Goal: Task Accomplishment & Management: Manage account settings

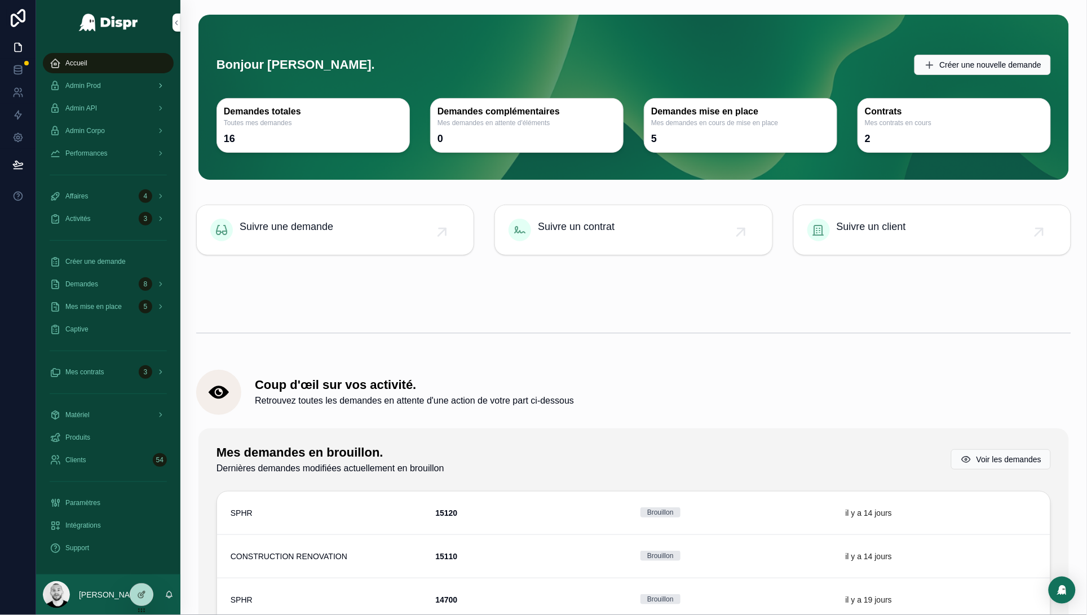
click at [108, 85] on div "Admin Prod" at bounding box center [108, 86] width 117 height 18
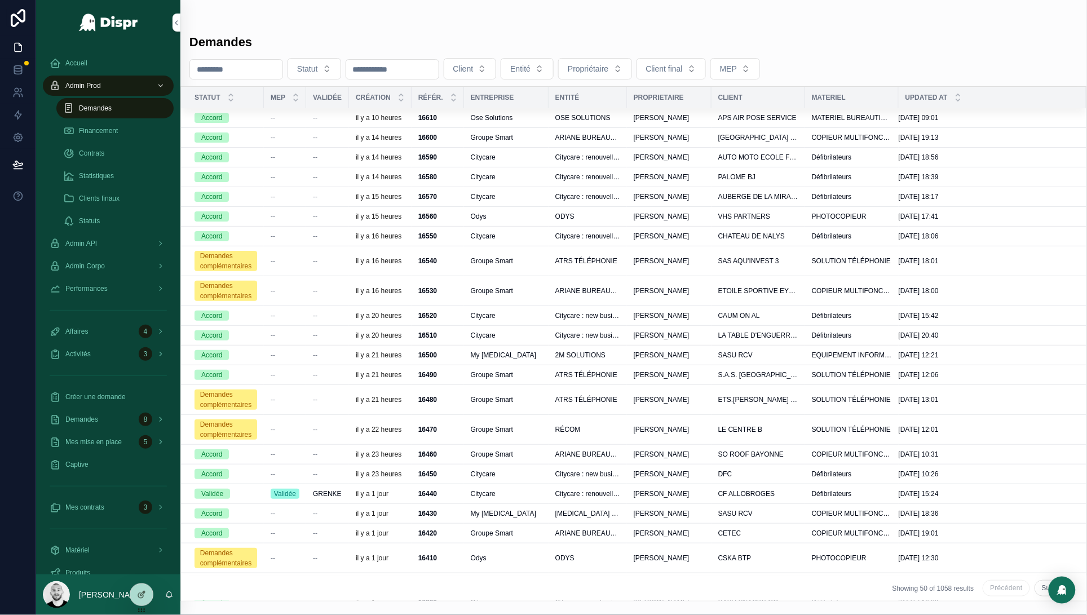
click at [317, 116] on span "--" at bounding box center [315, 117] width 5 height 9
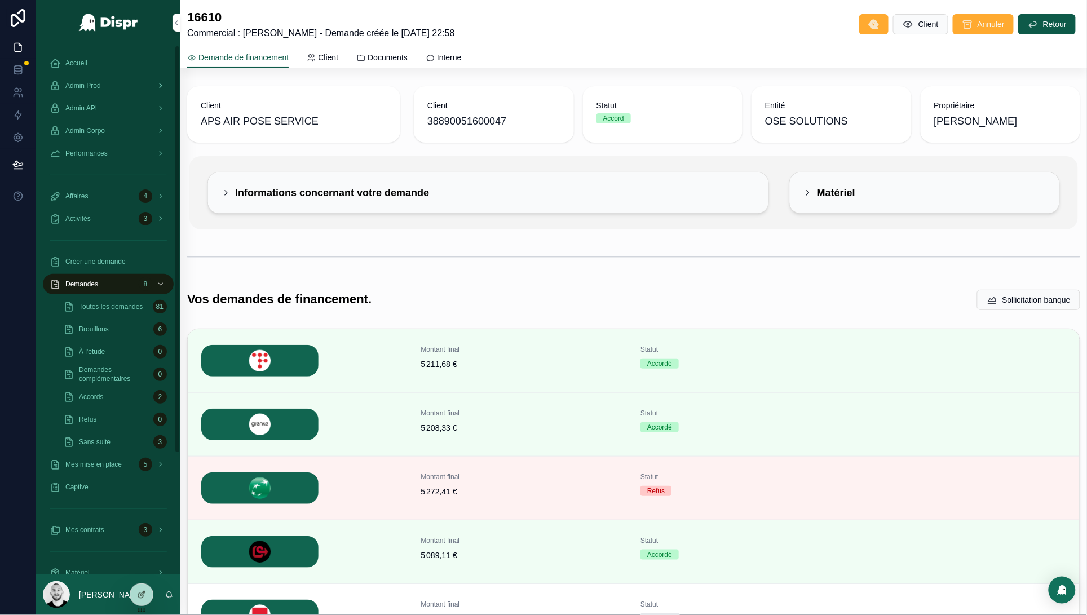
click at [95, 84] on span "Admin Prod" at bounding box center [83, 85] width 36 height 9
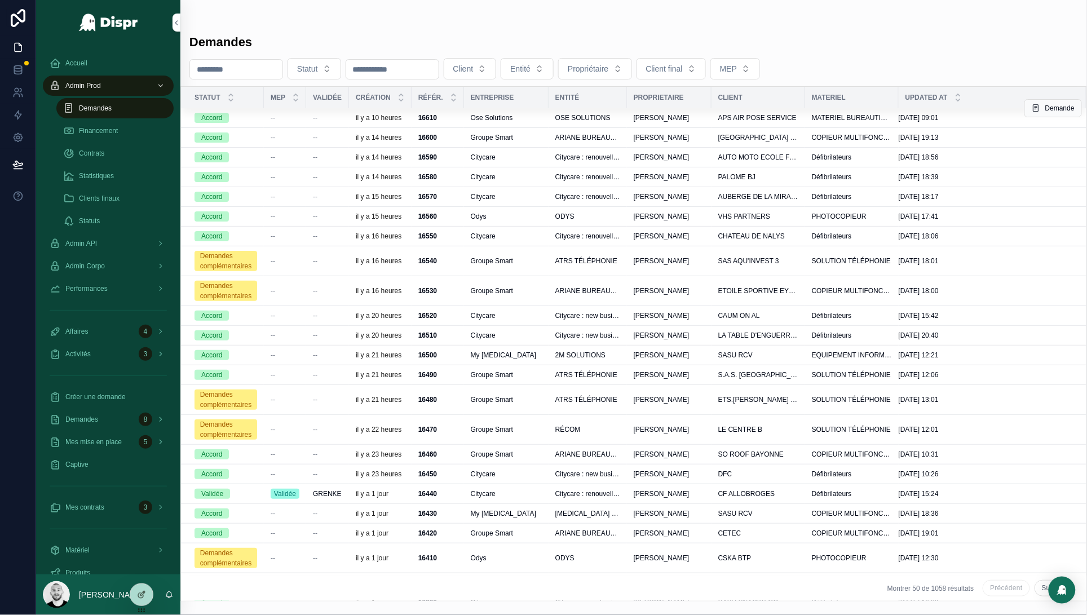
click at [320, 115] on div "--" at bounding box center [327, 117] width 29 height 9
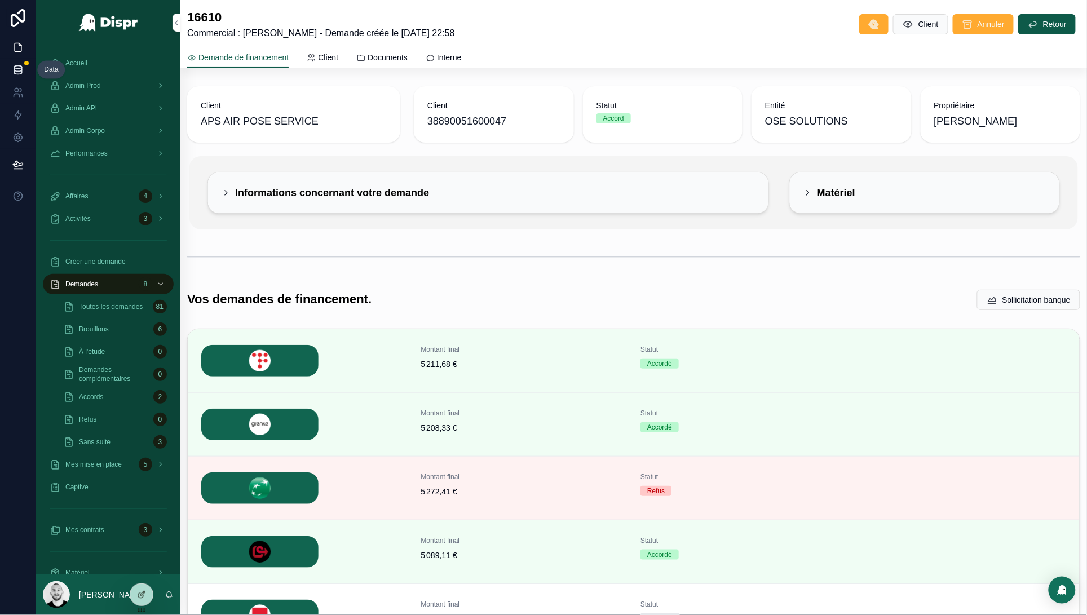
click at [13, 64] on icon at bounding box center [17, 69] width 11 height 11
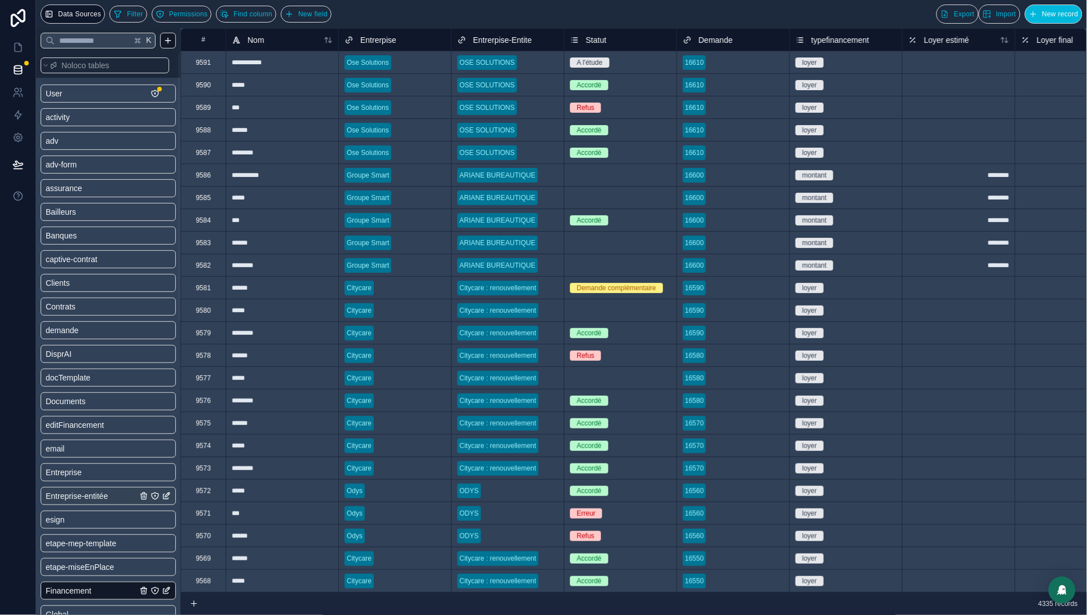
click at [91, 496] on span "Entreprise-entitée" at bounding box center [77, 496] width 63 height 11
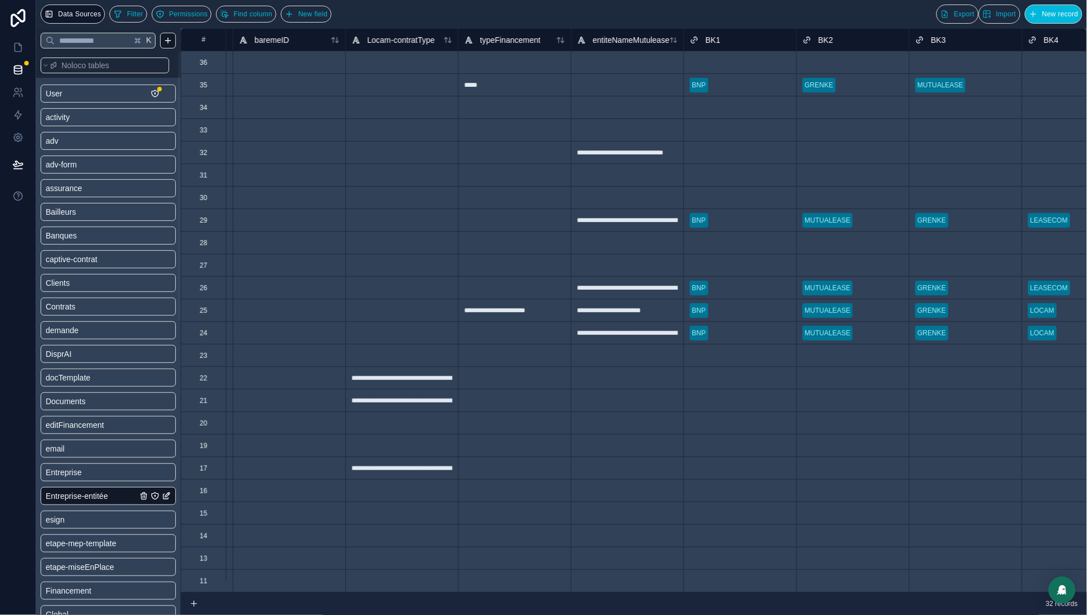
scroll to position [0, 3851]
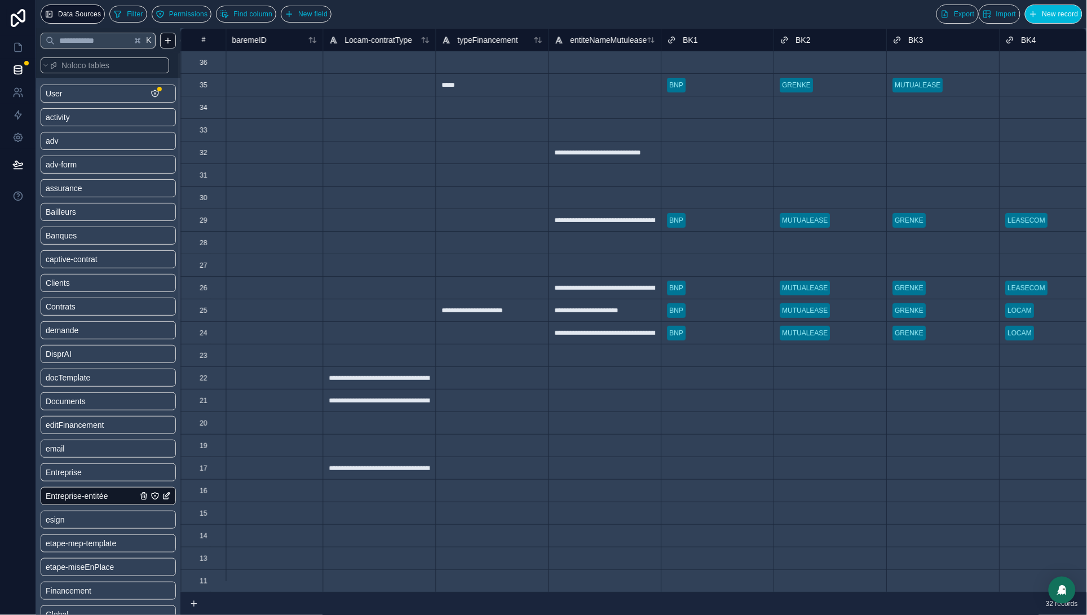
click at [328, 14] on span "New field" at bounding box center [312, 14] width 29 height 8
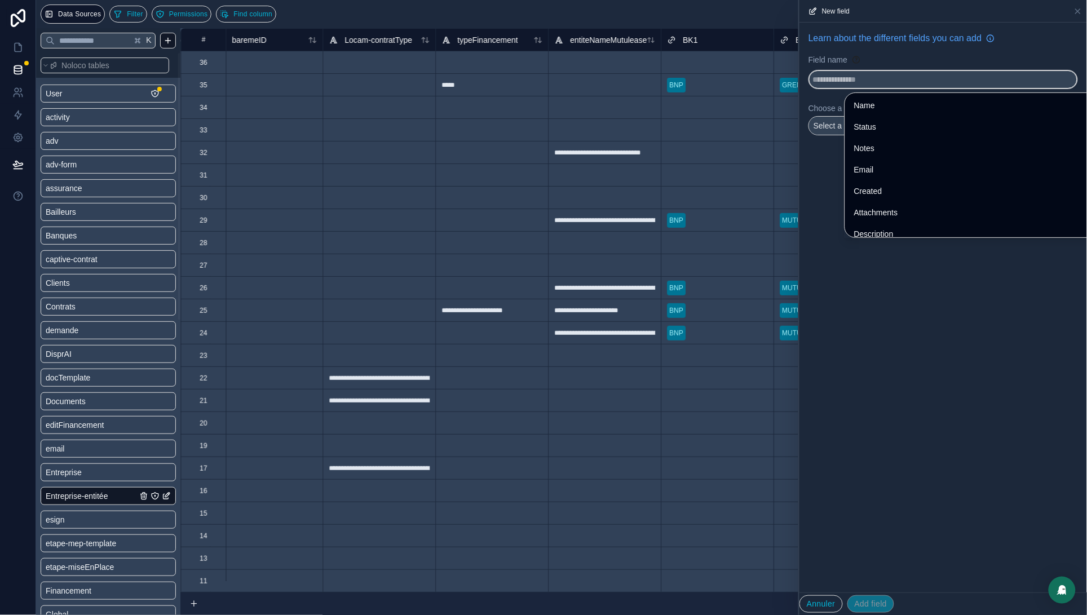
click at [871, 79] on input "text" at bounding box center [943, 79] width 268 height 18
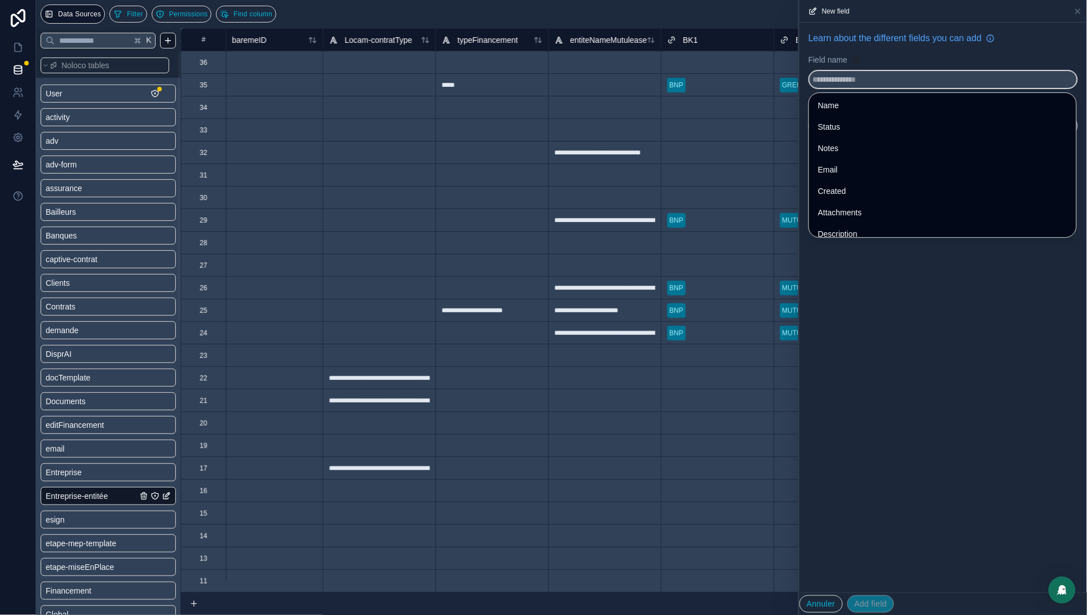
type input "*"
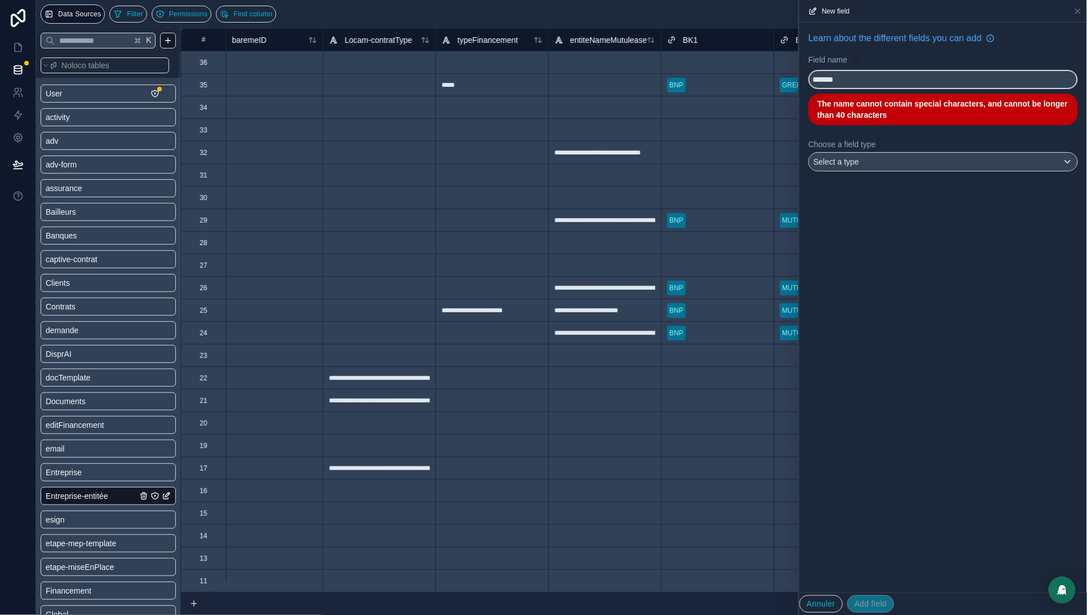
paste input "**********"
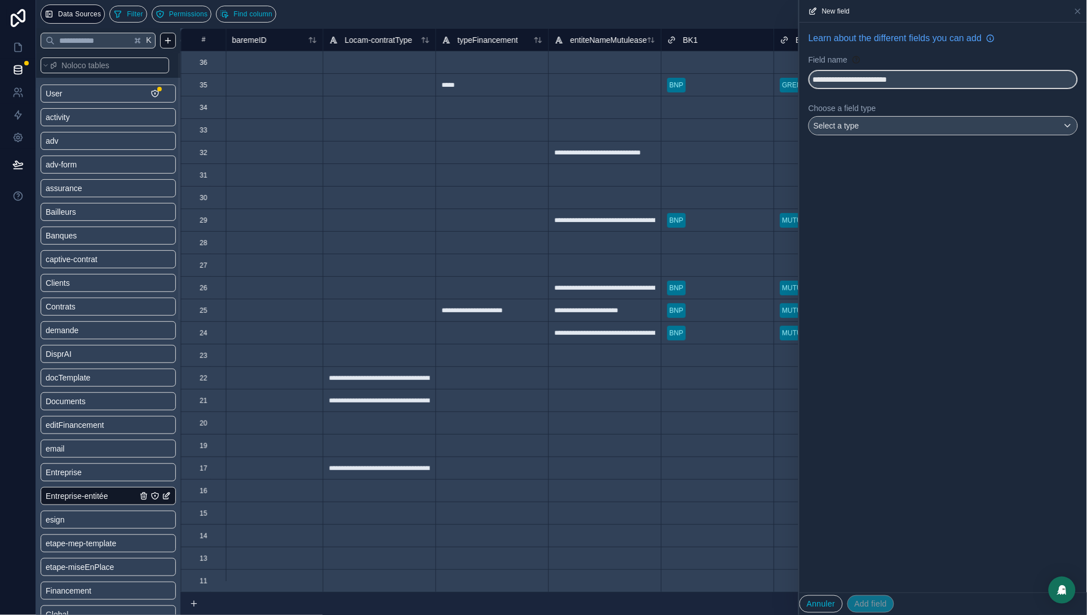
type input "**********"
click at [838, 125] on span "Select a type" at bounding box center [837, 125] width 46 height 9
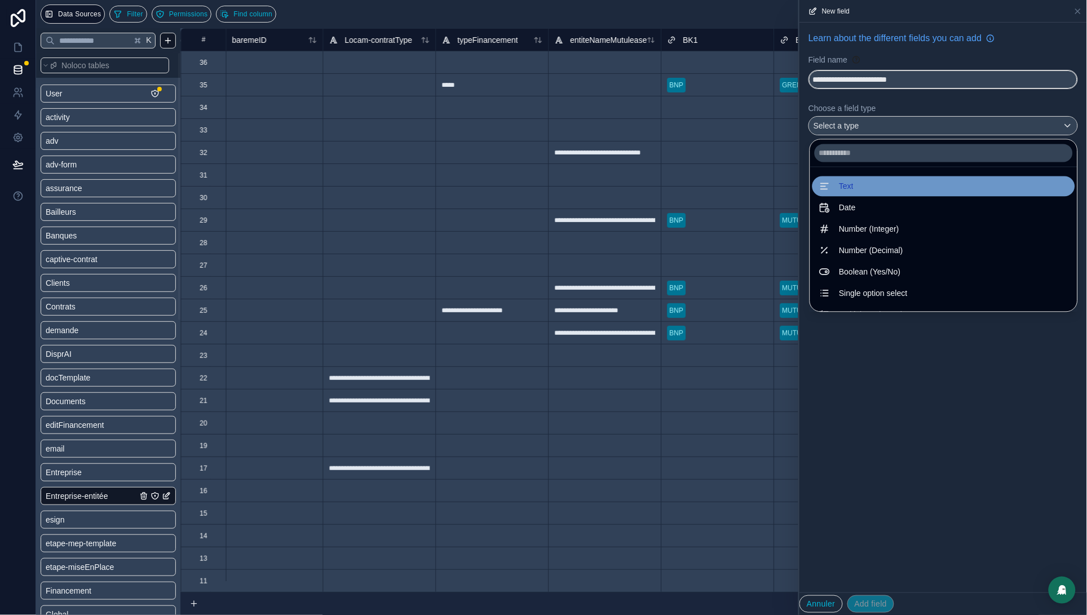
click at [836, 185] on div "Text" at bounding box center [943, 187] width 249 height 14
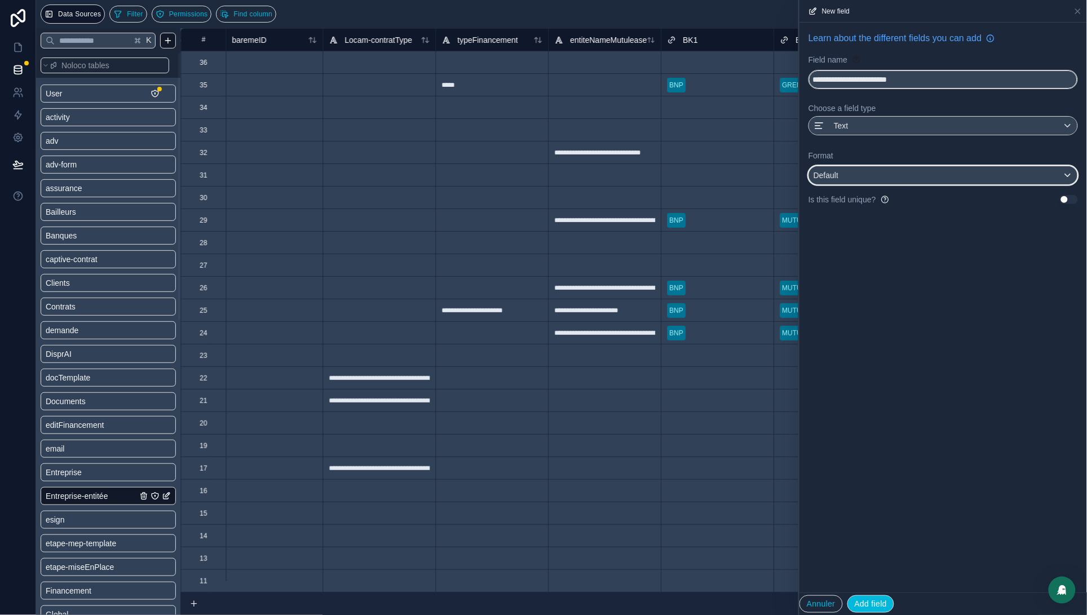
click at [879, 171] on div "Default" at bounding box center [943, 175] width 268 height 18
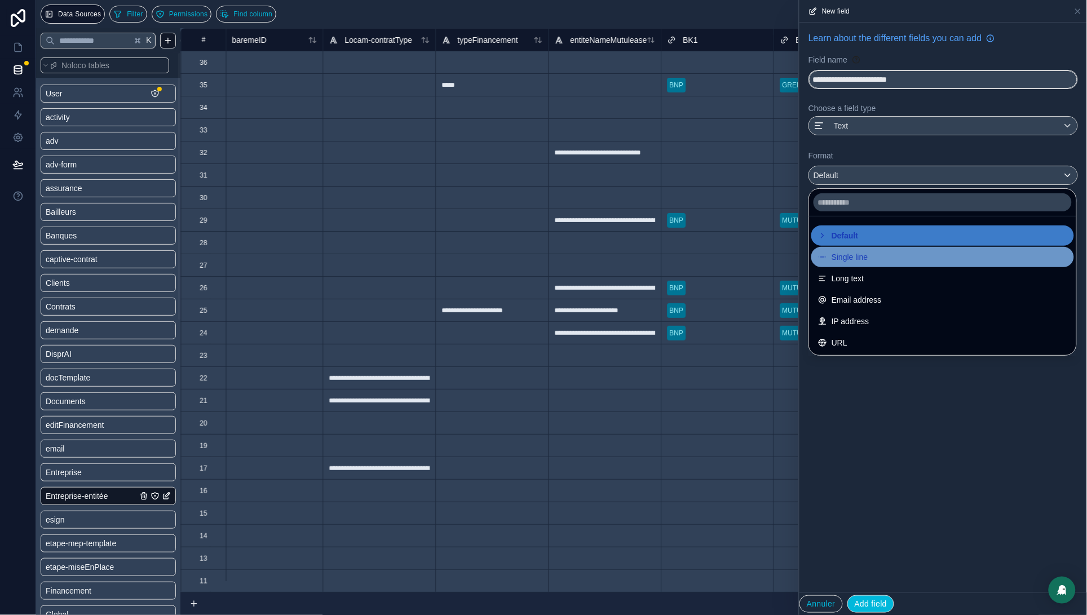
click at [866, 256] on span "Single line" at bounding box center [850, 257] width 37 height 14
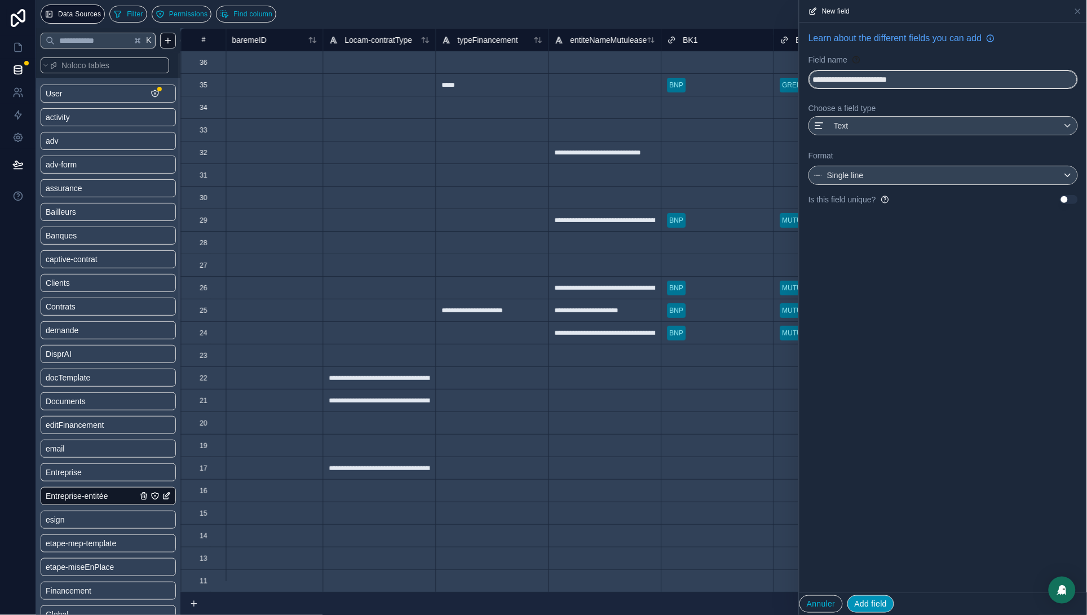
click at [875, 603] on button "Add field" at bounding box center [871, 605] width 47 height 18
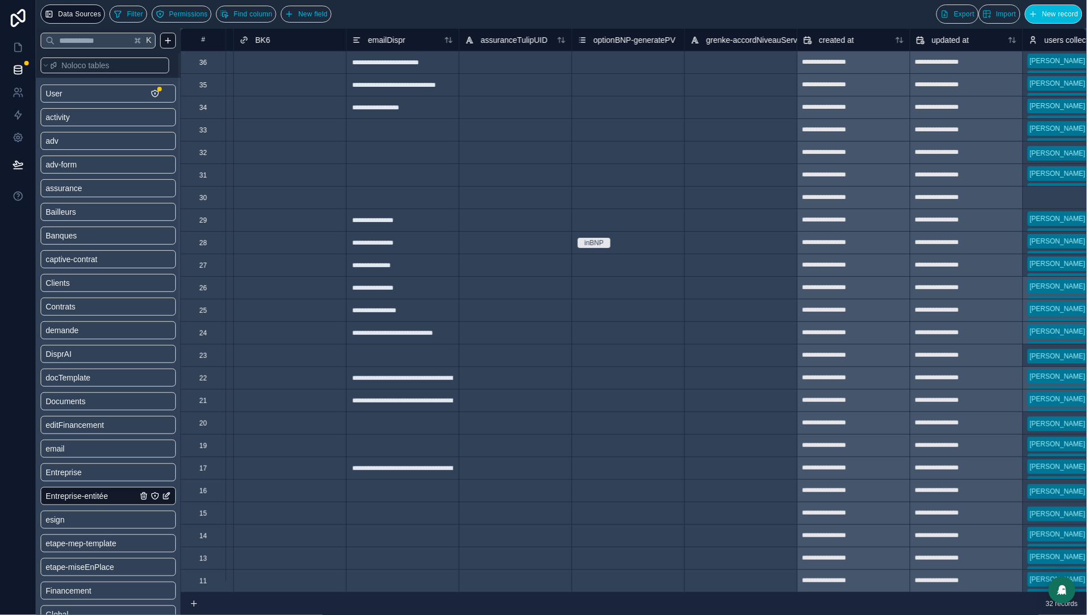
scroll to position [0, 4842]
click at [15, 48] on icon at bounding box center [18, 47] width 7 height 8
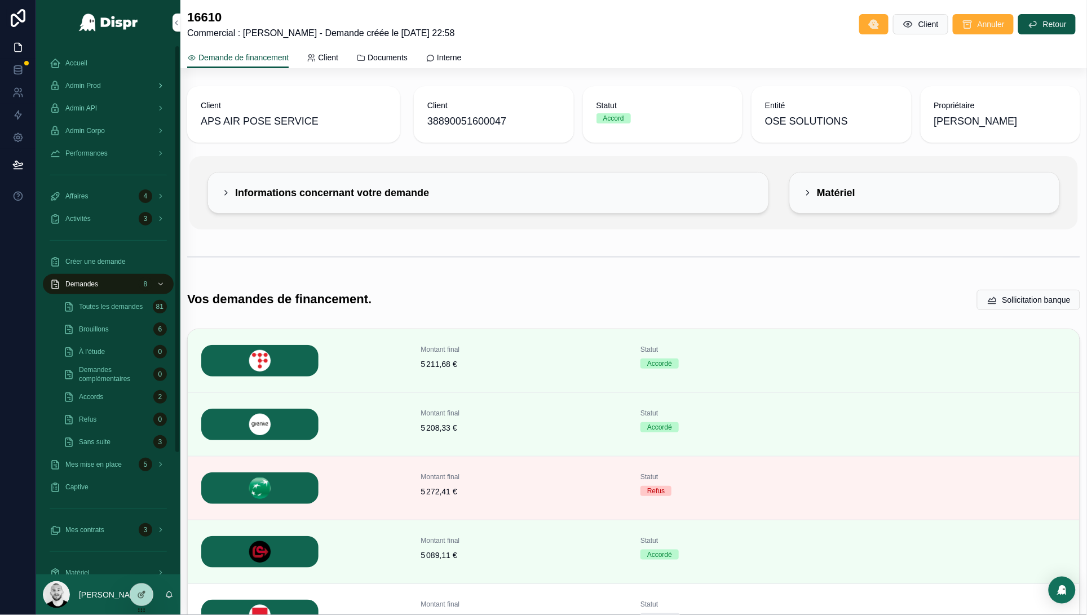
click at [93, 85] on span "Admin Prod" at bounding box center [83, 85] width 36 height 9
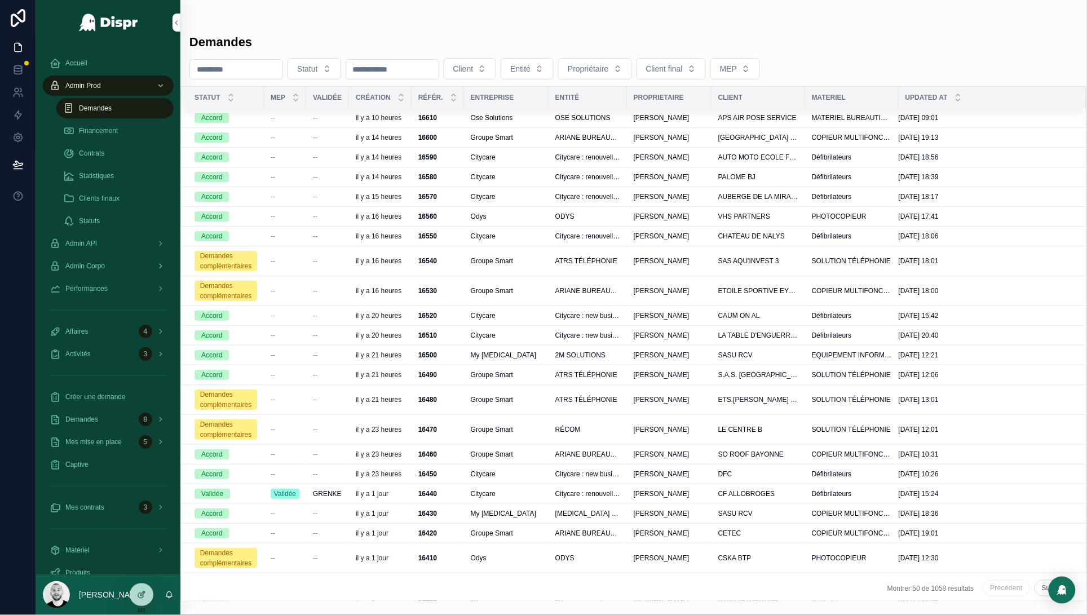
click at [102, 262] on span "Admin Corpo" at bounding box center [84, 266] width 39 height 9
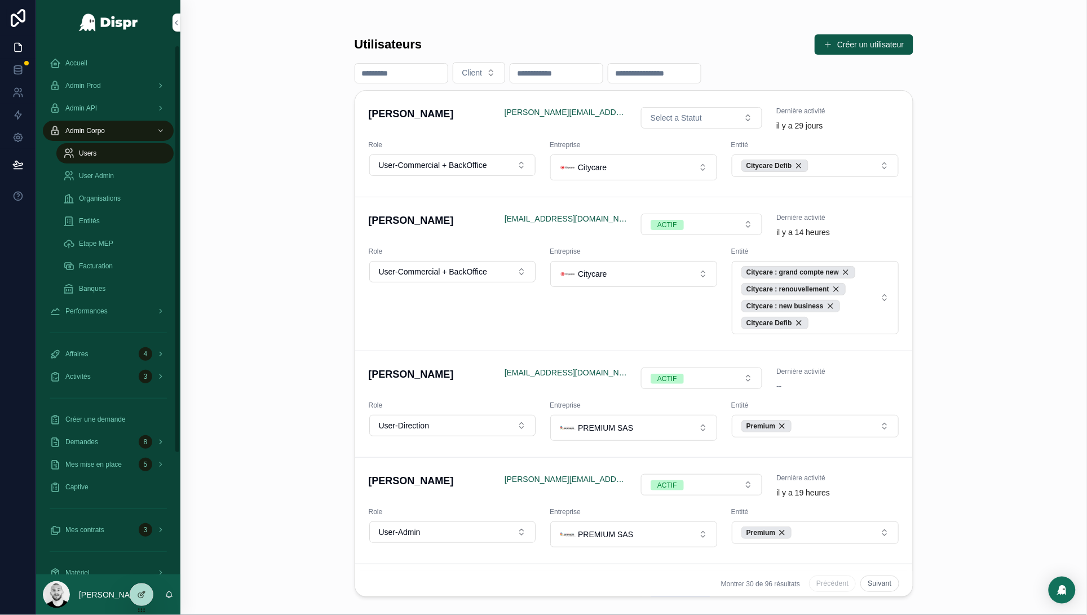
click at [103, 197] on span "Organisations" at bounding box center [100, 198] width 42 height 9
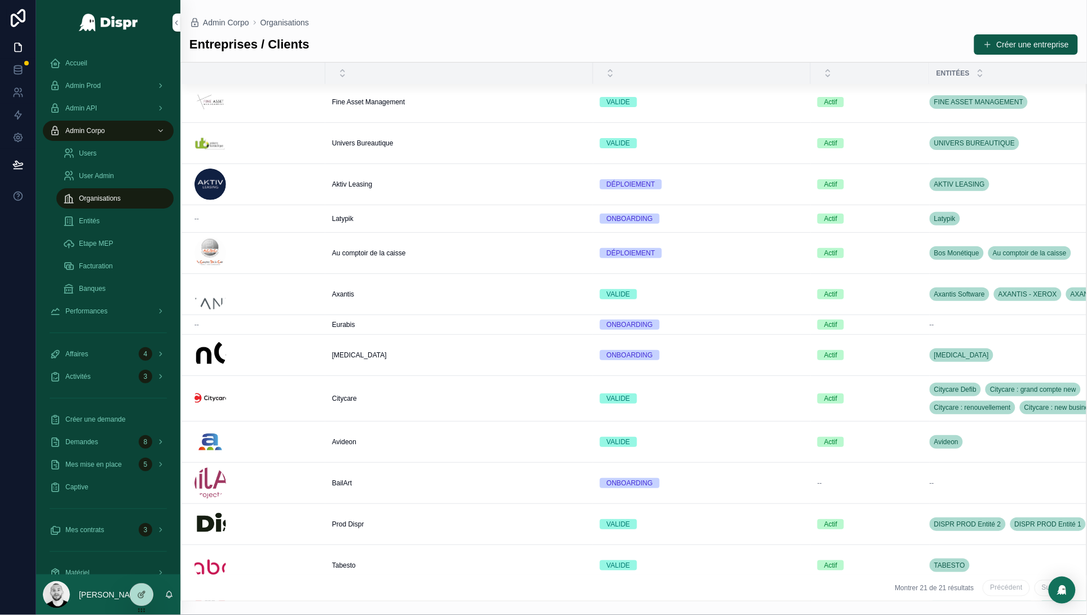
scroll to position [359, 0]
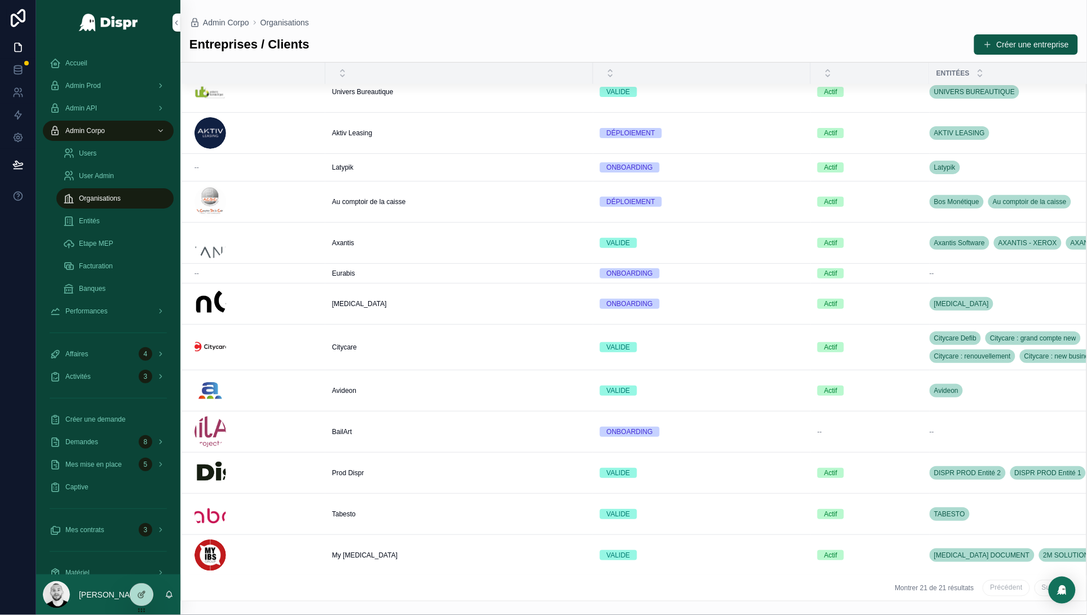
click at [364, 343] on div "Citycare Citycare" at bounding box center [459, 347] width 254 height 9
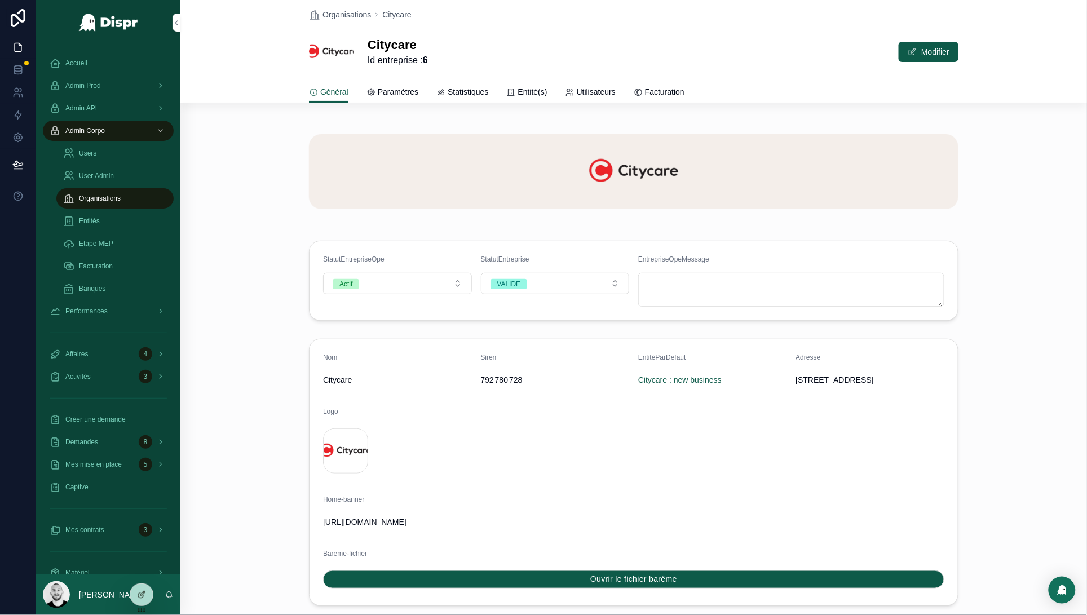
click at [456, 95] on span "Statistiques" at bounding box center [468, 91] width 41 height 11
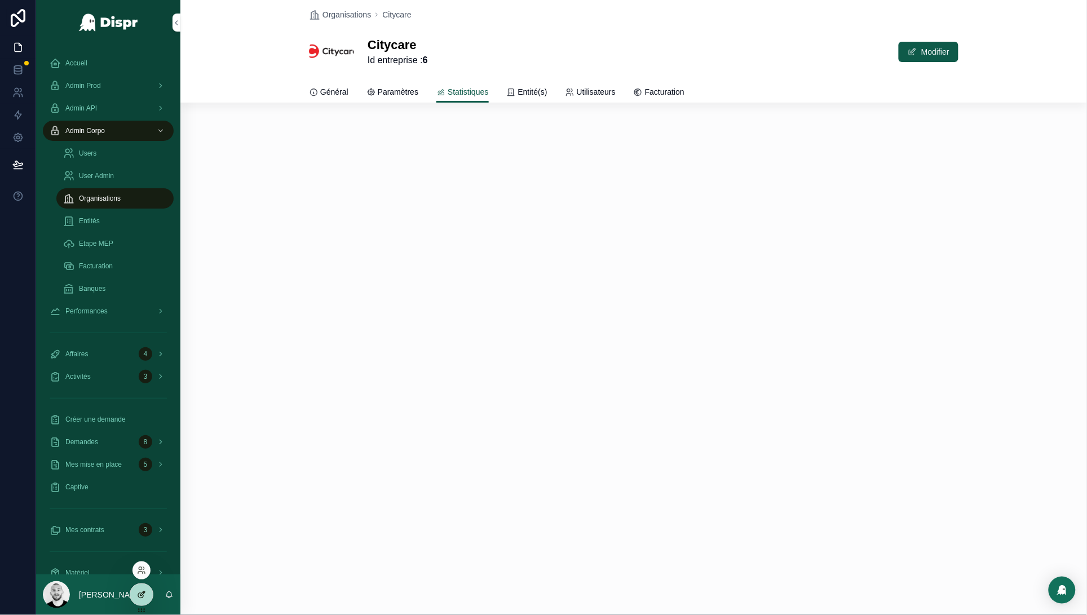
click at [140, 589] on div at bounding box center [141, 594] width 23 height 21
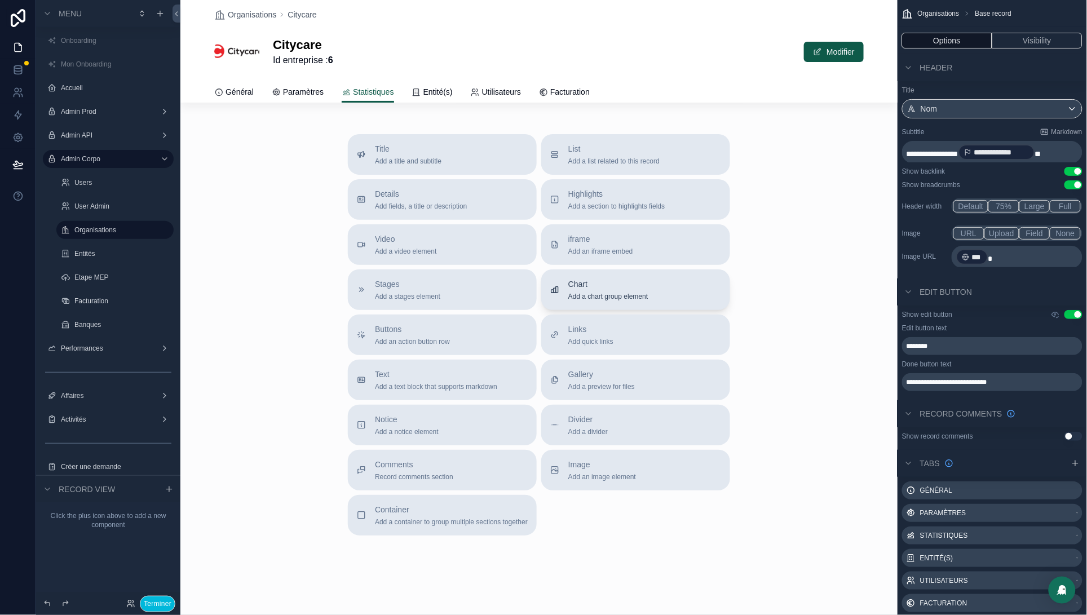
click at [628, 295] on span "Add a chart group element" at bounding box center [608, 296] width 80 height 9
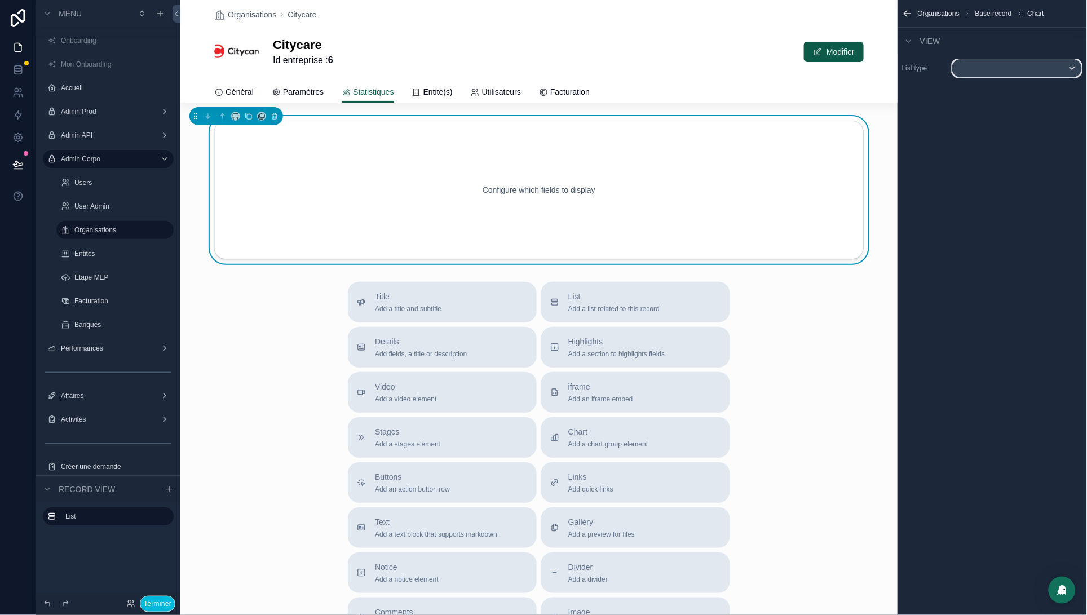
click at [1026, 68] on div "scrollable content" at bounding box center [1017, 68] width 130 height 18
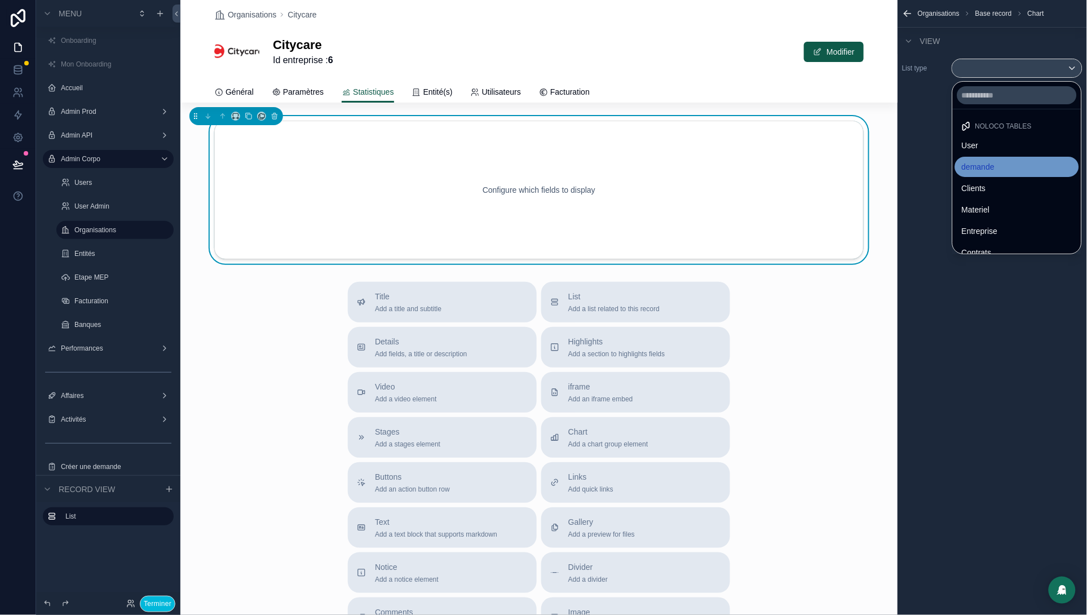
click at [995, 170] on span "demande" at bounding box center [978, 167] width 33 height 14
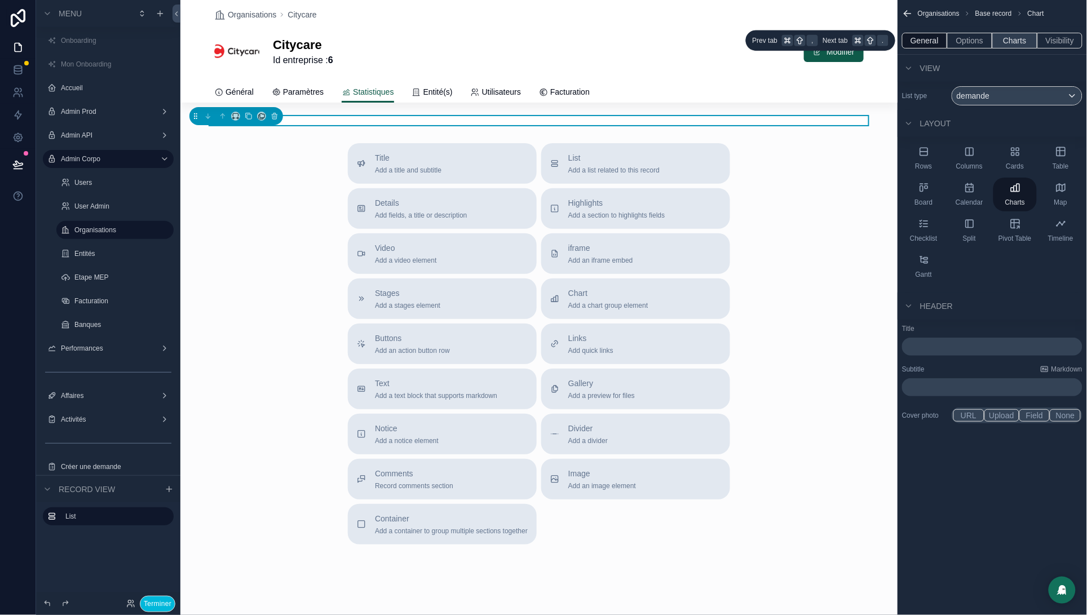
click at [1013, 48] on button "Charts" at bounding box center [1015, 41] width 45 height 16
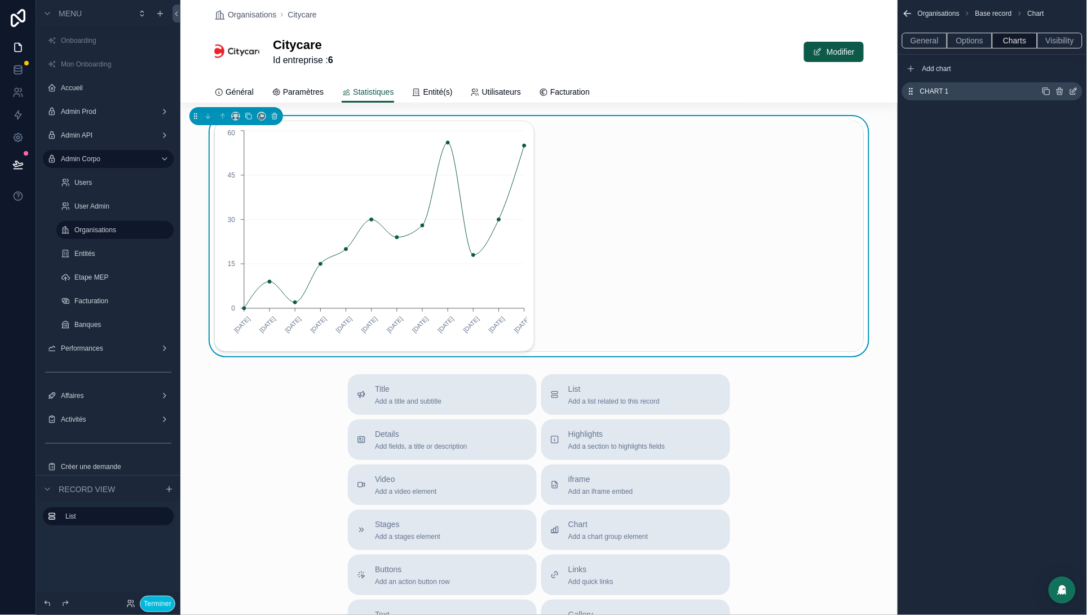
click at [1077, 91] on icon "scrollable content" at bounding box center [1073, 91] width 9 height 9
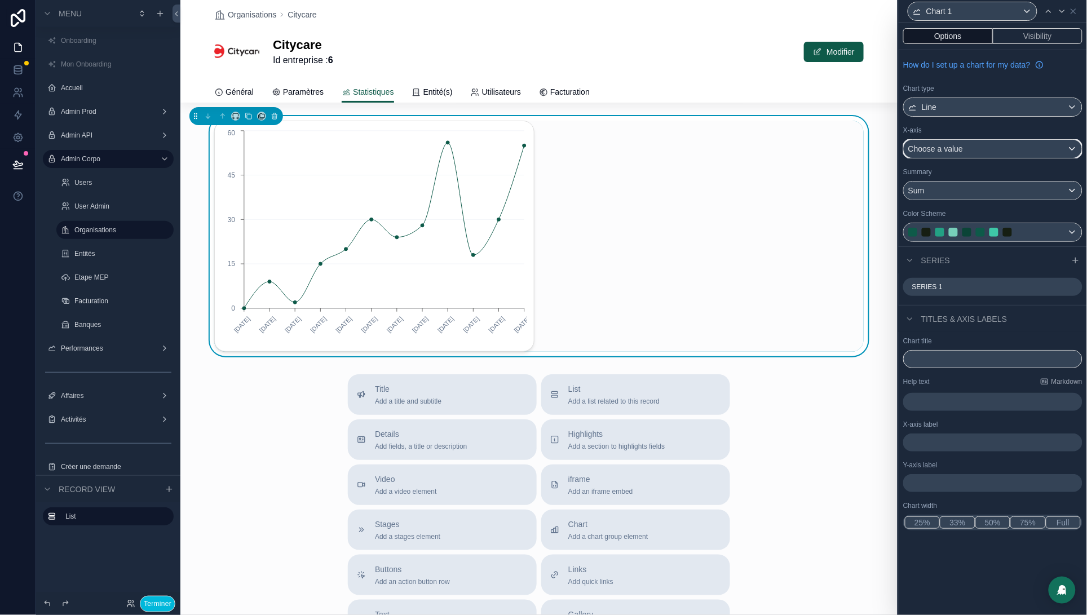
click at [977, 147] on div "Choose a value" at bounding box center [993, 149] width 178 height 18
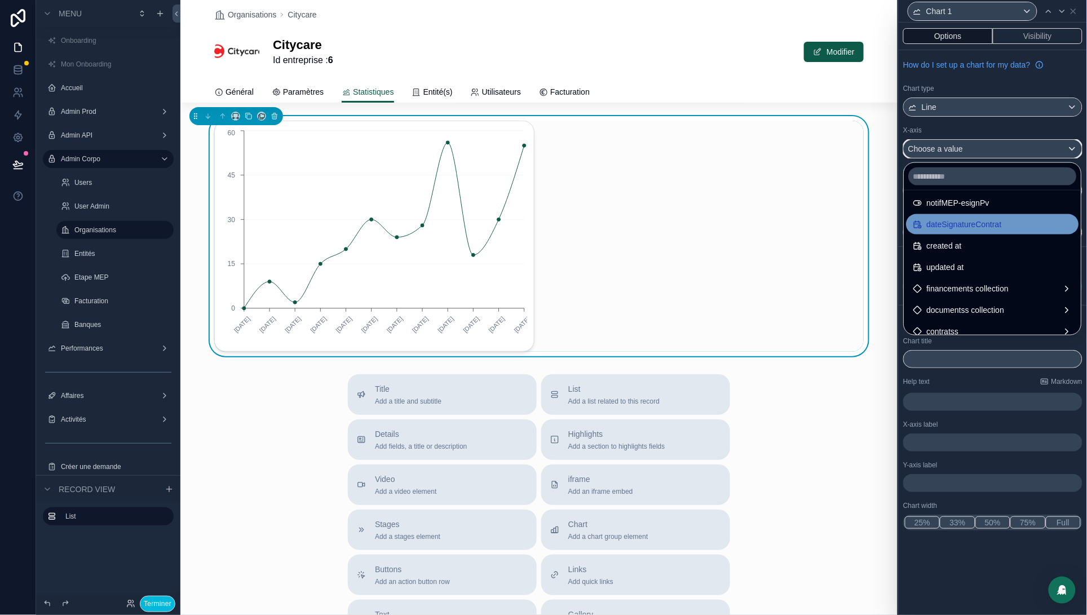
scroll to position [1405, 0]
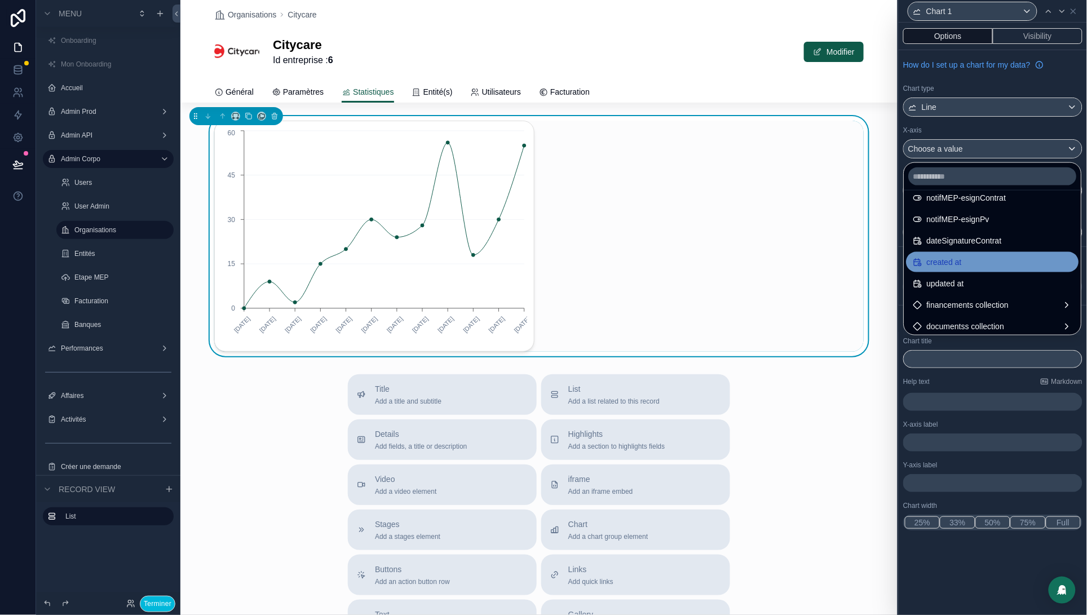
click at [922, 256] on div "created at" at bounding box center [938, 262] width 48 height 14
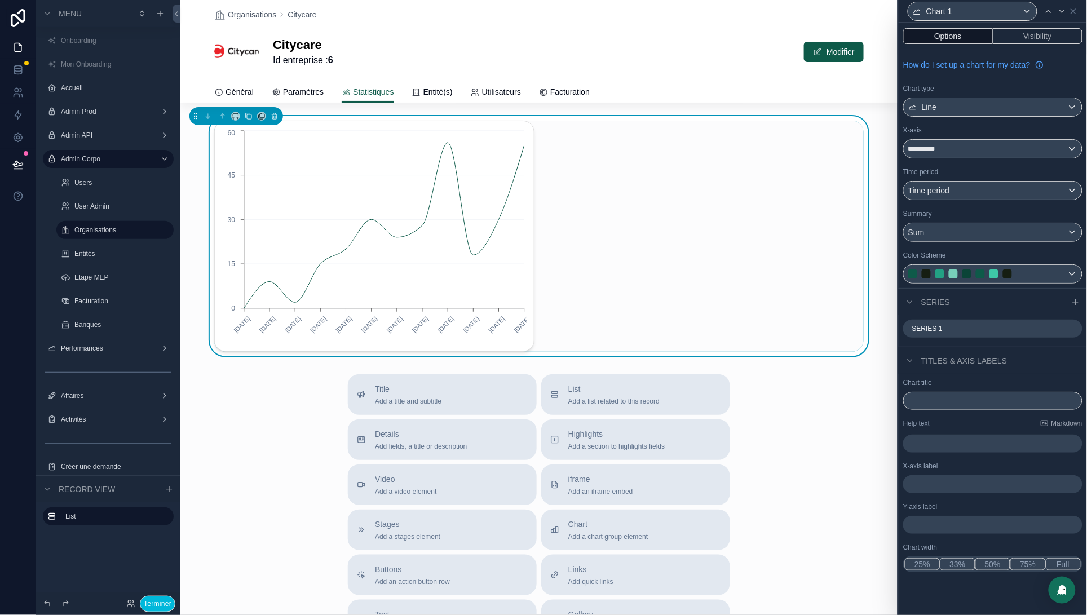
click at [955, 36] on button "Options" at bounding box center [948, 36] width 90 height 16
drag, startPoint x: 1070, startPoint y: 11, endPoint x: 914, endPoint y: 130, distance: 196.0
click at [1069, 11] on icon at bounding box center [1073, 11] width 9 height 9
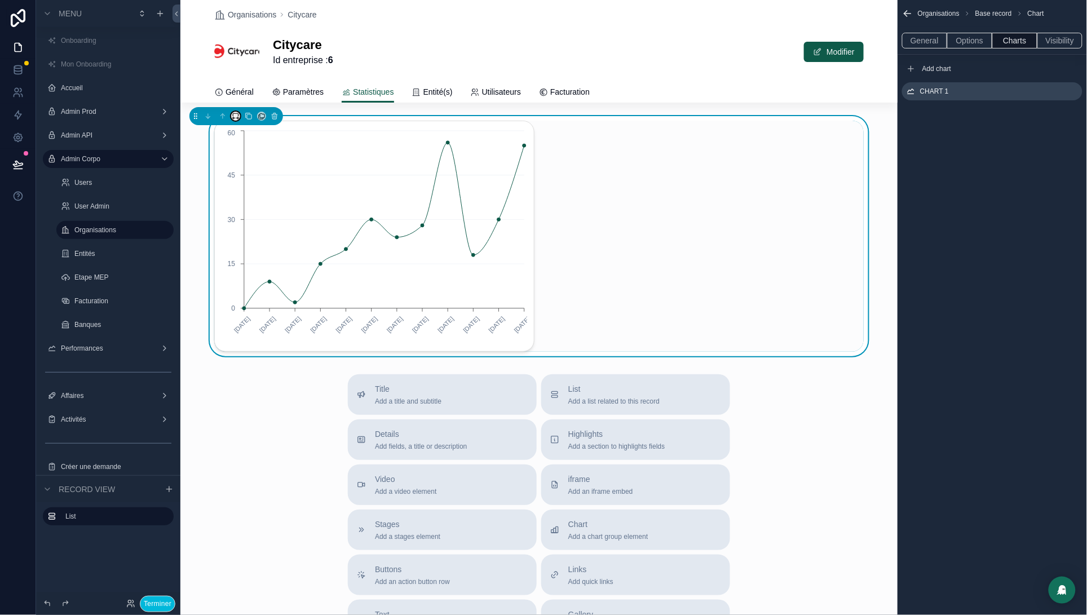
click at [231, 117] on button "scrollable content" at bounding box center [235, 116] width 9 height 9
click at [1069, 96] on div "scrollable content" at bounding box center [543, 307] width 1087 height 615
click at [1071, 92] on icon "scrollable content" at bounding box center [1073, 91] width 9 height 9
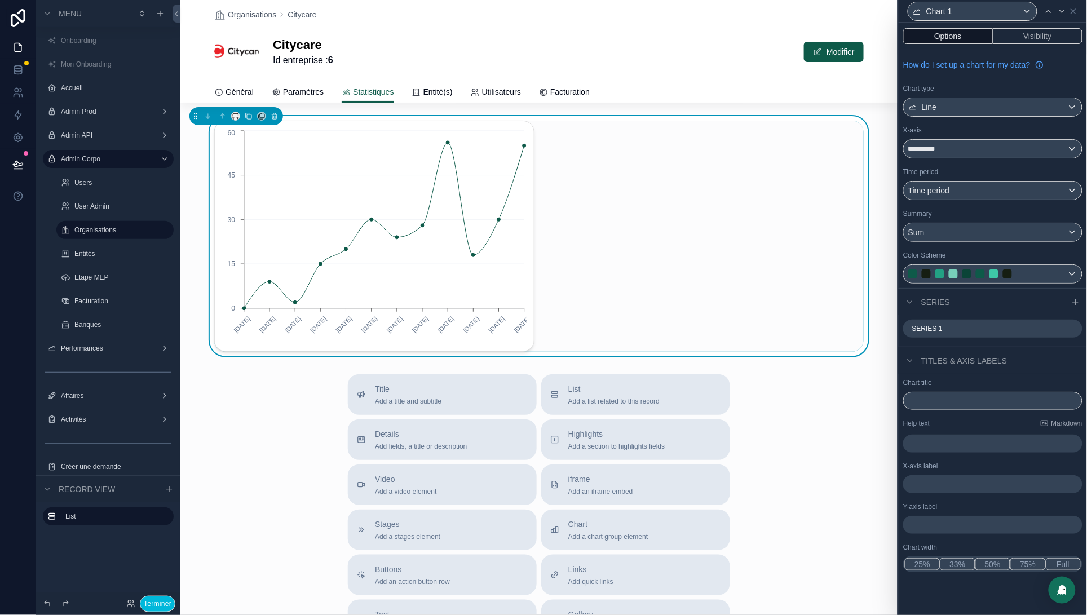
click at [1065, 567] on button "Full" at bounding box center [1063, 564] width 35 height 12
click at [1017, 186] on div "Time period" at bounding box center [993, 191] width 178 height 18
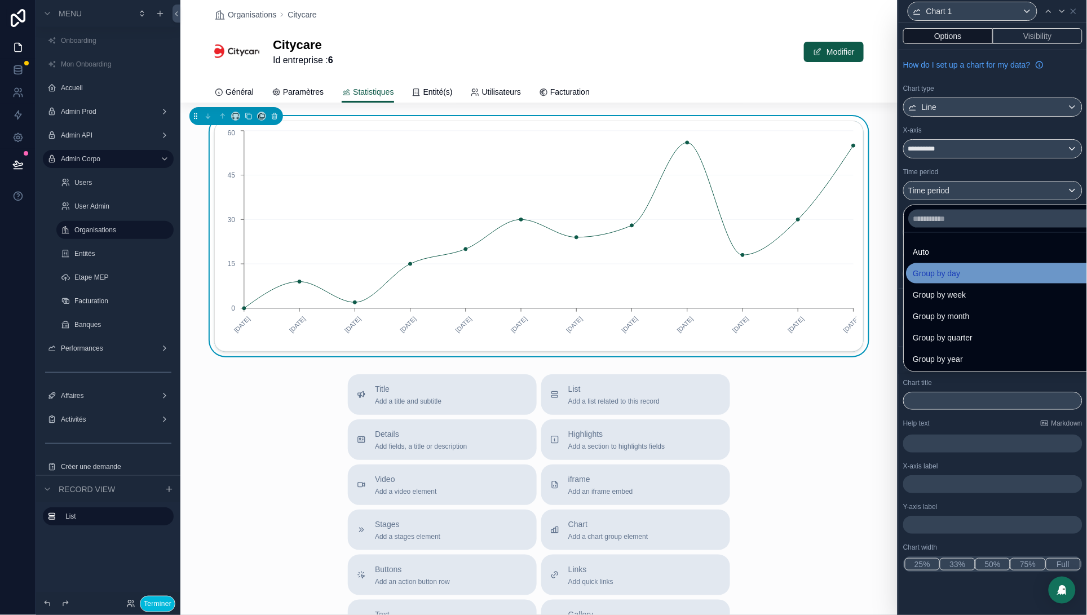
click at [981, 274] on div "Group by day" at bounding box center [1007, 274] width 186 height 14
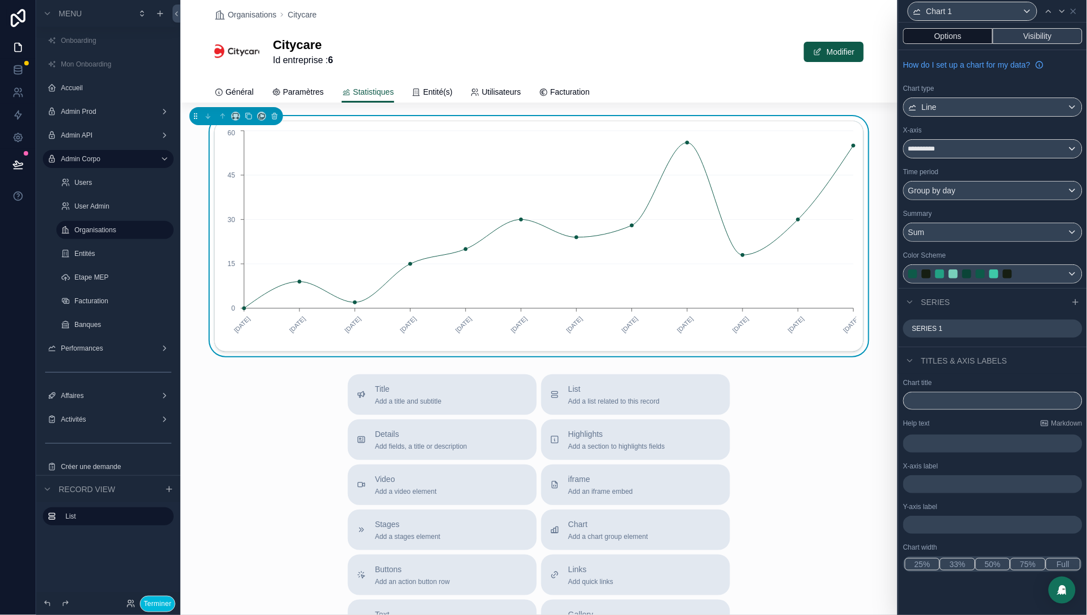
drag, startPoint x: 943, startPoint y: 36, endPoint x: 1004, endPoint y: 32, distance: 60.4
click at [943, 36] on button "Options" at bounding box center [948, 36] width 90 height 16
click at [1075, 8] on icon at bounding box center [1073, 11] width 9 height 9
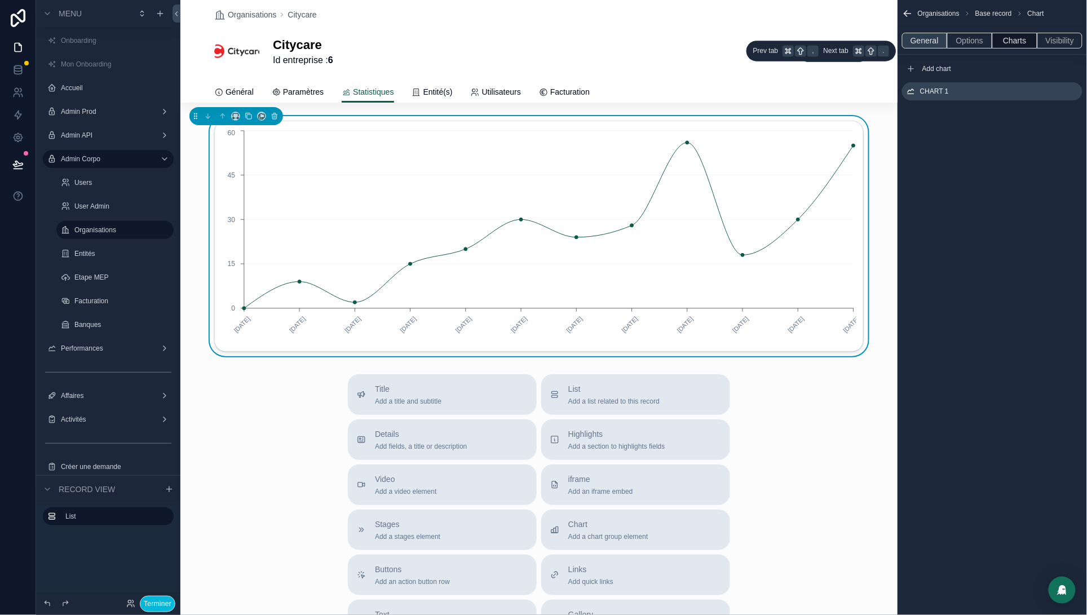
click at [917, 41] on button "General" at bounding box center [924, 41] width 45 height 16
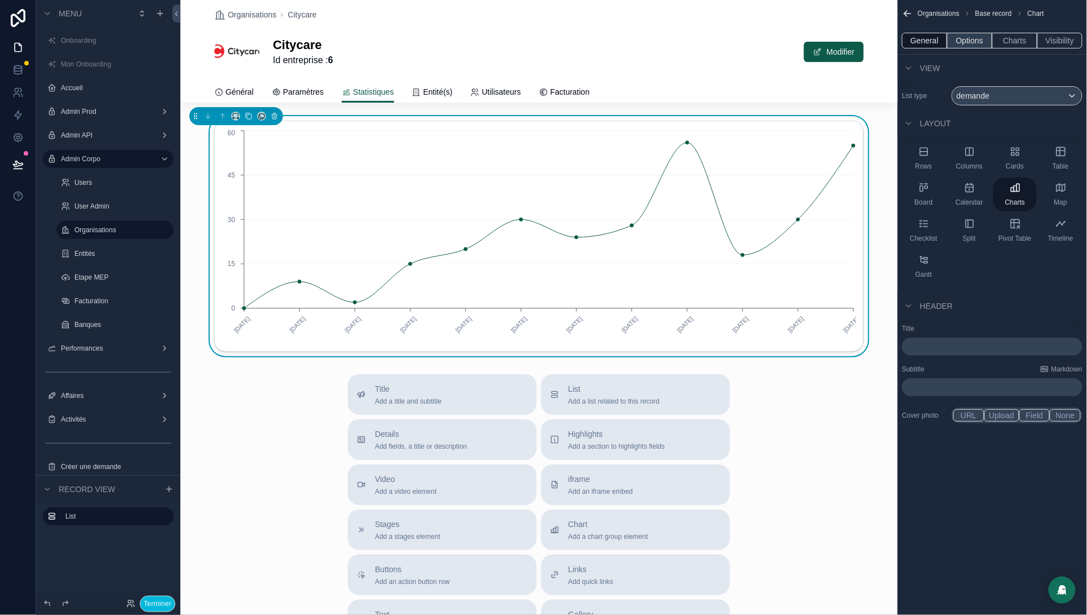
click at [971, 38] on button "Options" at bounding box center [969, 41] width 45 height 16
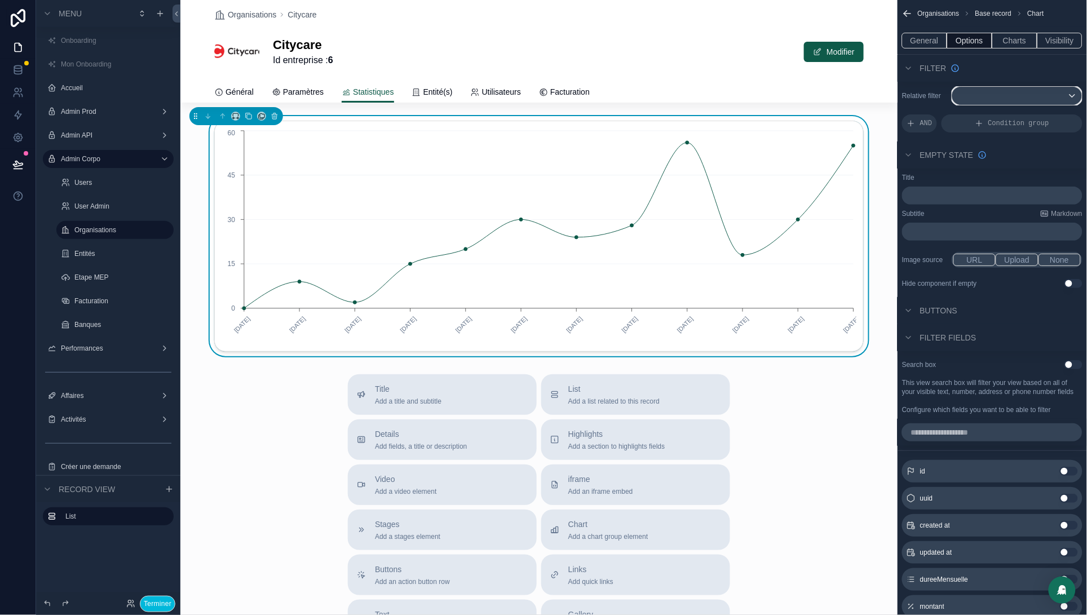
click at [1025, 100] on div "scrollable content" at bounding box center [1017, 96] width 130 height 18
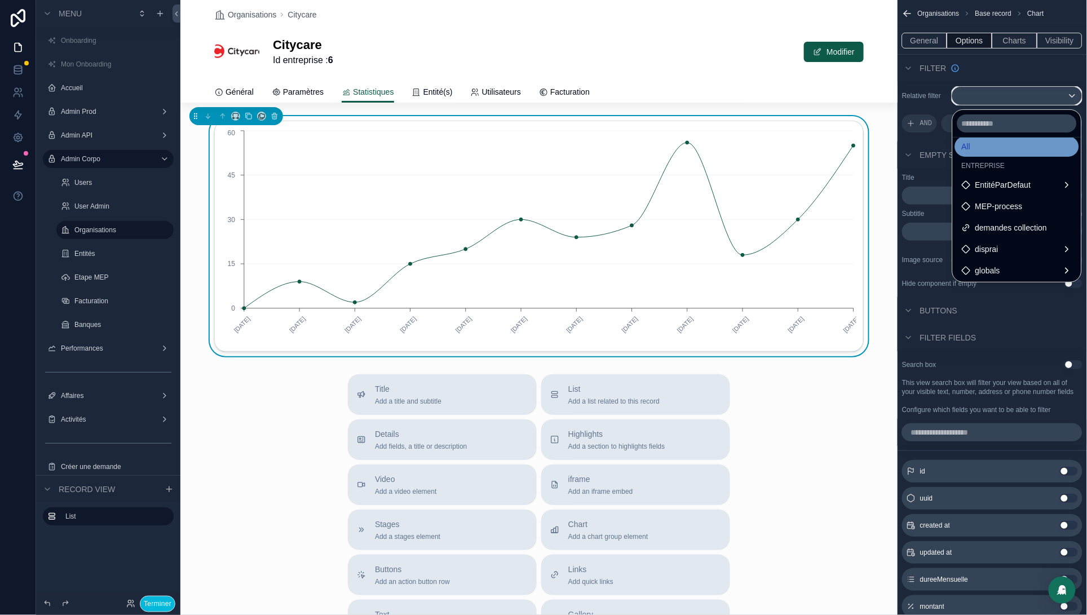
scroll to position [0, 0]
click at [989, 148] on div "All" at bounding box center [1017, 157] width 124 height 20
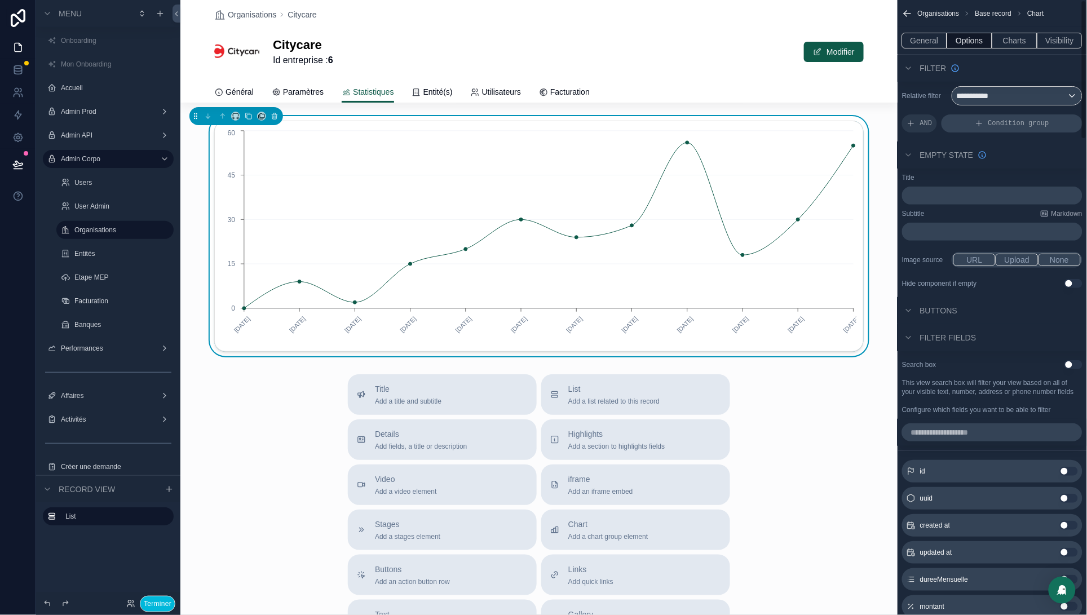
click at [1011, 127] on span "Condition group" at bounding box center [1019, 123] width 61 height 9
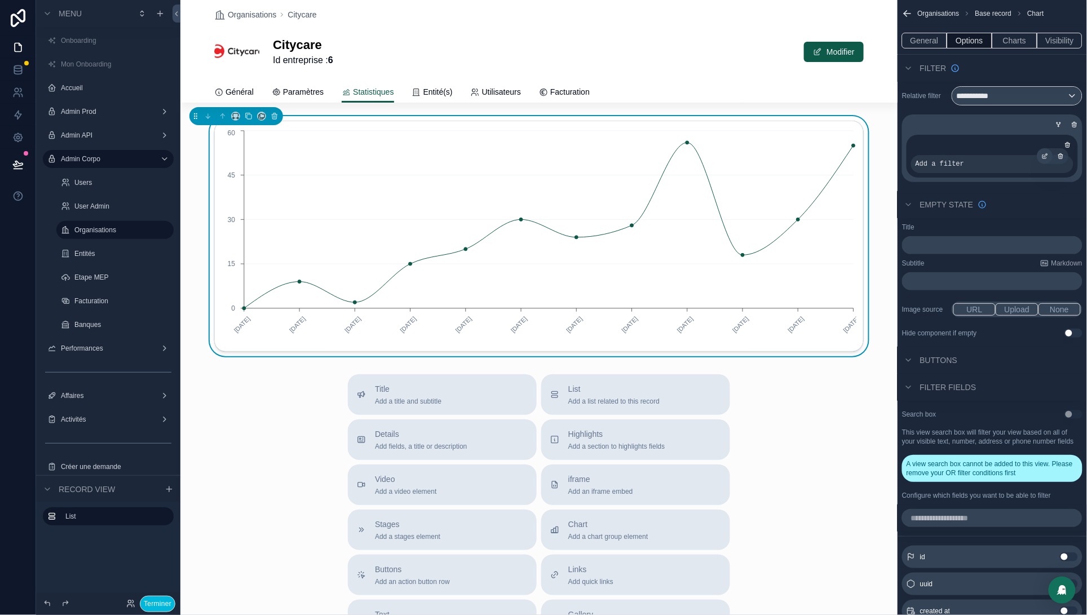
click at [1044, 157] on icon "scrollable content" at bounding box center [1045, 156] width 7 height 7
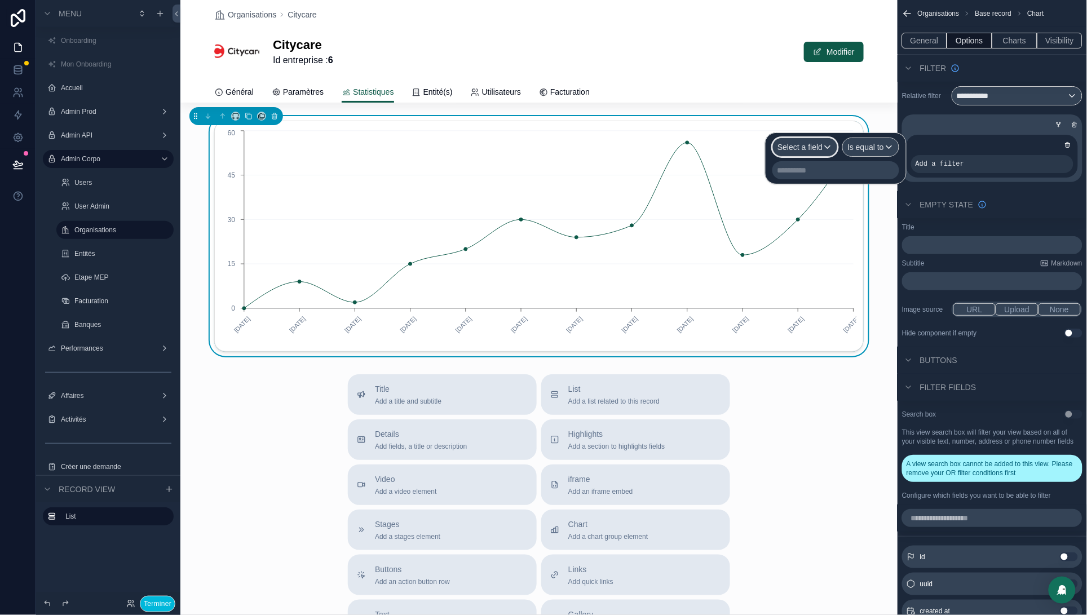
click at [791, 146] on span "Select a field" at bounding box center [800, 147] width 45 height 9
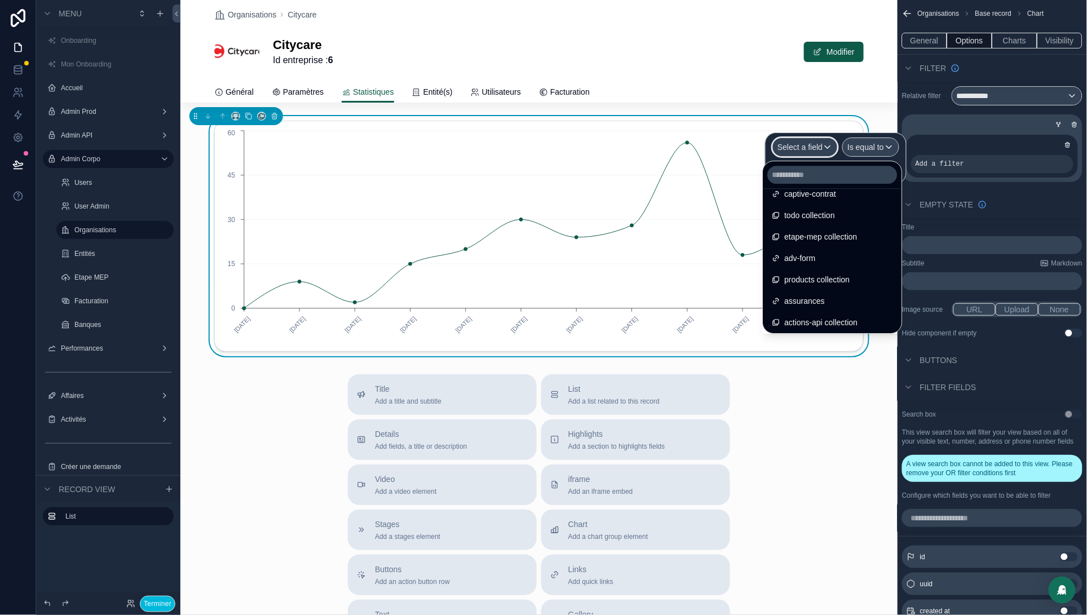
scroll to position [1622, 0]
click at [818, 174] on input "text" at bounding box center [833, 175] width 130 height 18
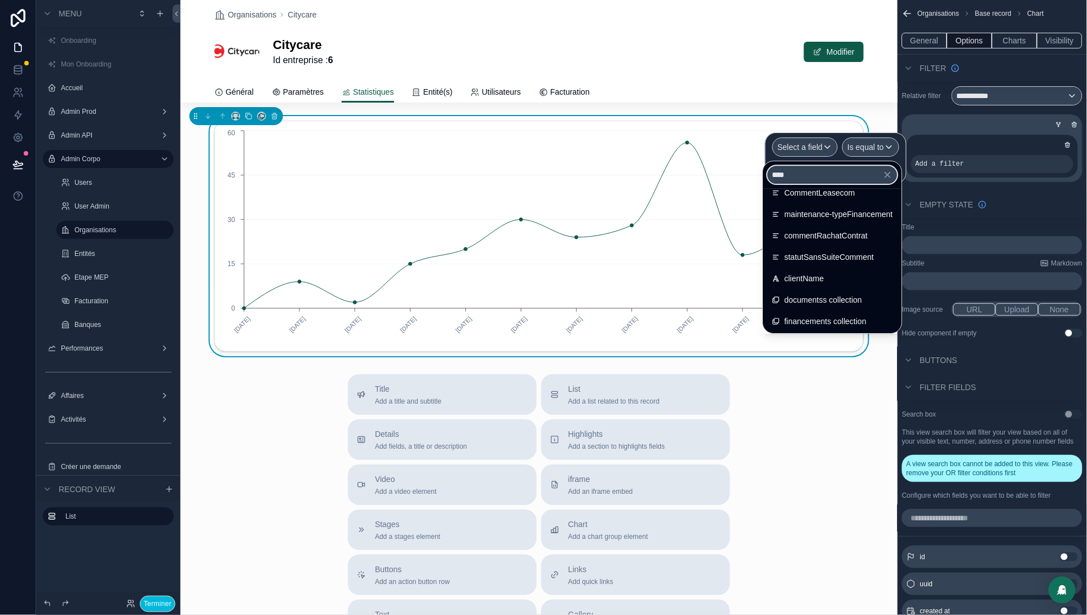
scroll to position [0, 0]
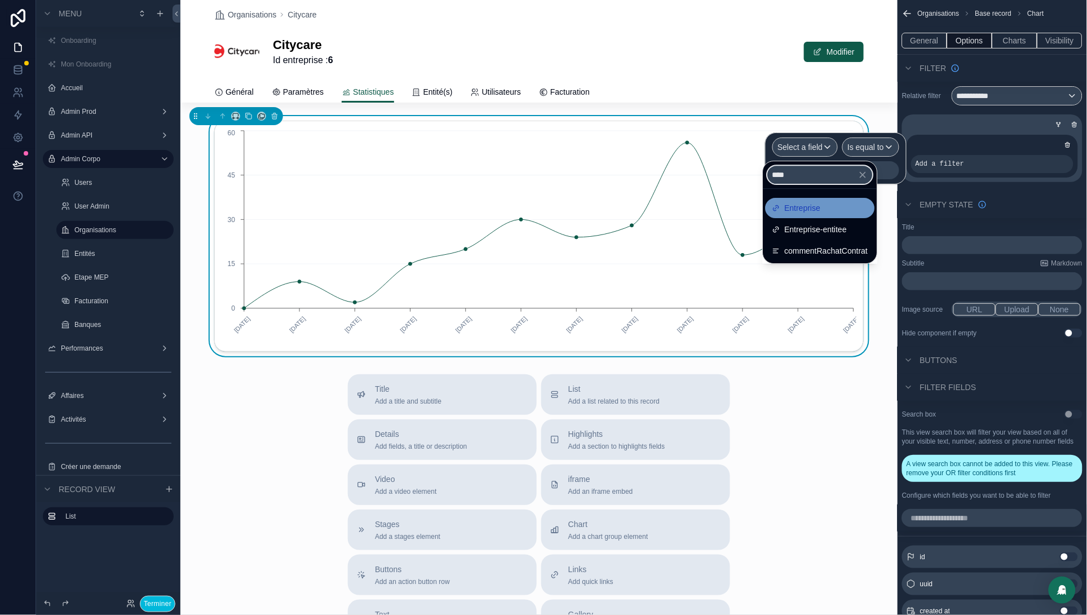
type input "****"
click at [809, 208] on span "Entreprise" at bounding box center [803, 208] width 36 height 14
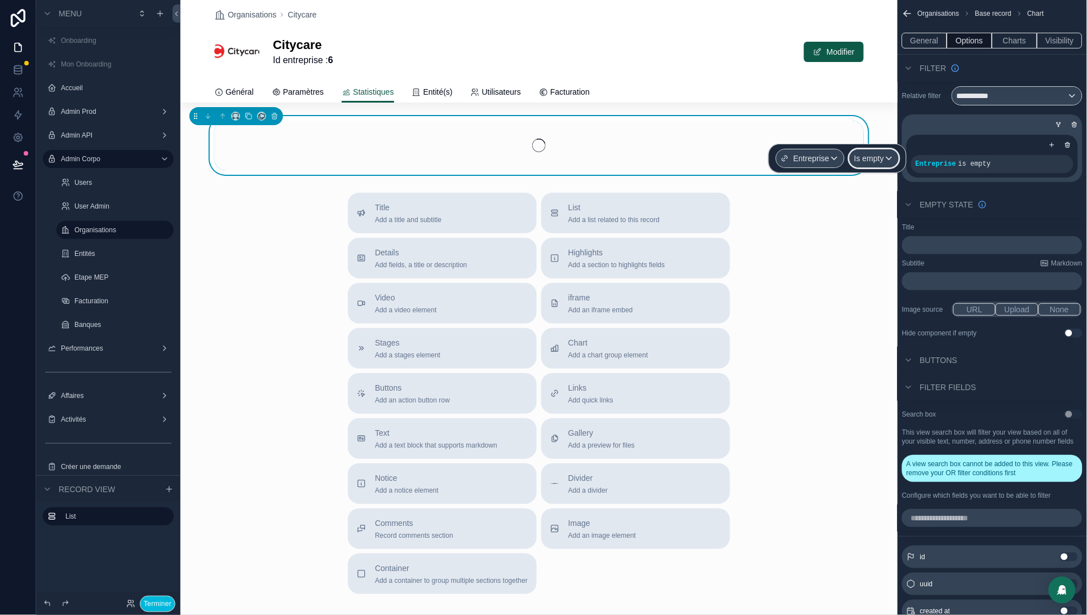
click at [881, 162] on span "Is empty" at bounding box center [869, 158] width 30 height 11
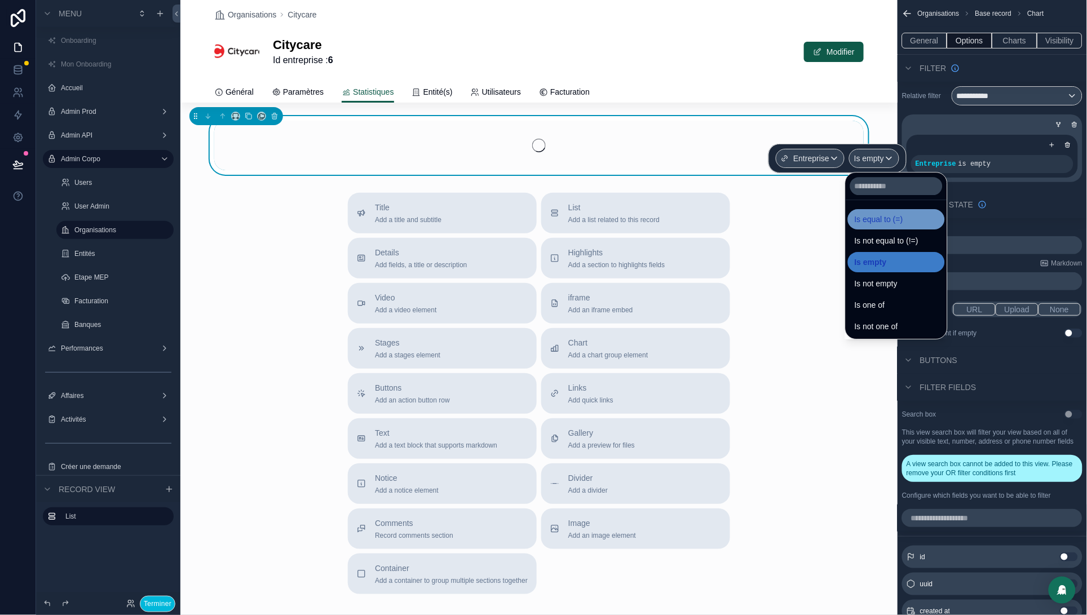
click at [875, 218] on span "Is equal to (=)" at bounding box center [879, 220] width 48 height 14
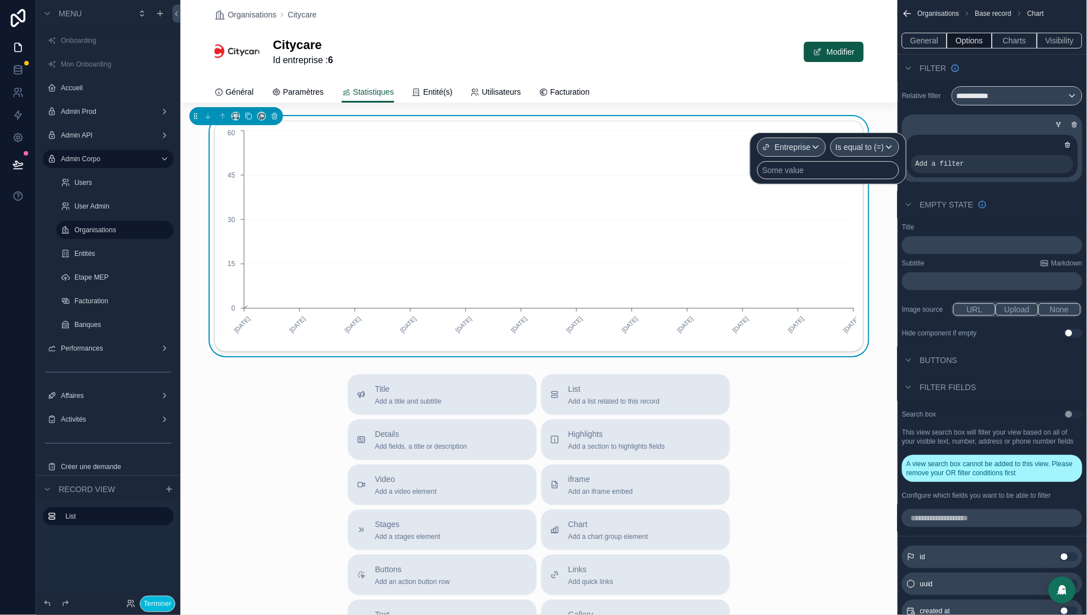
click at [828, 179] on div "Some value" at bounding box center [828, 170] width 142 height 18
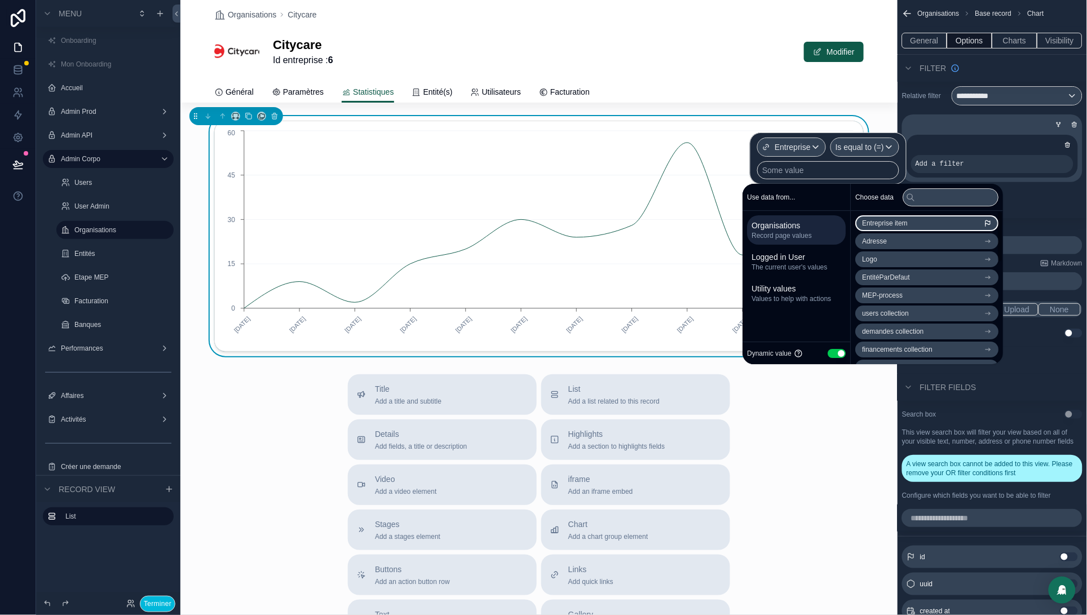
click at [908, 222] on span "Entreprise item" at bounding box center [886, 223] width 46 height 9
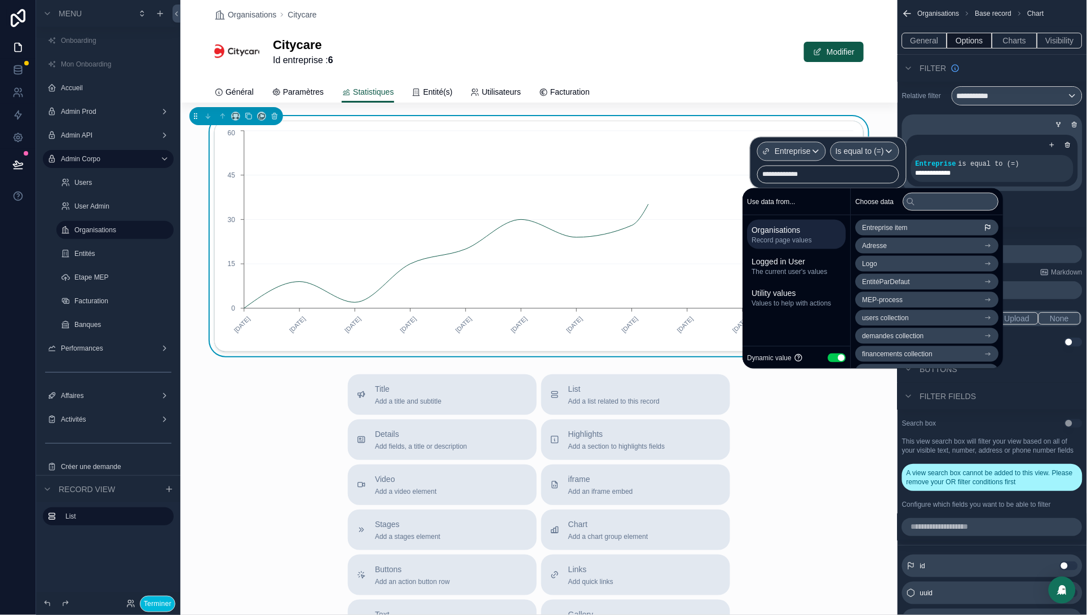
click at [842, 509] on div "Title Add a title and subtitle List Add a list related to this record Details A…" at bounding box center [538, 575] width 717 height 402
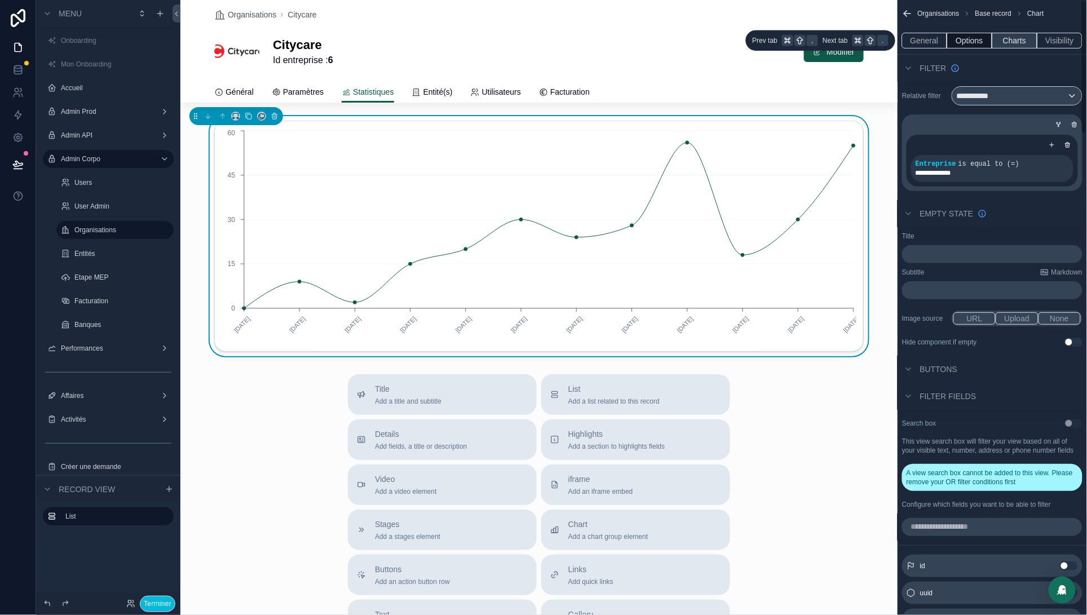
click at [1003, 42] on button "Charts" at bounding box center [1015, 41] width 45 height 16
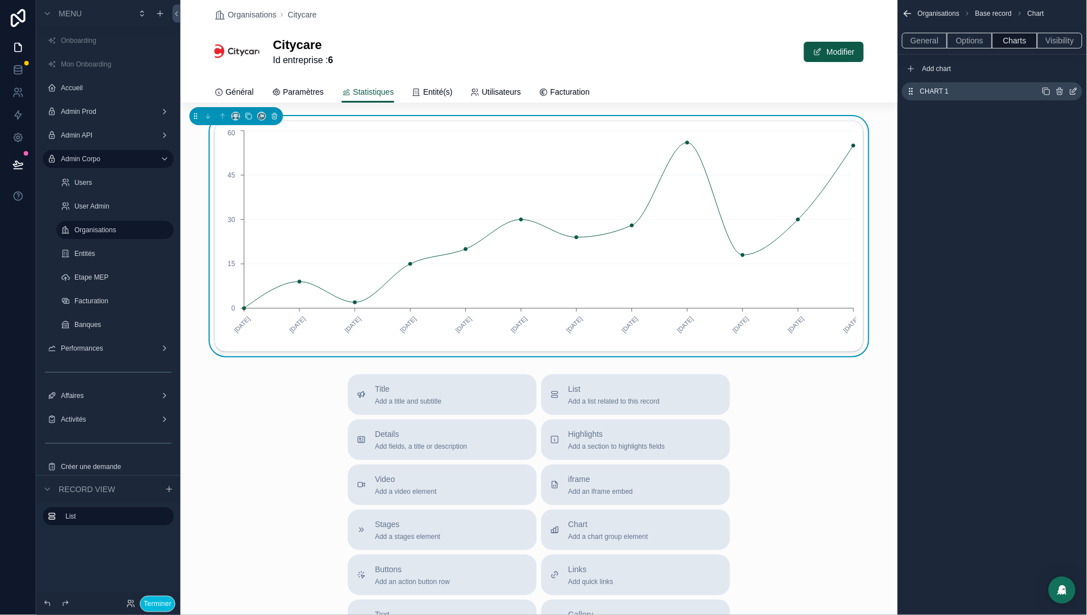
click at [1077, 92] on icon "scrollable content" at bounding box center [1073, 91] width 9 height 9
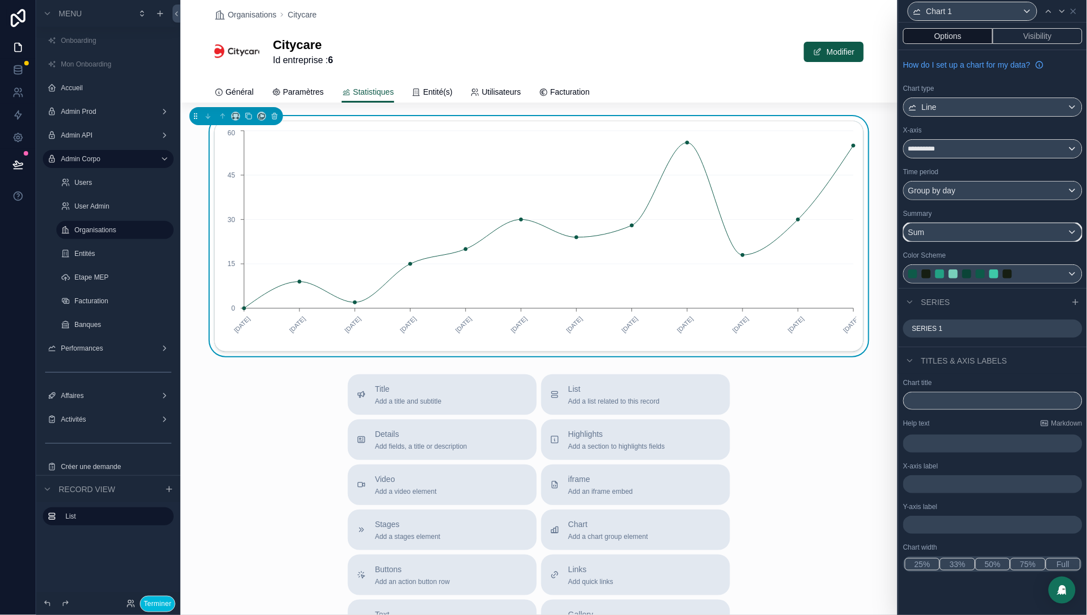
click at [943, 236] on div "Sum" at bounding box center [993, 232] width 178 height 18
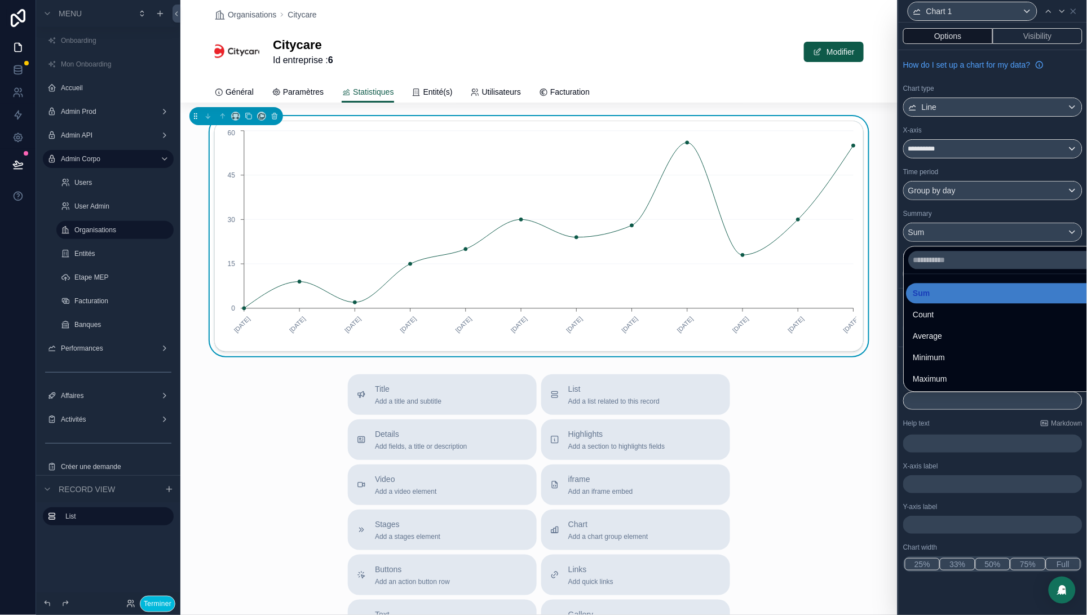
click at [947, 312] on div "Count" at bounding box center [1007, 315] width 186 height 14
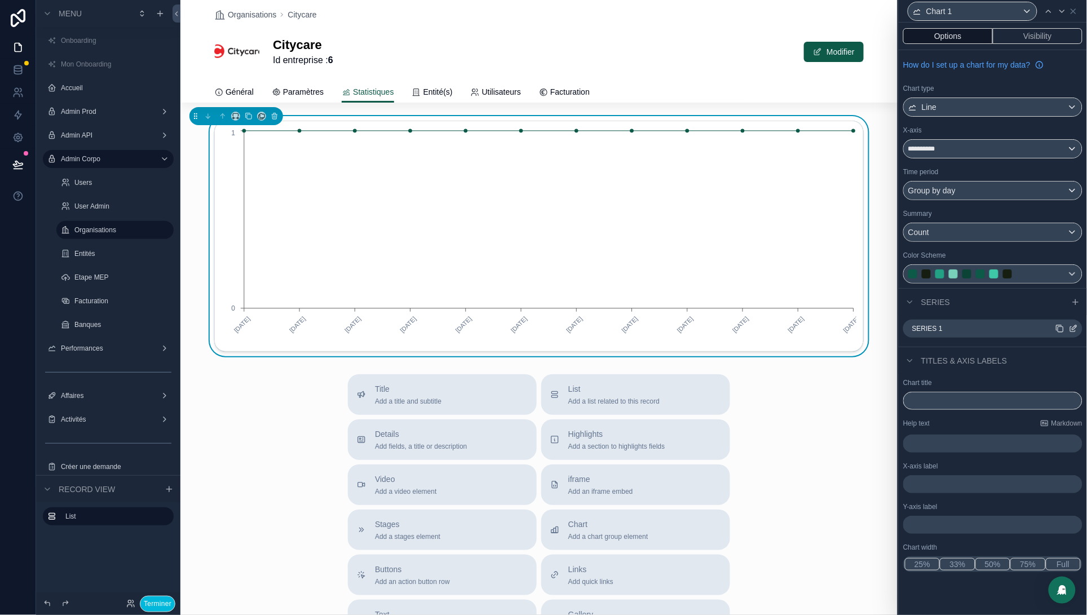
click at [1075, 330] on icon at bounding box center [1073, 328] width 9 height 9
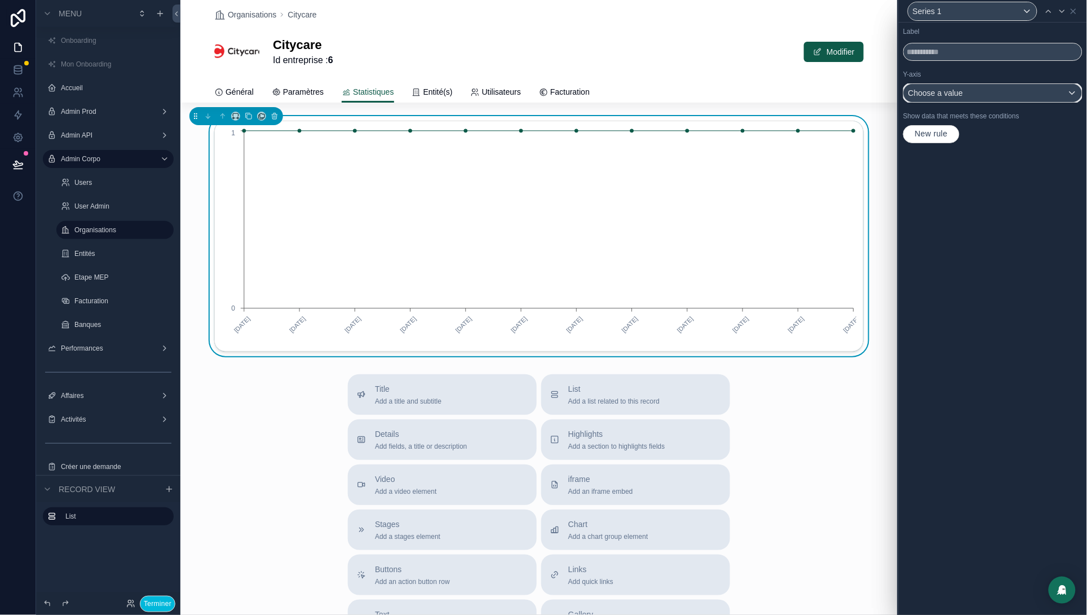
click at [978, 97] on div "Choose a value" at bounding box center [993, 93] width 178 height 18
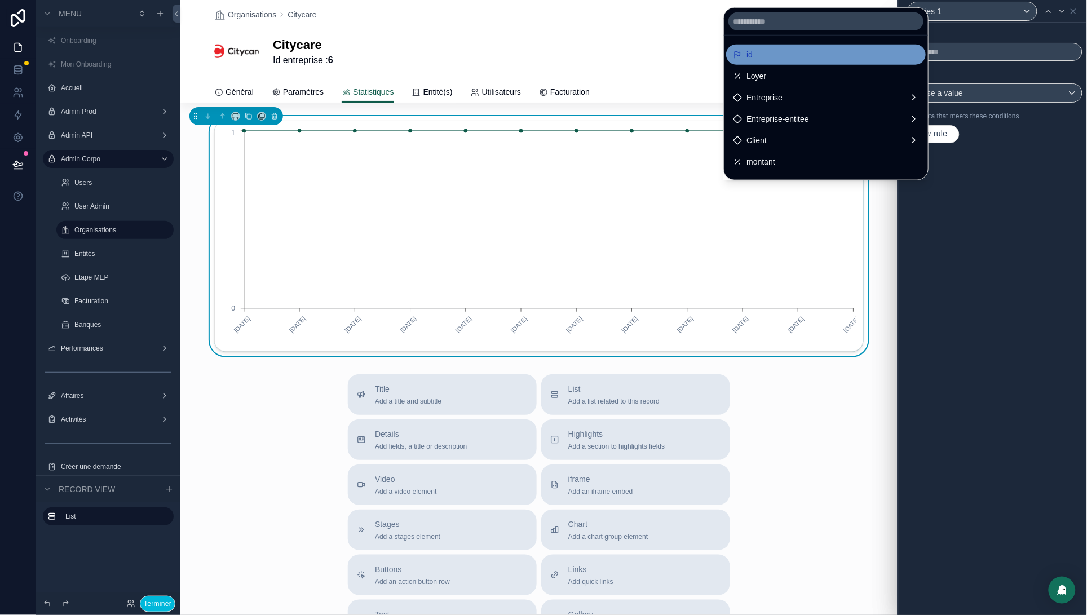
click at [749, 61] on span "id" at bounding box center [750, 55] width 6 height 14
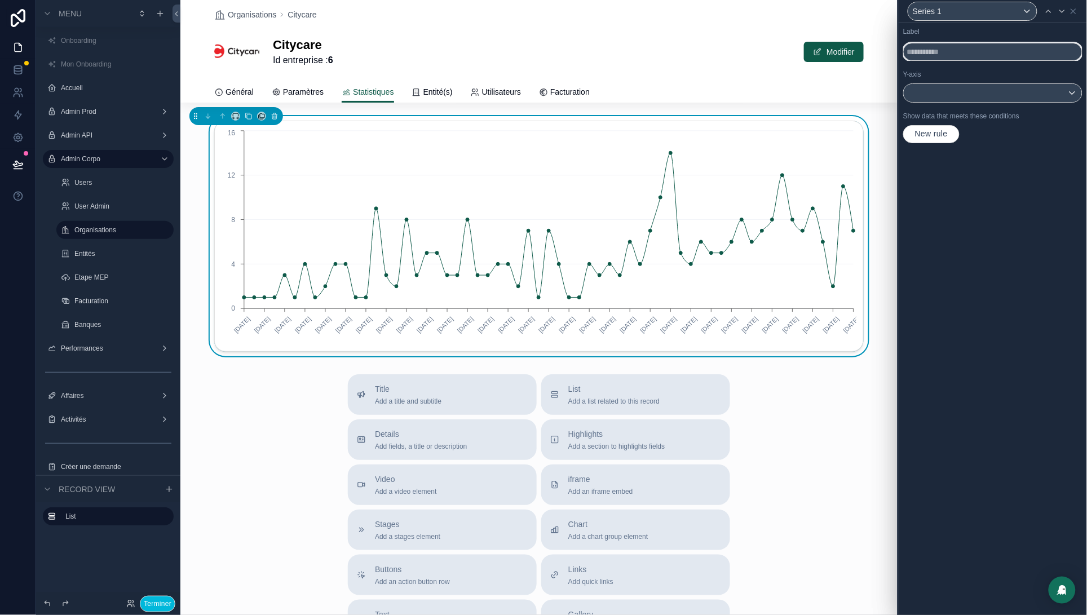
click at [985, 51] on input "text" at bounding box center [992, 52] width 179 height 18
type input "********"
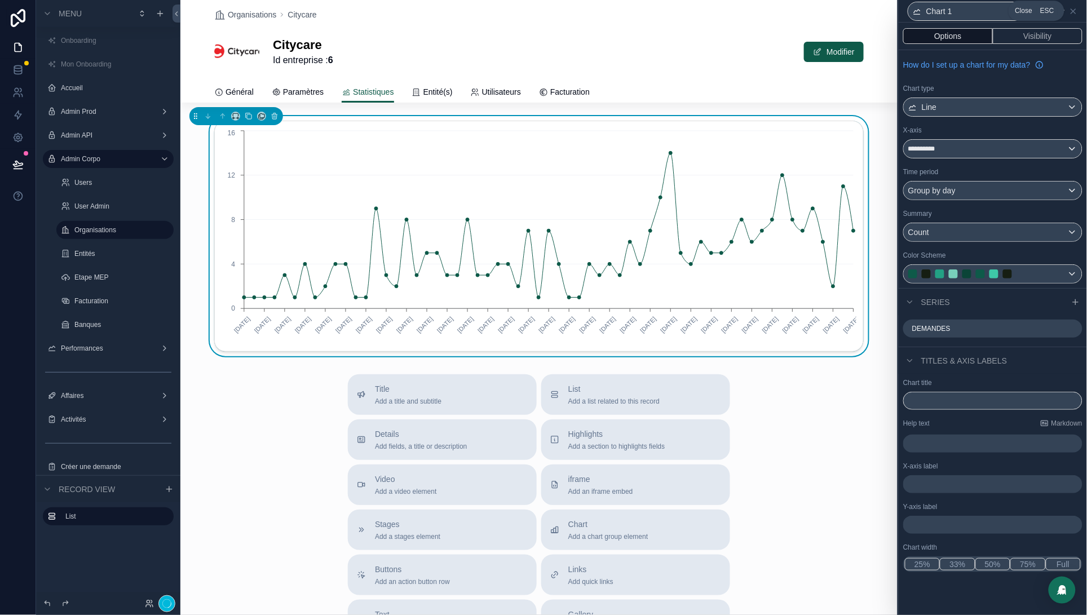
drag, startPoint x: 1075, startPoint y: 8, endPoint x: 1067, endPoint y: 19, distance: 12.9
click at [1073, 8] on icon at bounding box center [1073, 11] width 9 height 9
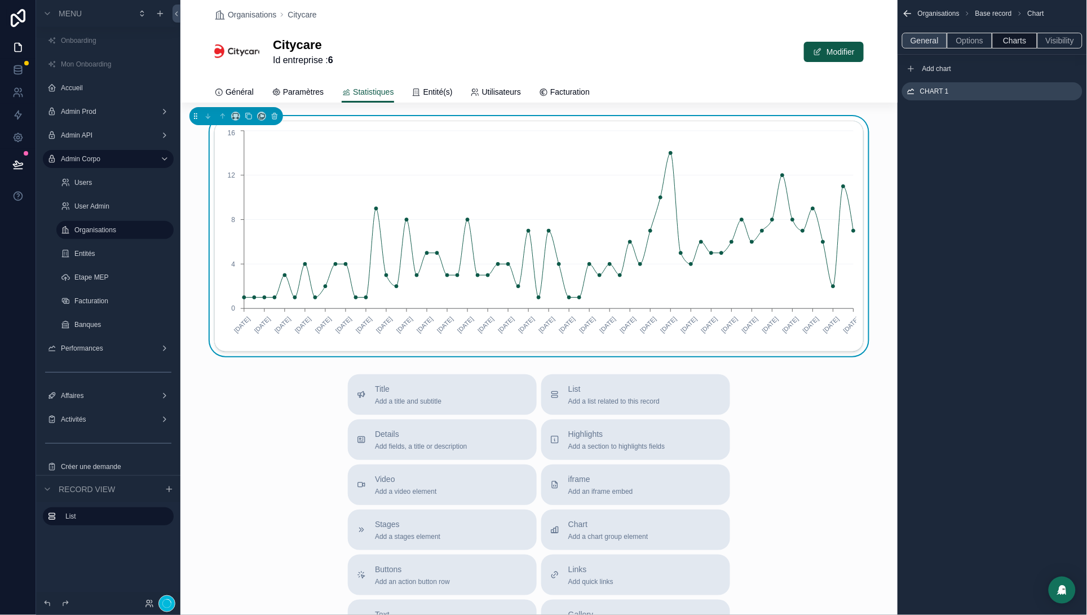
click at [928, 42] on button "General" at bounding box center [924, 41] width 45 height 16
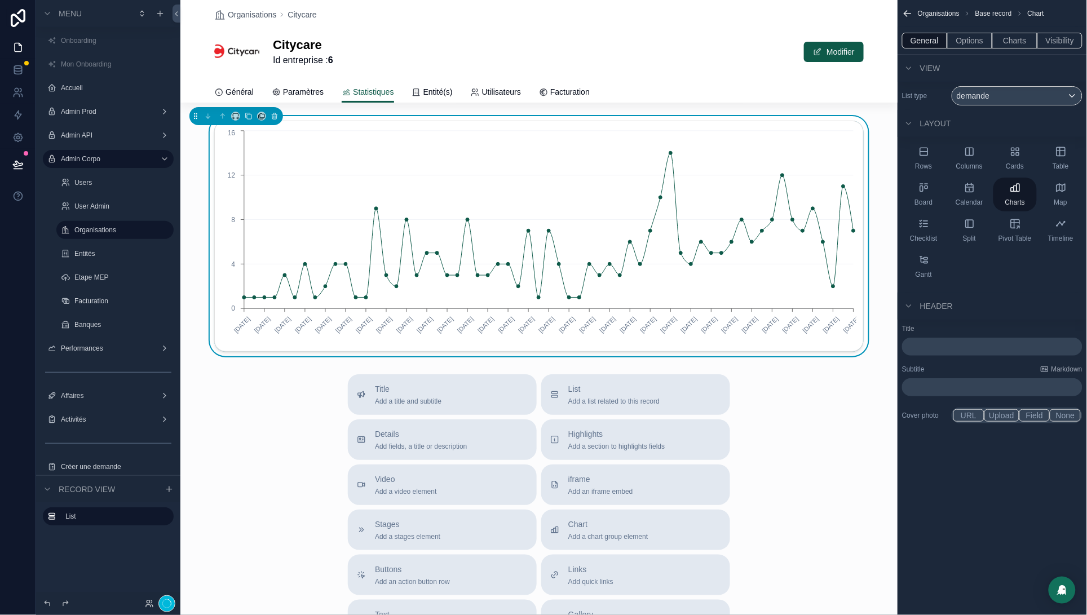
drag, startPoint x: 955, startPoint y: 354, endPoint x: 951, endPoint y: 349, distance: 6.0
click at [955, 354] on div "﻿" at bounding box center [992, 347] width 180 height 18
click at [951, 349] on p "﻿" at bounding box center [994, 346] width 174 height 11
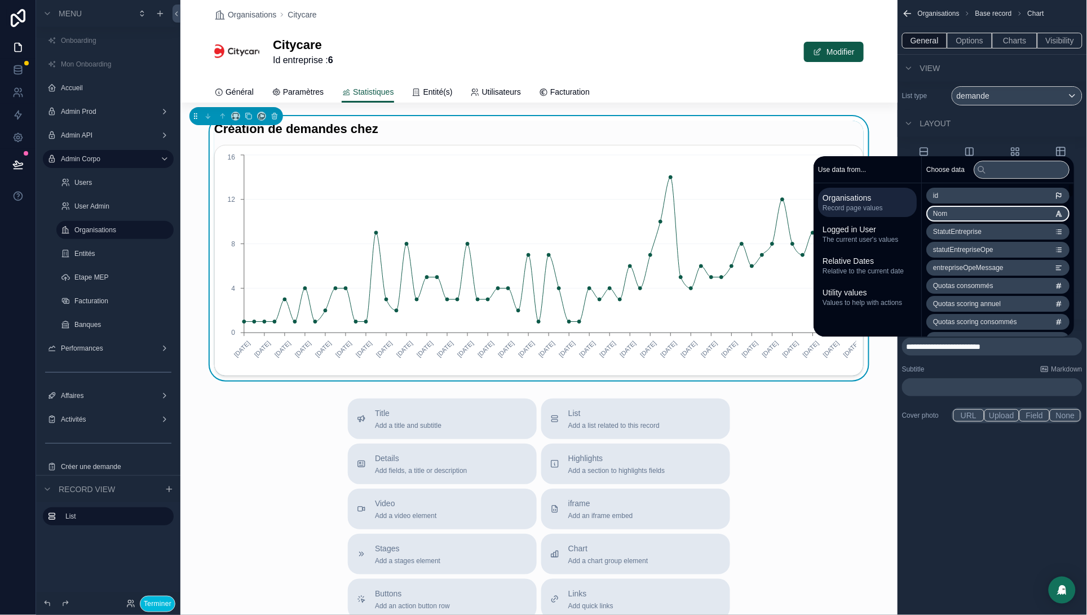
click at [949, 211] on li "Nom" at bounding box center [998, 214] width 143 height 16
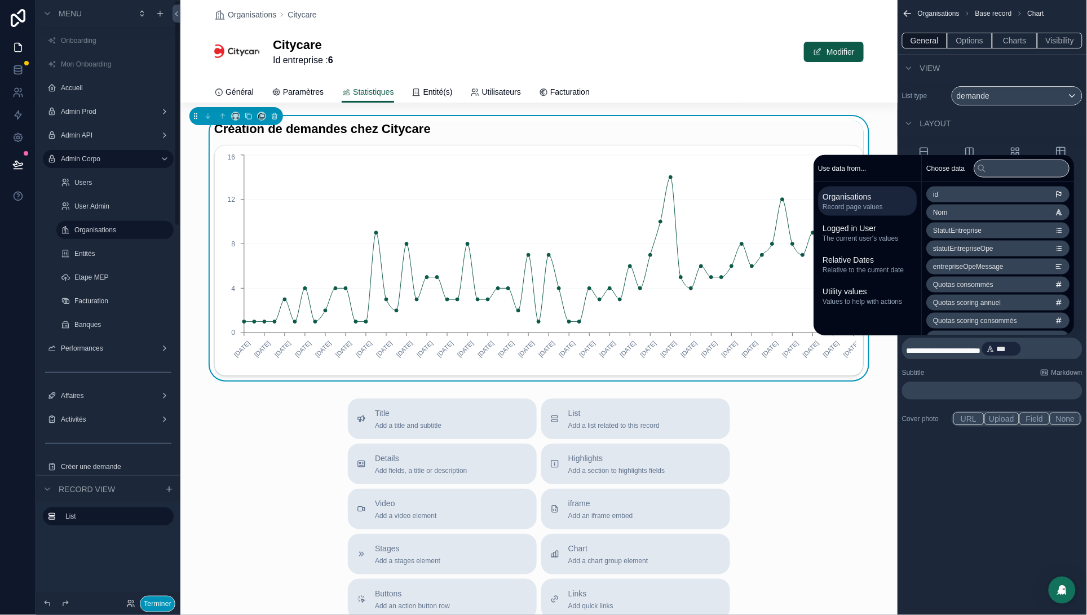
click at [164, 603] on button "Terminer" at bounding box center [158, 604] width 36 height 16
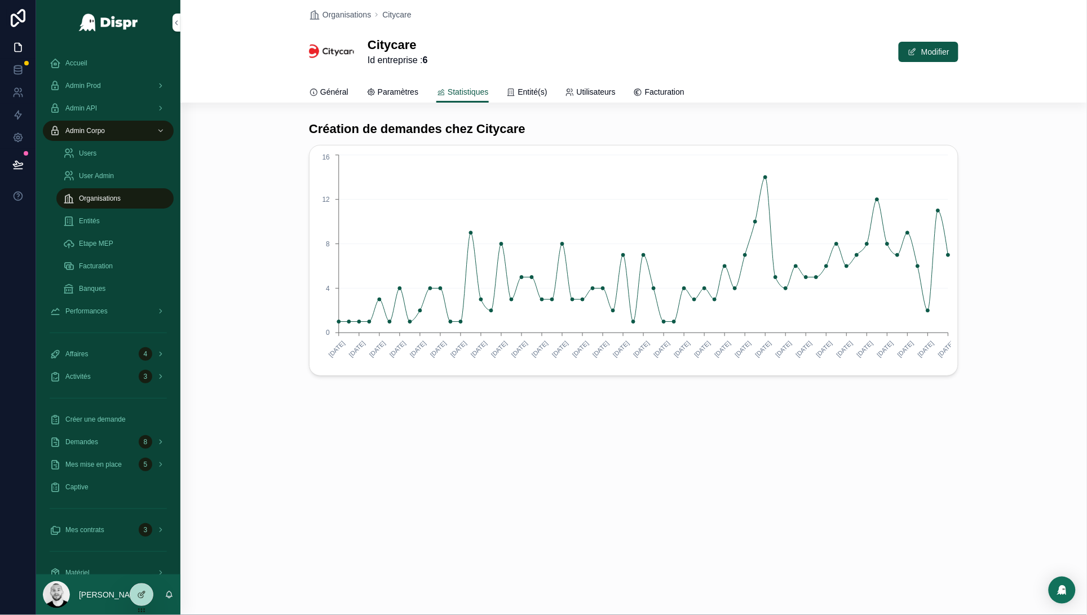
click at [389, 93] on span "Paramètres" at bounding box center [398, 91] width 41 height 11
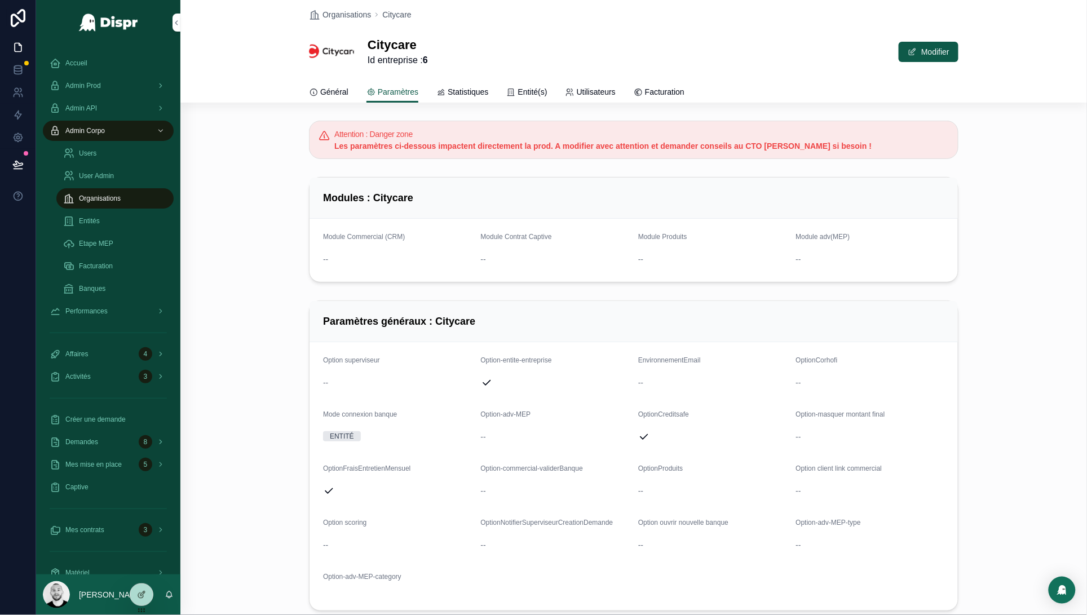
click at [541, 94] on span "Entité(s)" at bounding box center [532, 91] width 29 height 11
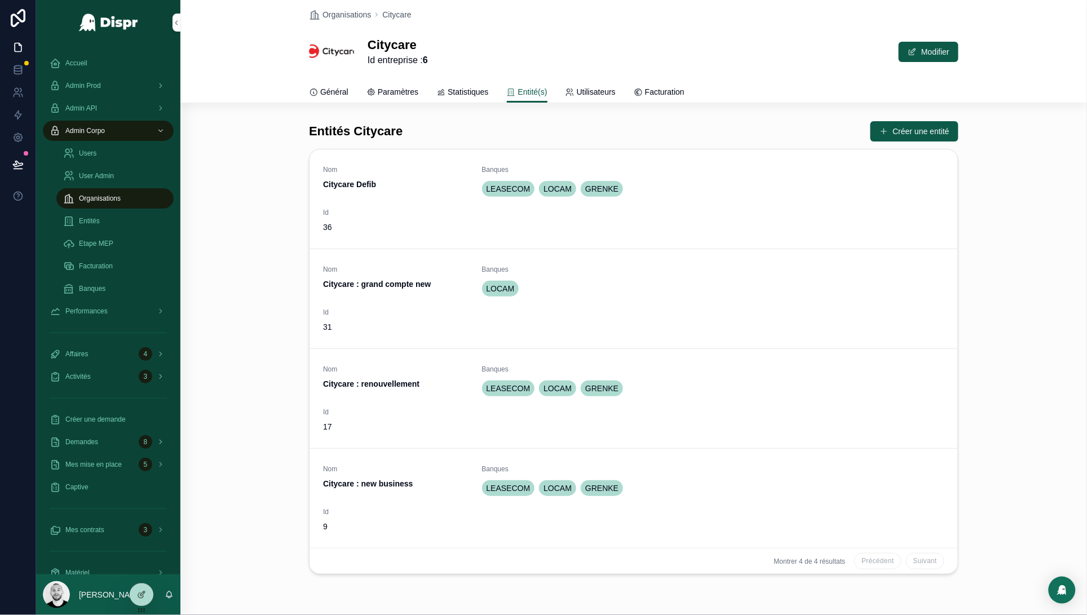
click at [788, 223] on div "Nom Citycare Defib Banques LEASECOM LOCAM GRENKE Id 36" at bounding box center [633, 199] width 621 height 68
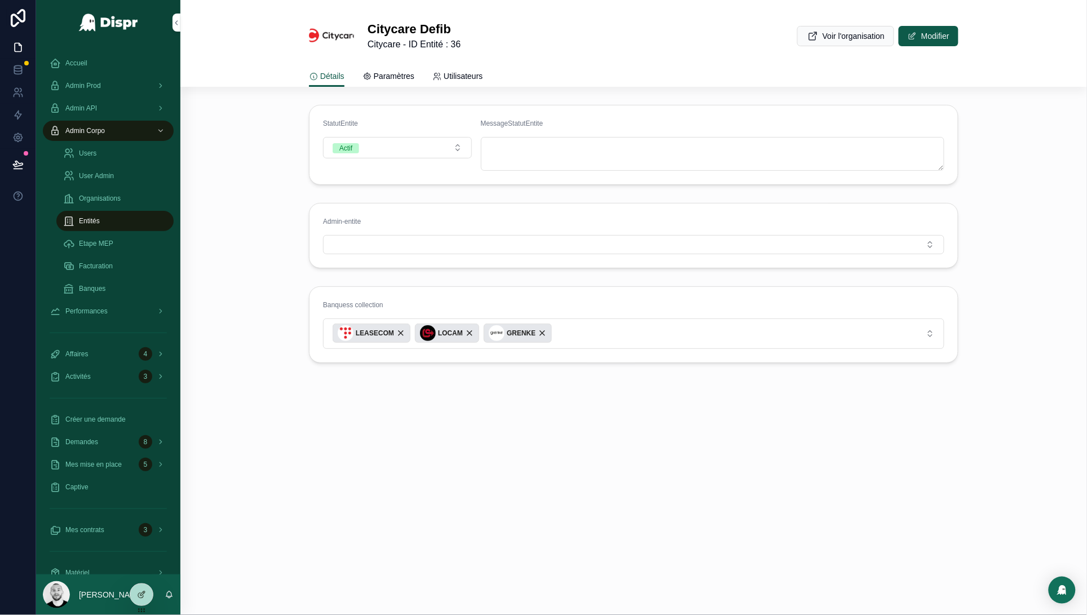
drag, startPoint x: 405, startPoint y: 75, endPoint x: 413, endPoint y: 73, distance: 8.1
click at [405, 74] on span "Paramètres" at bounding box center [394, 75] width 41 height 11
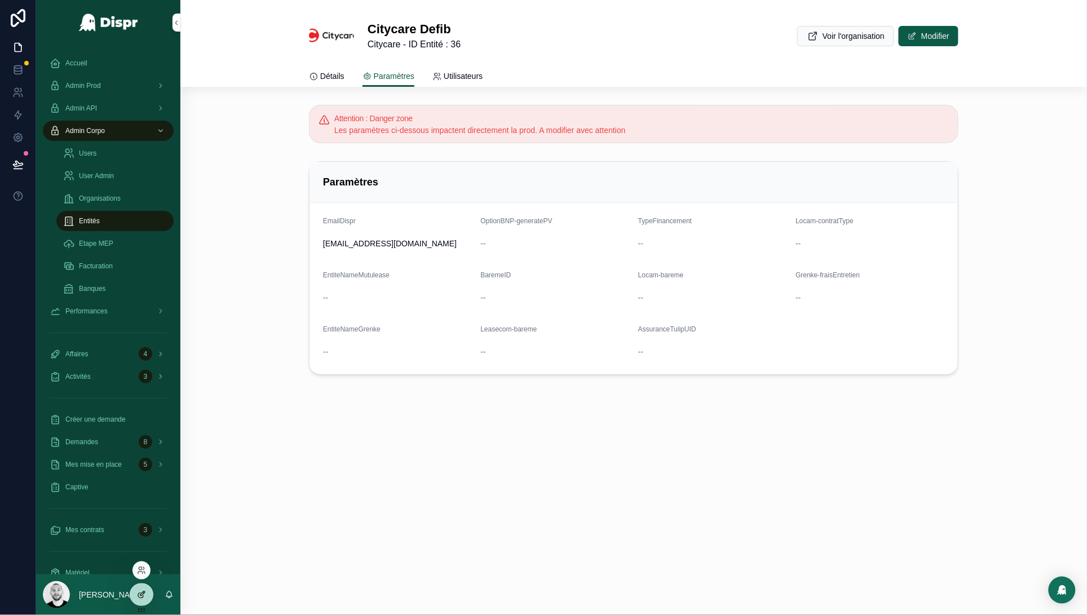
click at [141, 596] on icon at bounding box center [142, 594] width 5 height 5
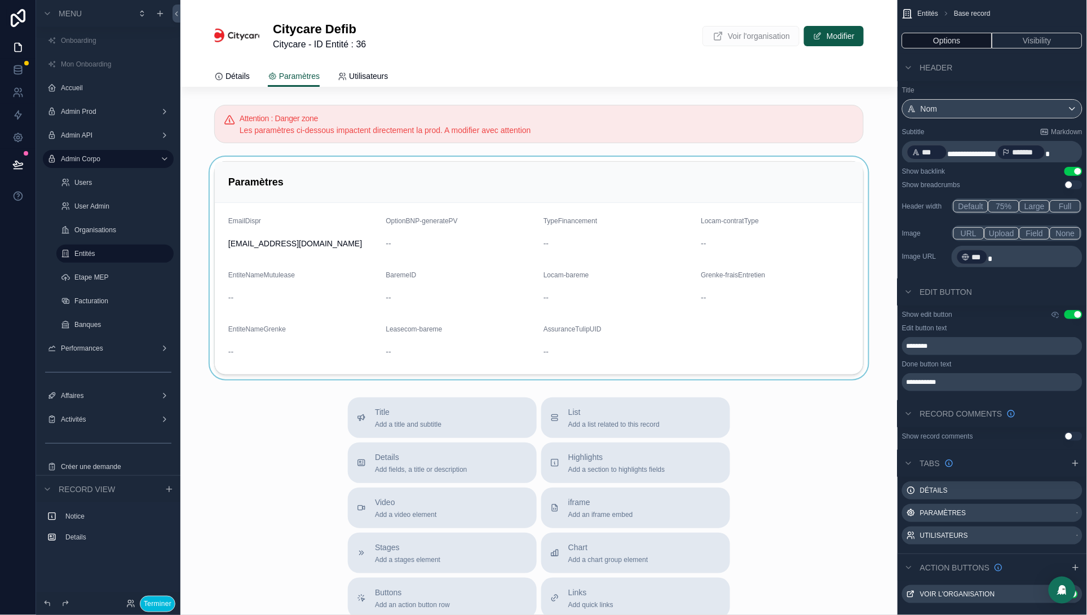
click at [535, 188] on div "scrollable content" at bounding box center [538, 268] width 717 height 223
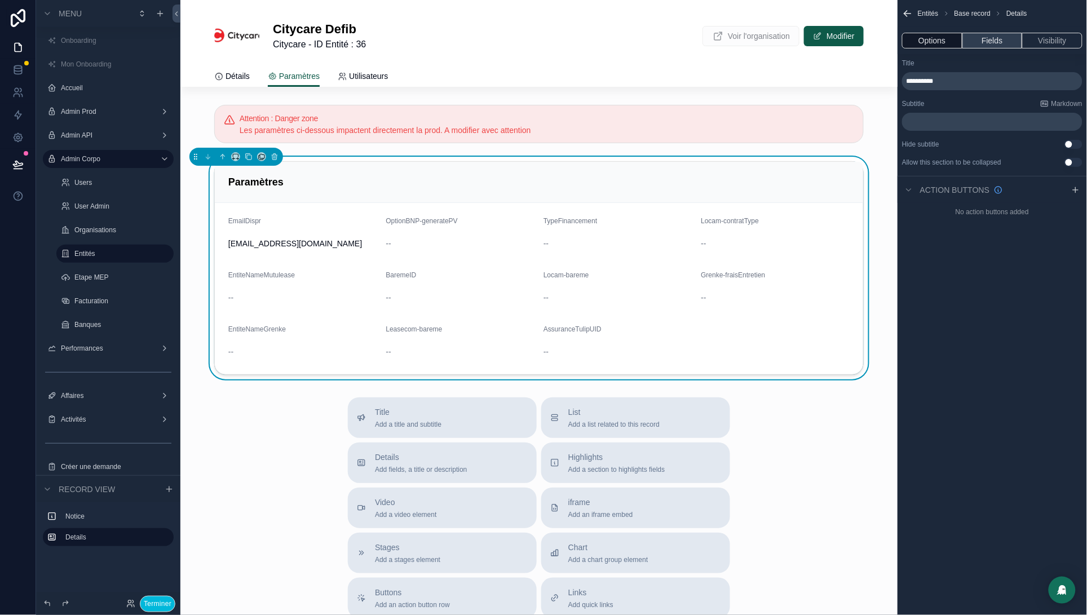
click at [987, 42] on button "Fields" at bounding box center [993, 41] width 60 height 16
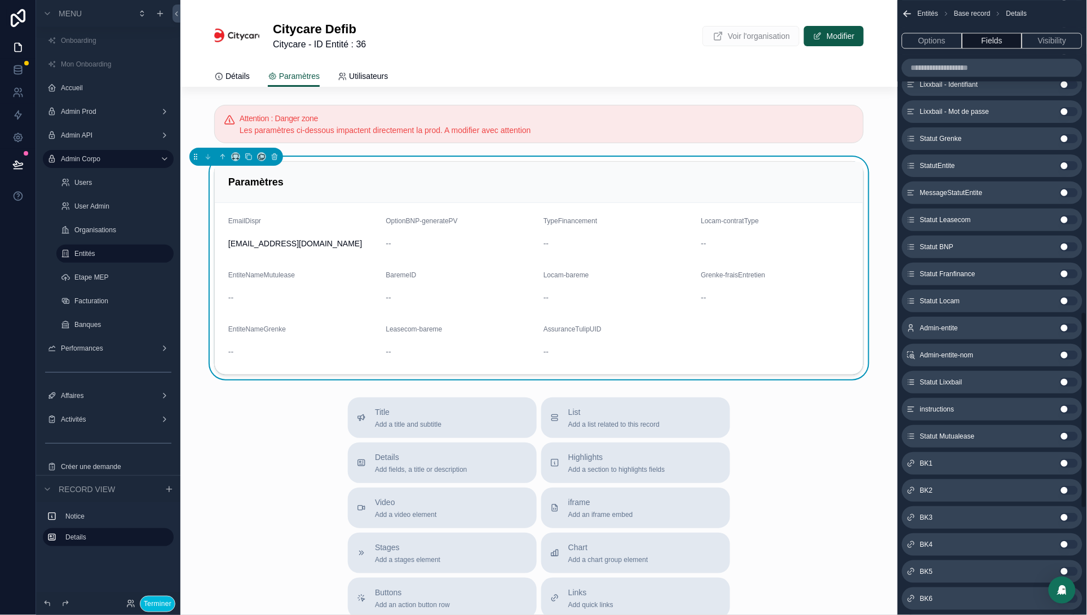
scroll to position [1117, 0]
click at [364, 70] on span "Utilisateurs" at bounding box center [368, 75] width 39 height 11
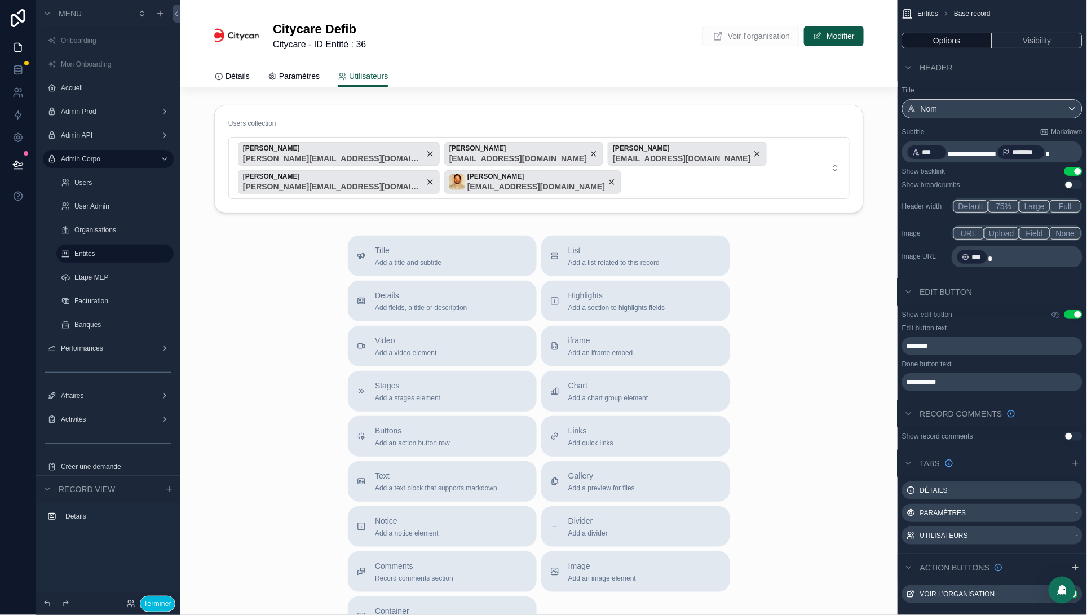
click at [226, 74] on span "Détails" at bounding box center [238, 75] width 24 height 11
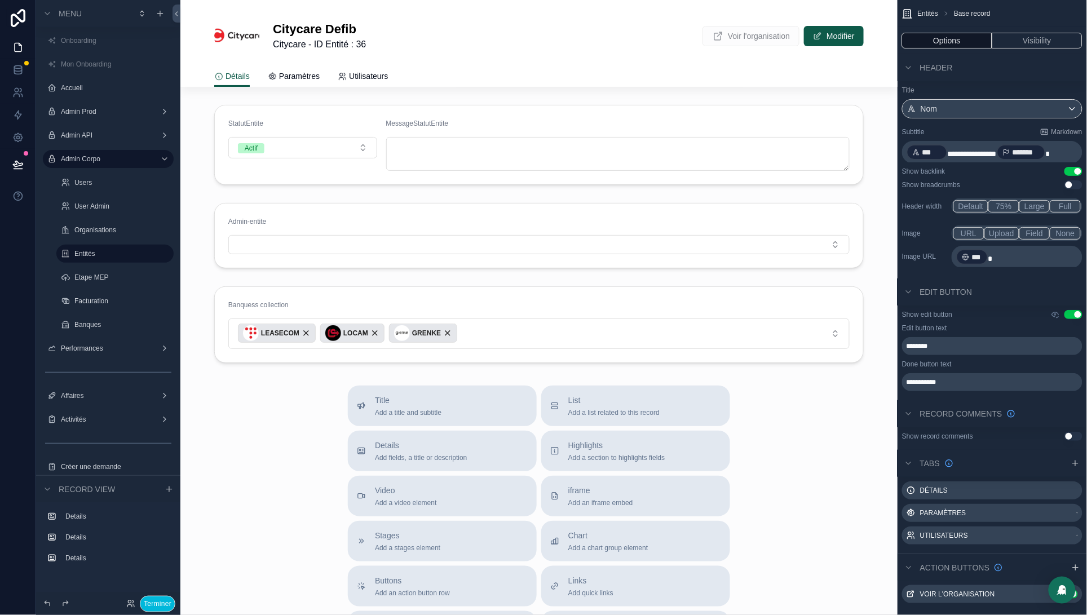
click at [298, 76] on span "Paramètres" at bounding box center [299, 75] width 41 height 11
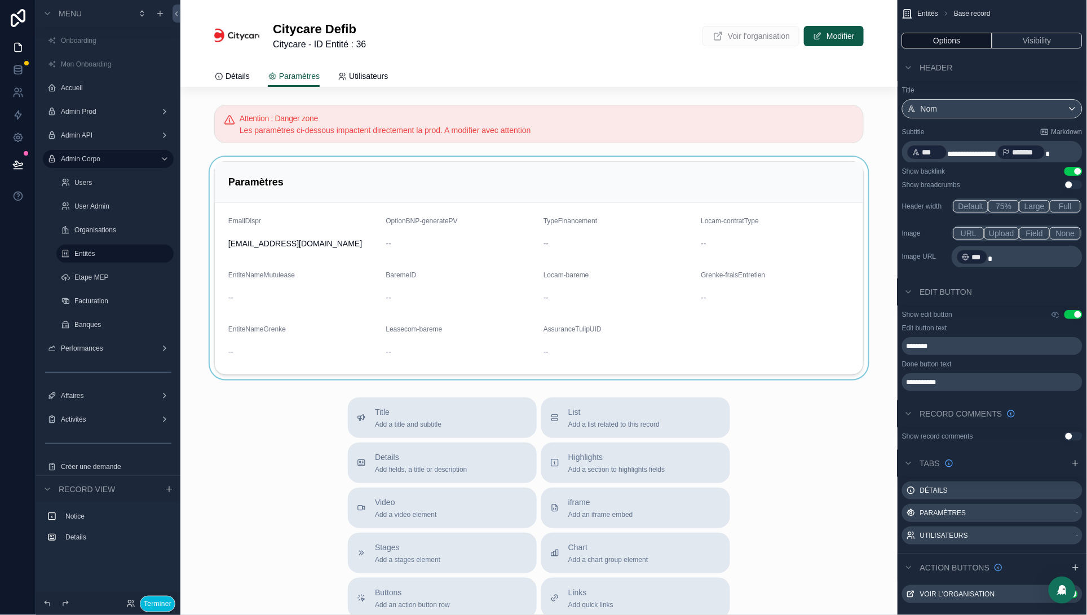
click at [633, 173] on div "scrollable content" at bounding box center [538, 268] width 717 height 223
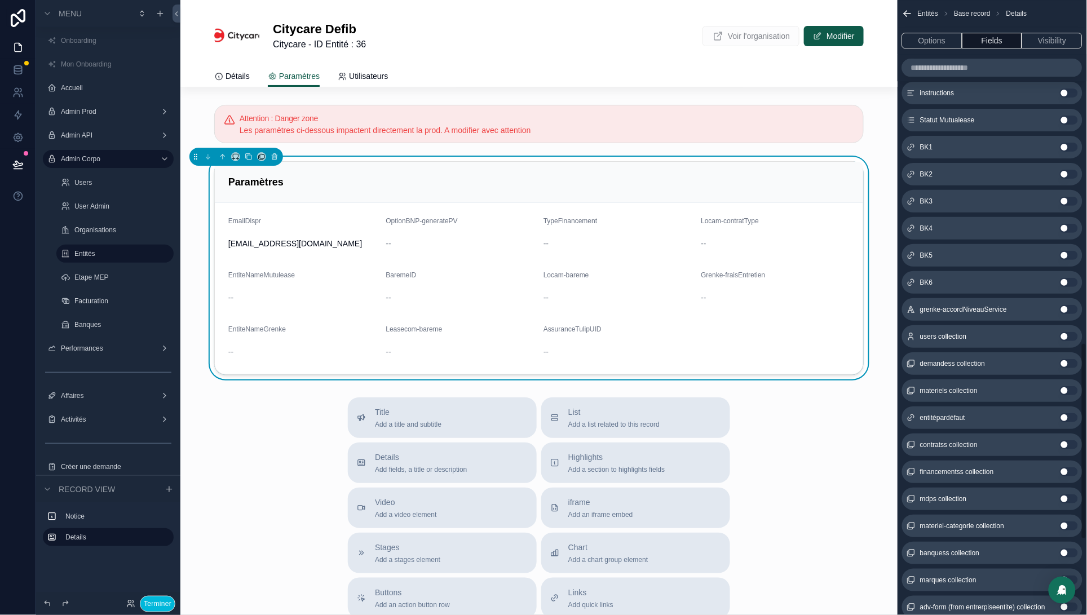
scroll to position [1304, 0]
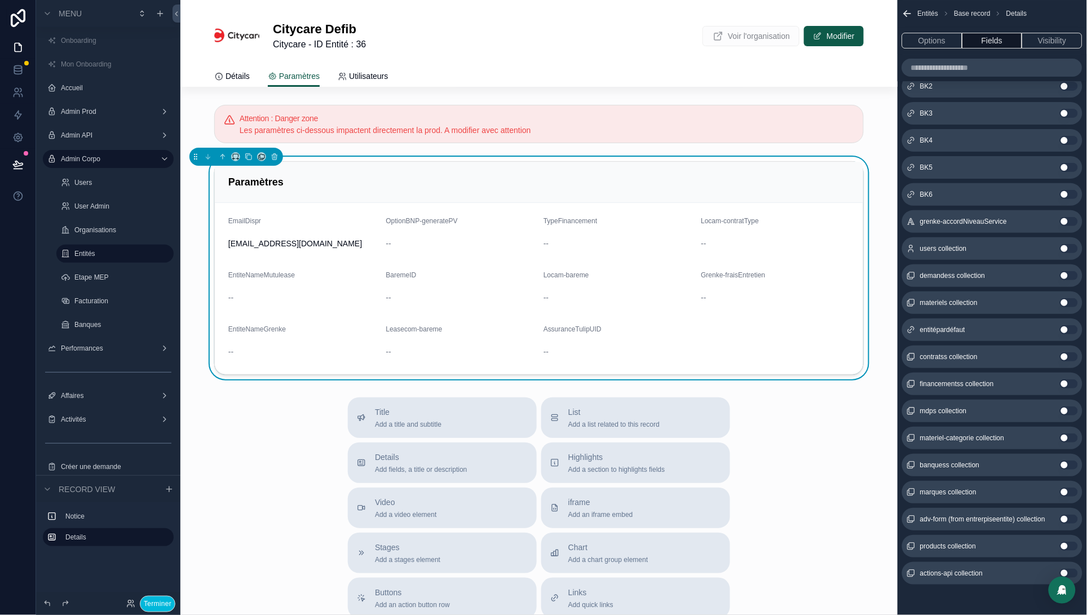
click at [1070, 219] on button "Use setting" at bounding box center [1069, 221] width 18 height 9
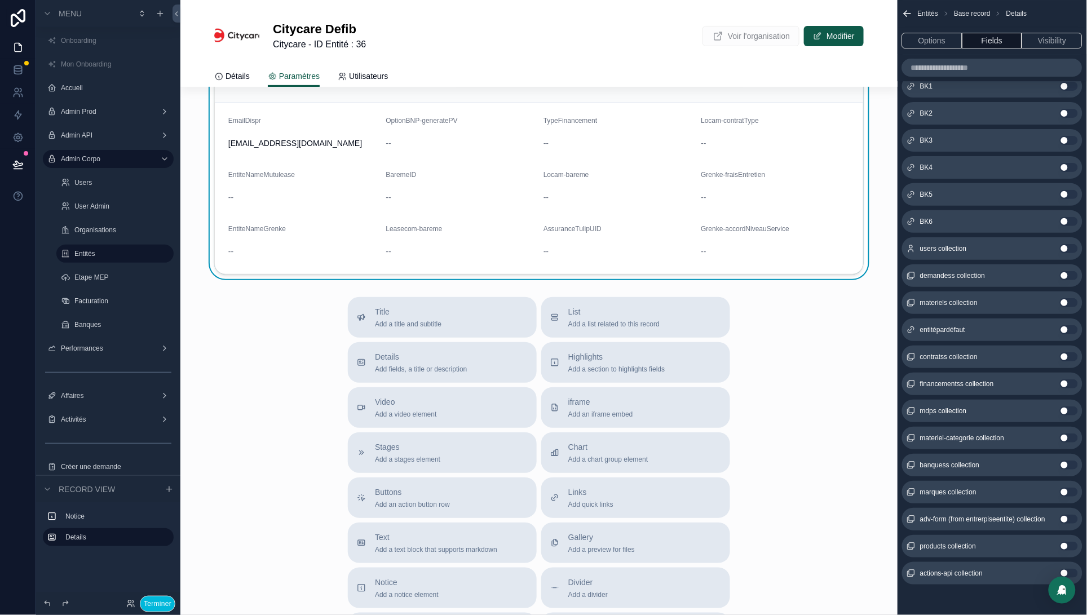
scroll to position [96, 0]
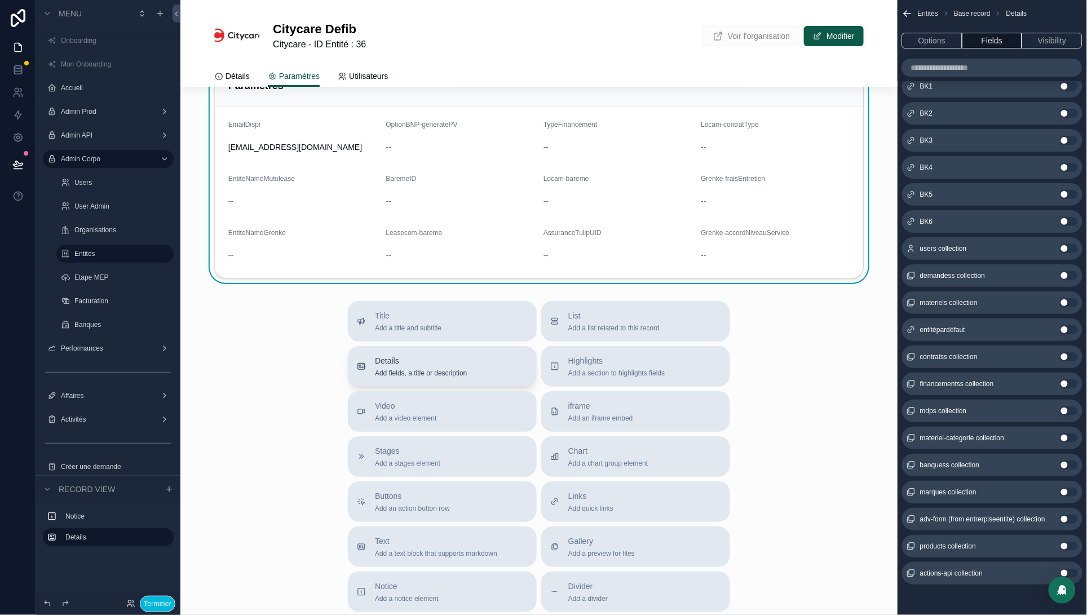
click at [375, 364] on span "Details" at bounding box center [421, 360] width 92 height 11
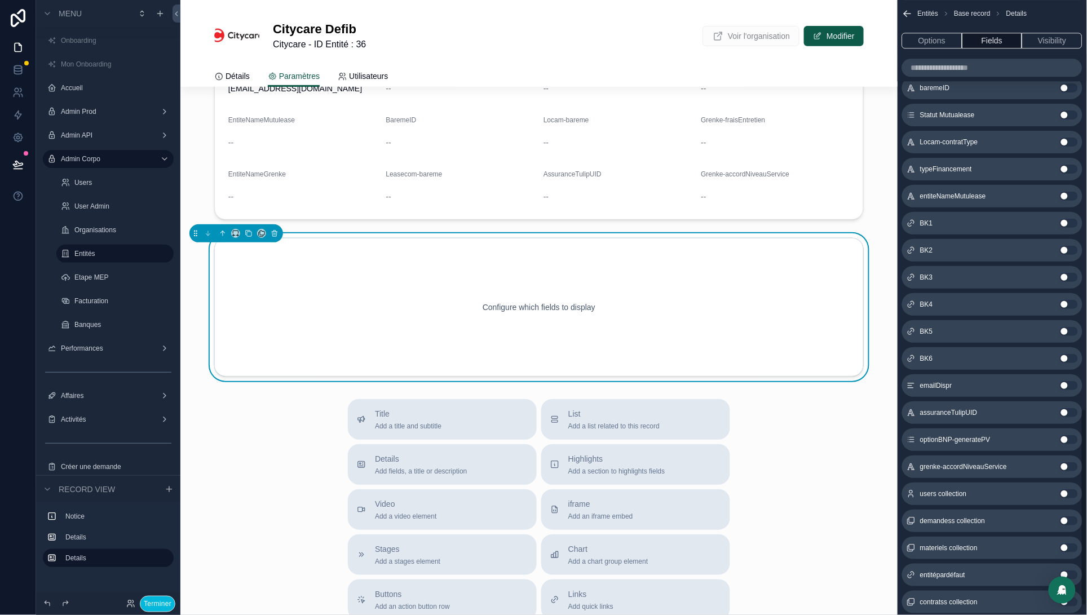
scroll to position [1052, 0]
click at [1067, 223] on button "Use setting" at bounding box center [1069, 224] width 18 height 9
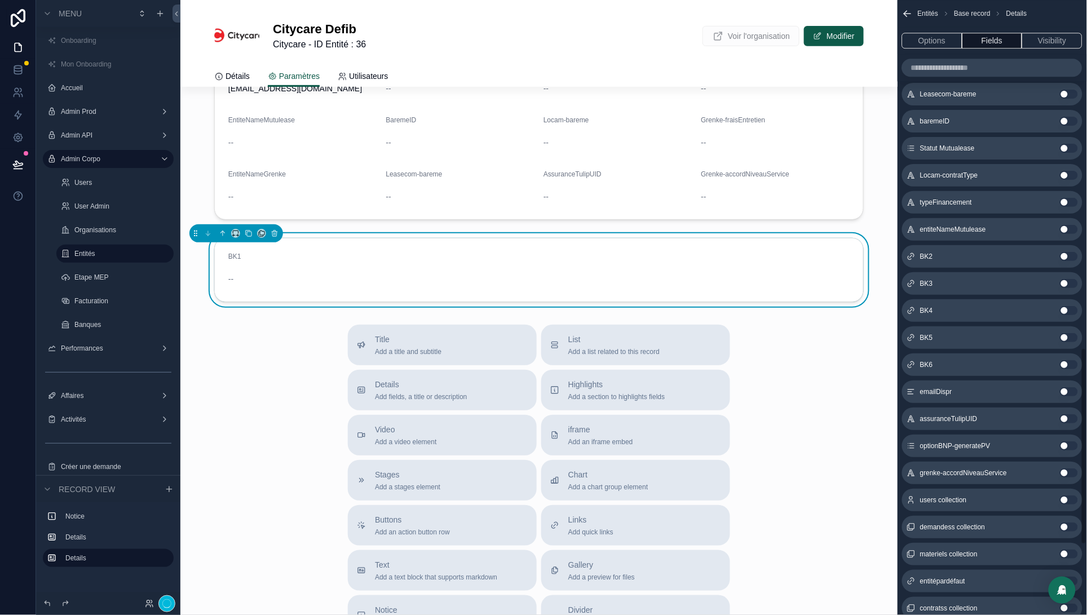
scroll to position [1084, 0]
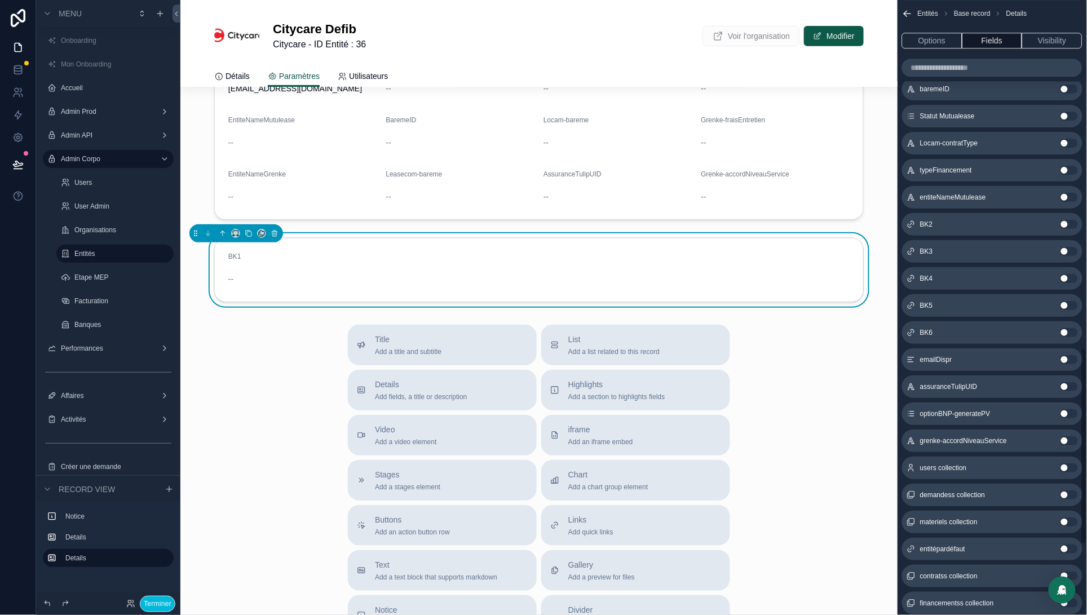
click at [1067, 223] on button "Use setting" at bounding box center [1069, 224] width 18 height 9
click at [1066, 223] on button "Use setting" at bounding box center [1069, 223] width 18 height 9
click at [1066, 223] on button "Use setting" at bounding box center [1069, 224] width 18 height 9
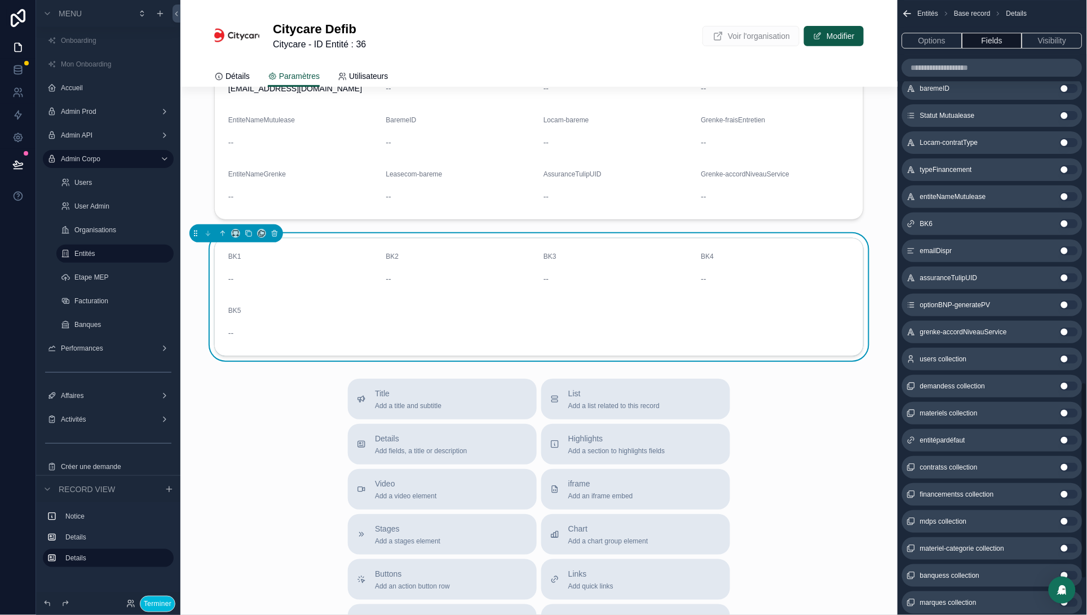
click at [1066, 223] on button "Use setting" at bounding box center [1069, 223] width 18 height 9
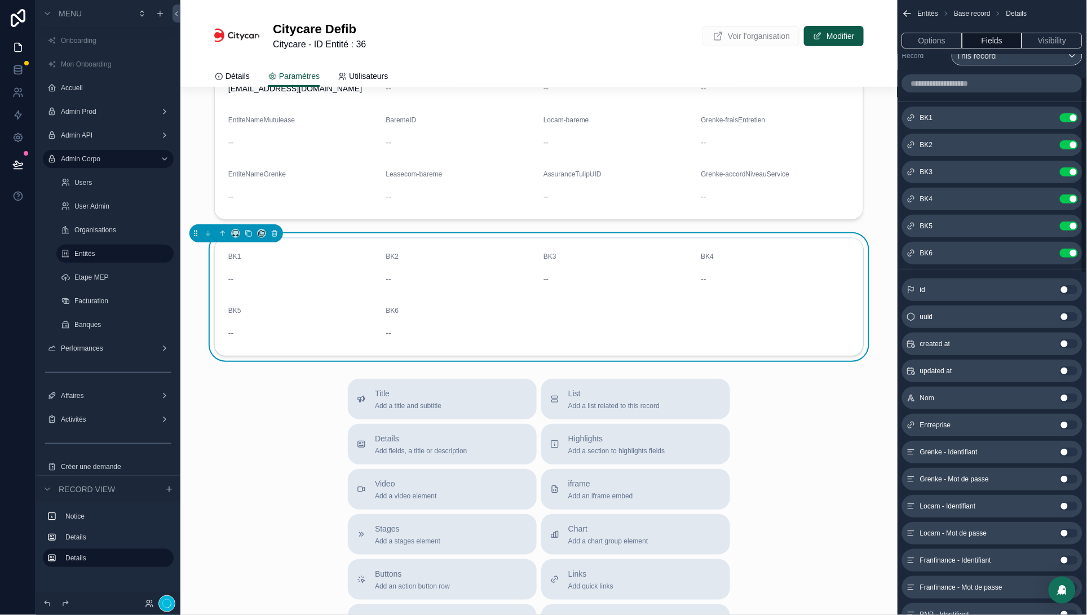
scroll to position [0, 0]
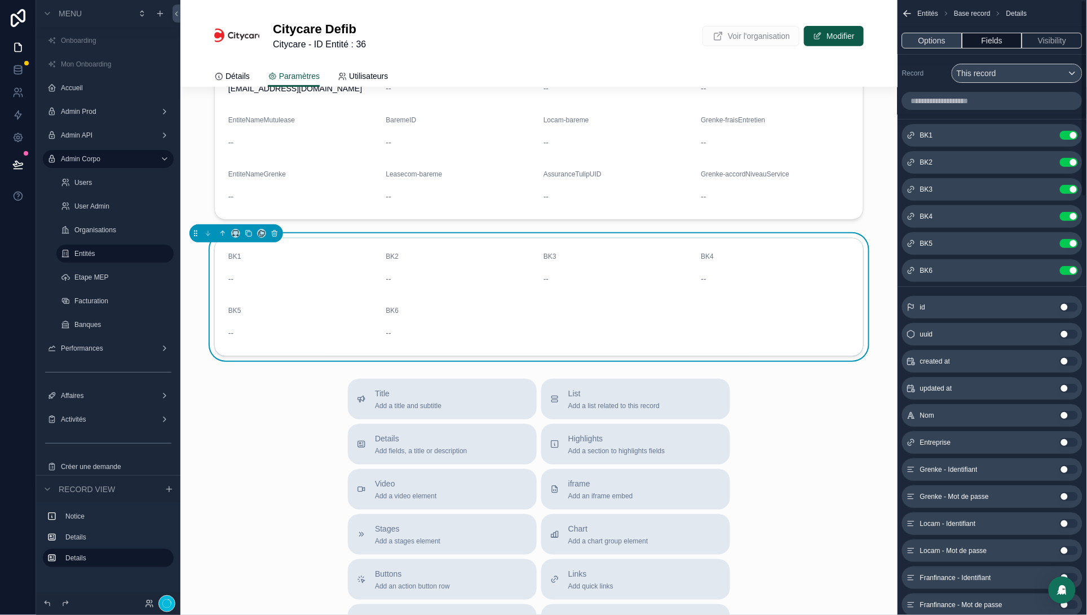
click at [934, 46] on button "Options" at bounding box center [932, 41] width 60 height 16
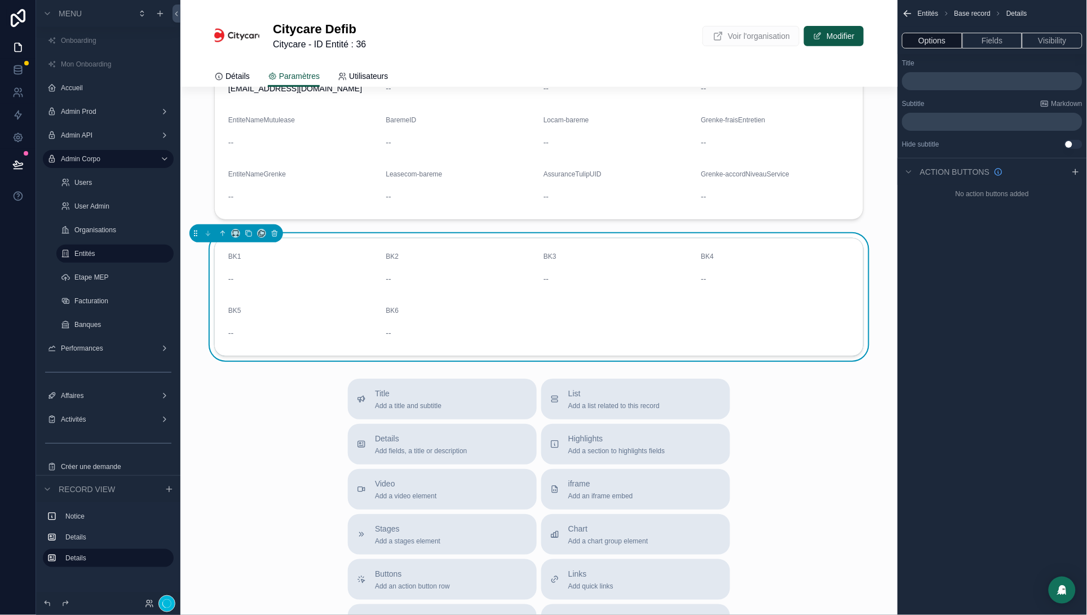
click at [936, 82] on p "﻿" at bounding box center [994, 81] width 174 height 9
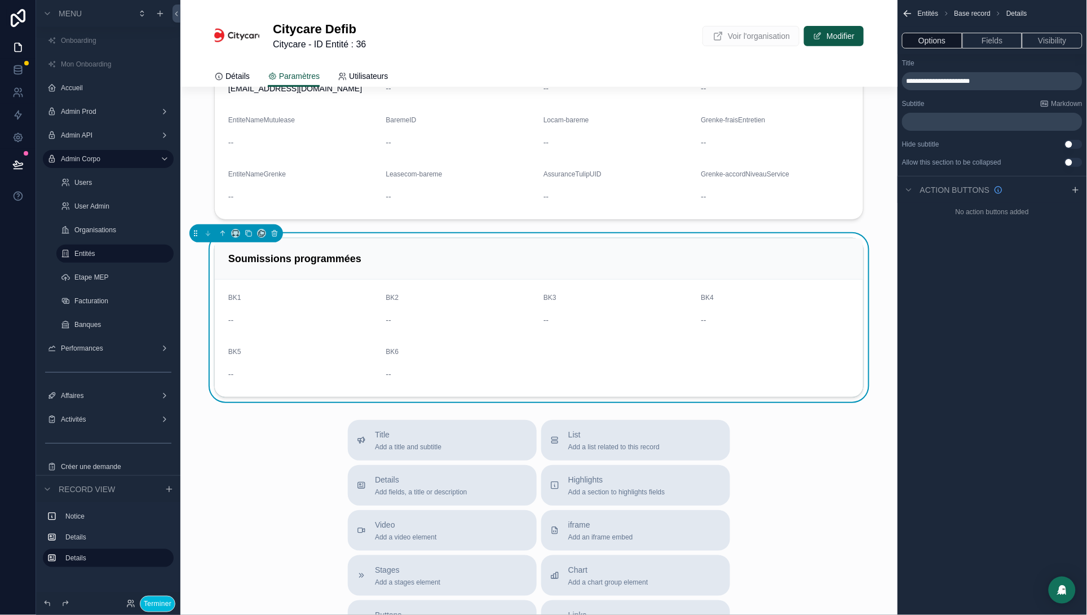
click at [803, 539] on div "Title Add a title and subtitle List Add a list related to this record Details A…" at bounding box center [538, 621] width 717 height 402
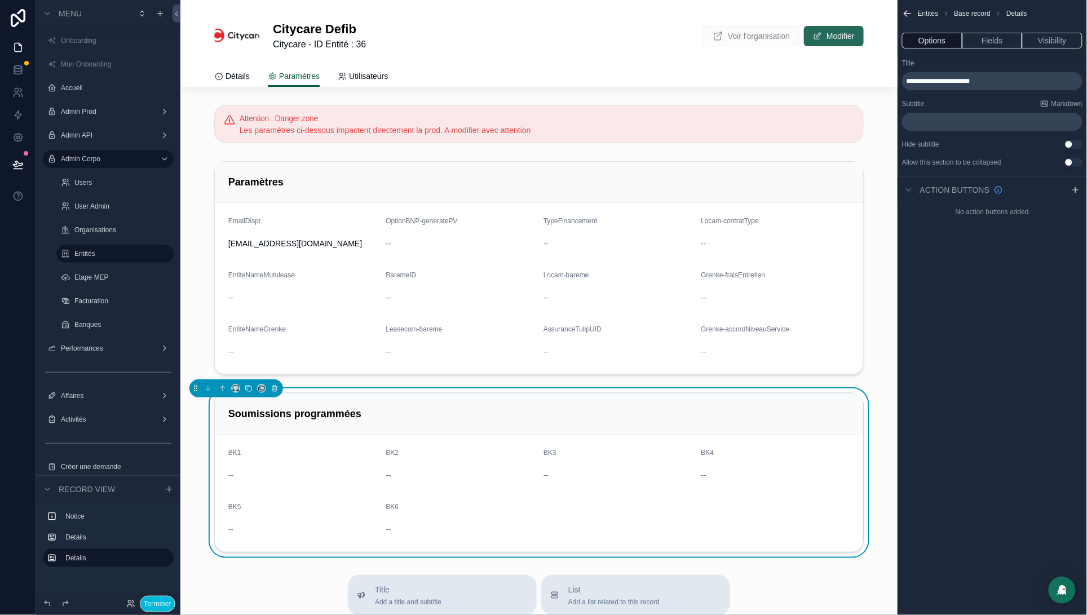
click at [832, 36] on button "Modifier" at bounding box center [834, 36] width 60 height 20
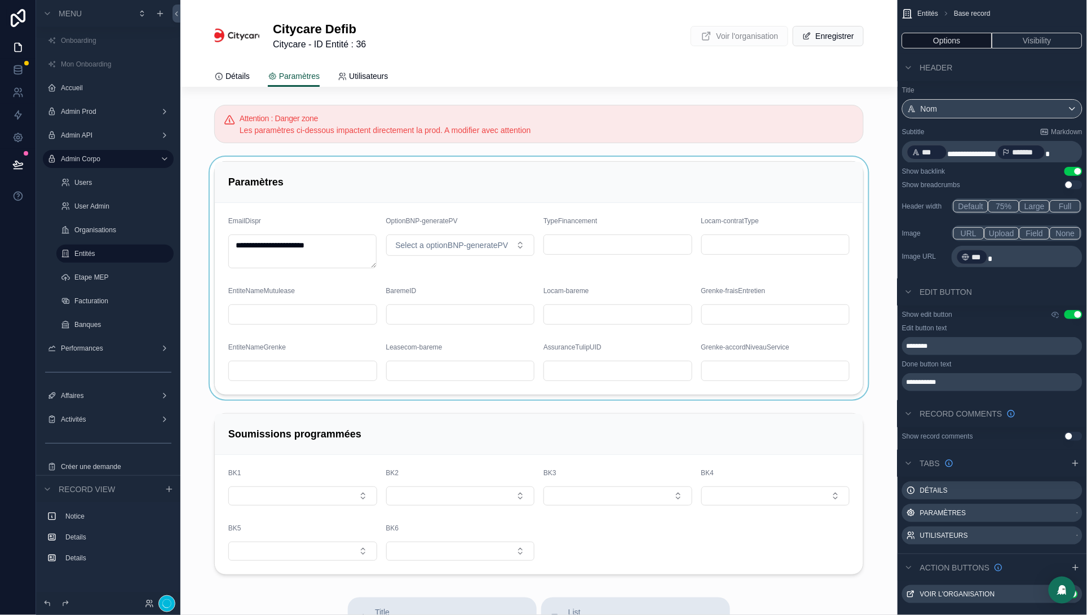
drag, startPoint x: 723, startPoint y: 359, endPoint x: 720, endPoint y: 372, distance: 13.3
click at [723, 359] on div "scrollable content" at bounding box center [538, 278] width 717 height 243
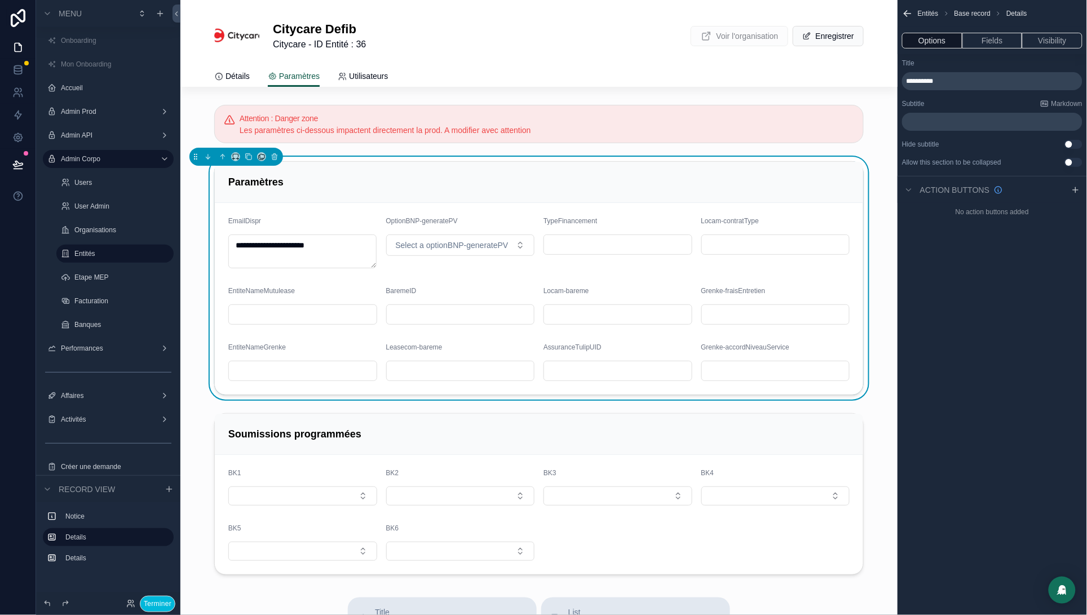
click at [720, 372] on input "scrollable content" at bounding box center [776, 371] width 148 height 16
paste input "**********"
type input "**********"
click at [159, 602] on button "Terminer" at bounding box center [158, 604] width 36 height 16
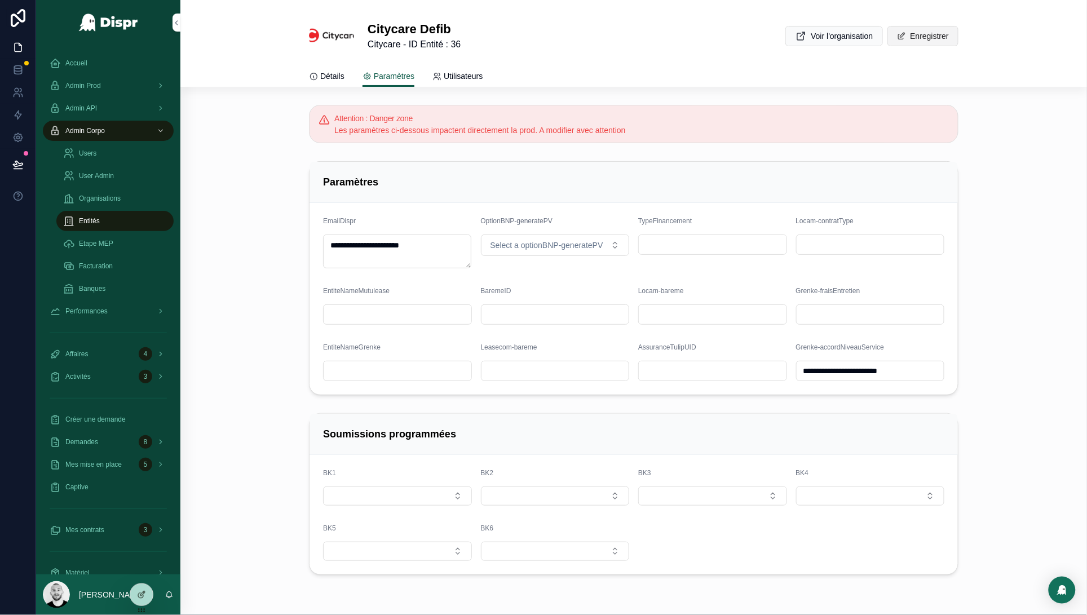
click at [910, 38] on button "Enregistrer" at bounding box center [923, 36] width 71 height 20
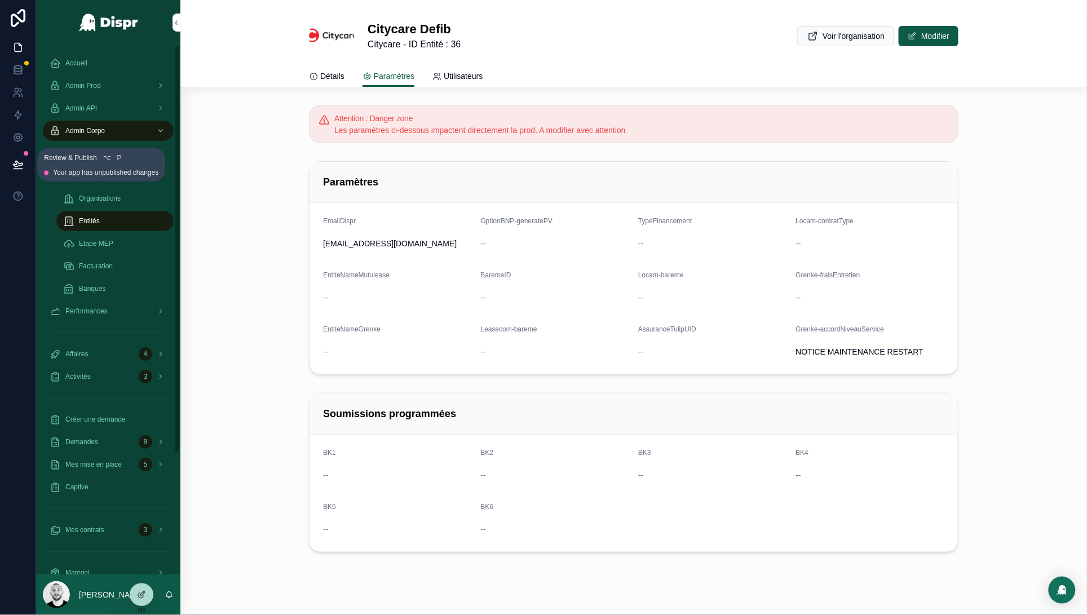
click at [23, 166] on icon at bounding box center [17, 164] width 11 height 11
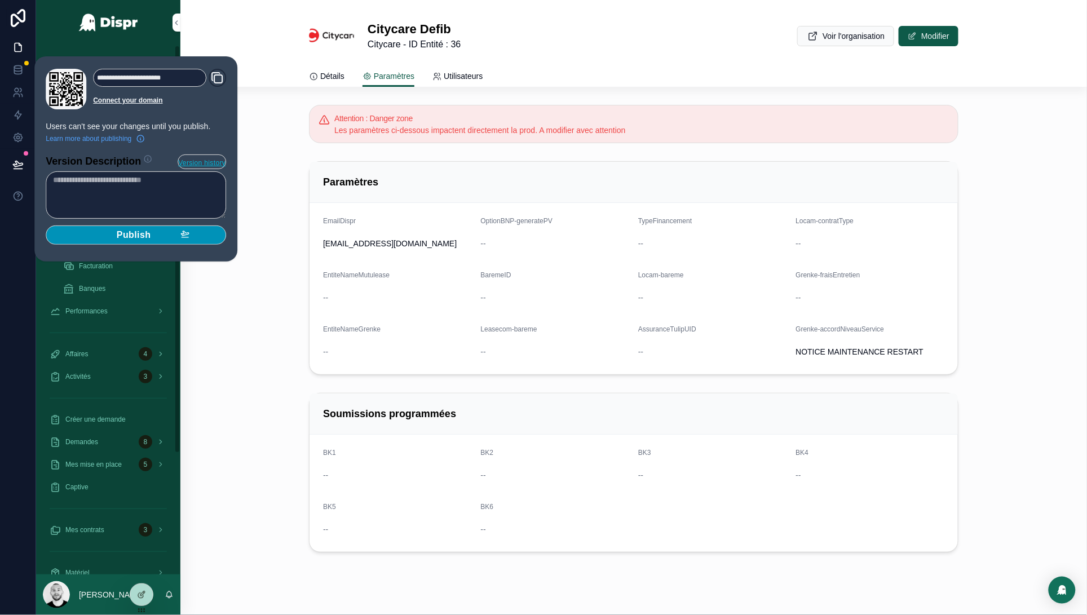
click at [144, 228] on button "Publish" at bounding box center [136, 235] width 180 height 19
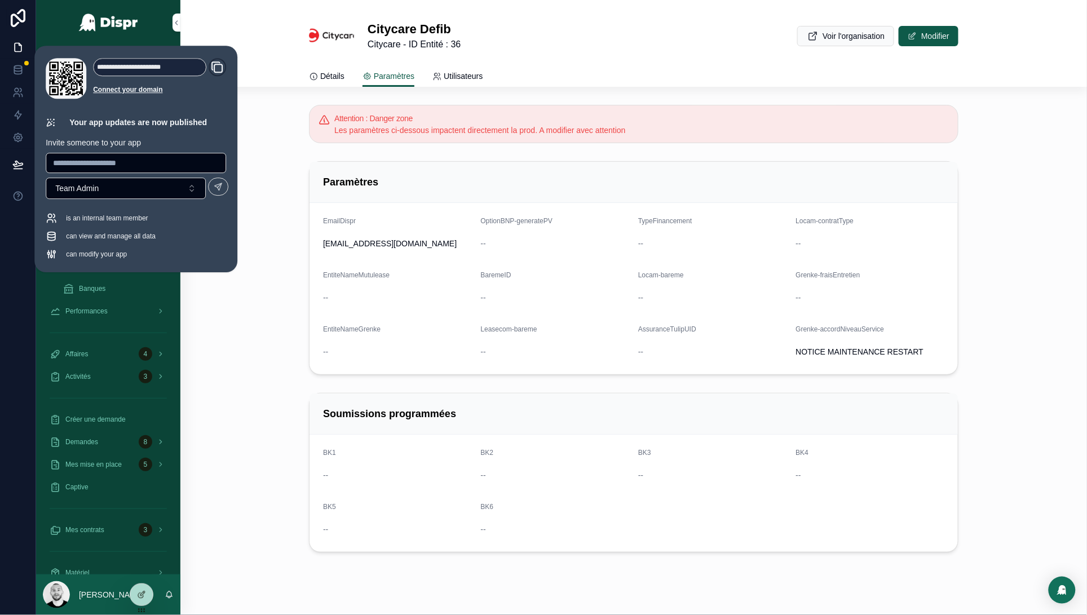
click at [565, 51] on div "Citycare Defib Citycare - ID Entité : 36 Voir l'organisation Modifier" at bounding box center [634, 36] width 650 height 45
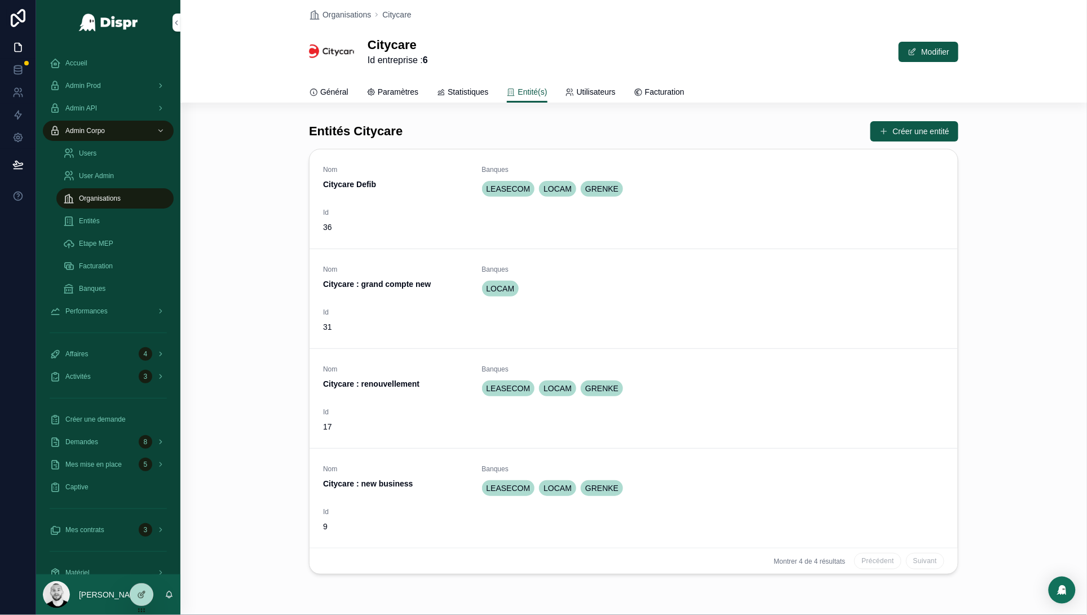
click at [774, 298] on div "LOCAM" at bounding box center [713, 289] width 463 height 20
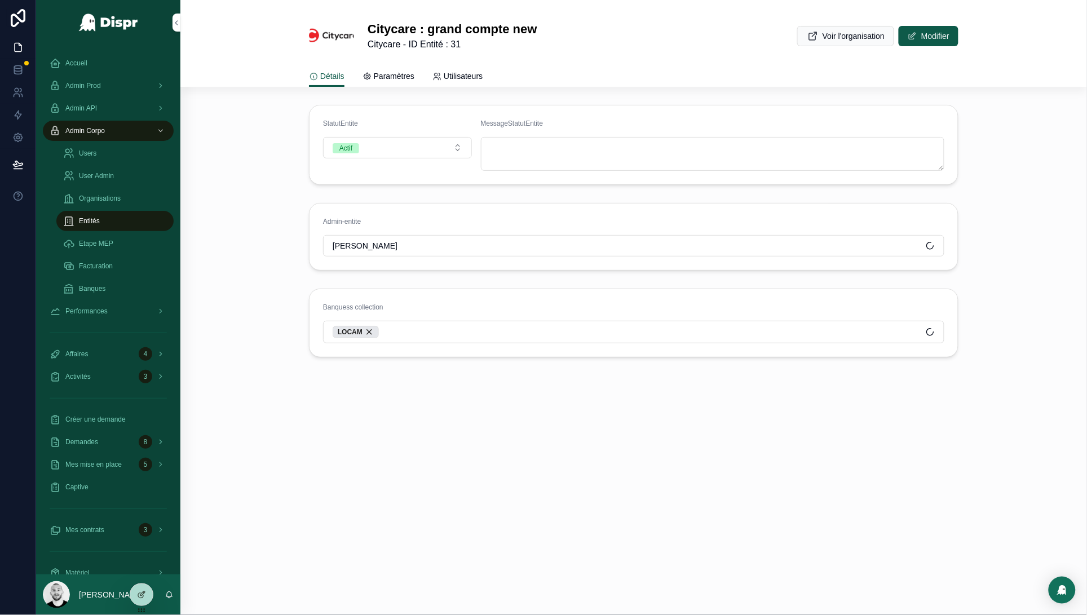
click at [405, 83] on link "Paramètres" at bounding box center [389, 77] width 52 height 23
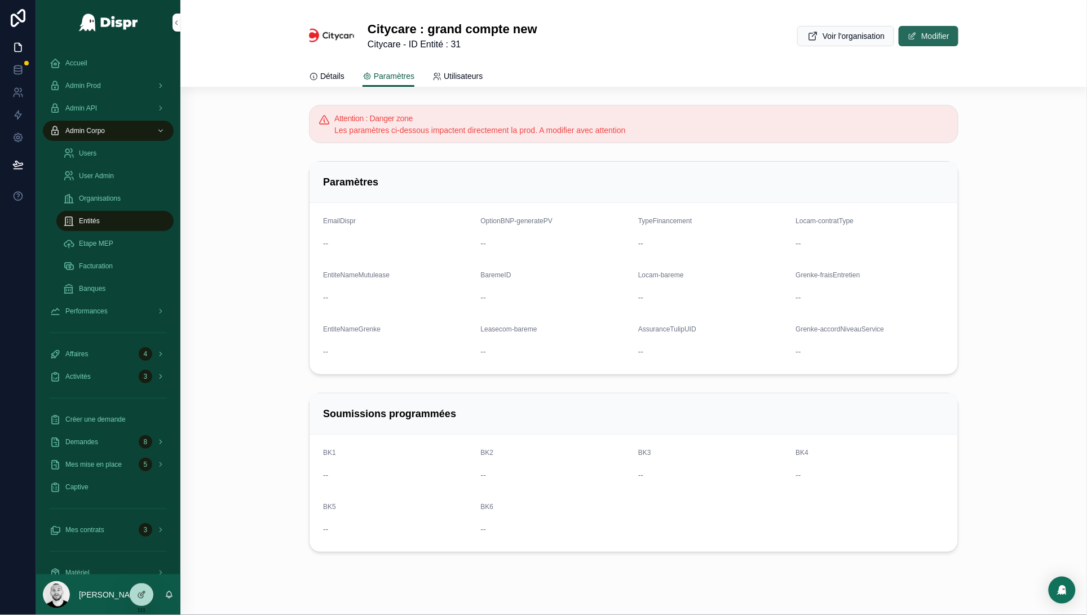
click at [922, 35] on button "Modifier" at bounding box center [929, 36] width 60 height 20
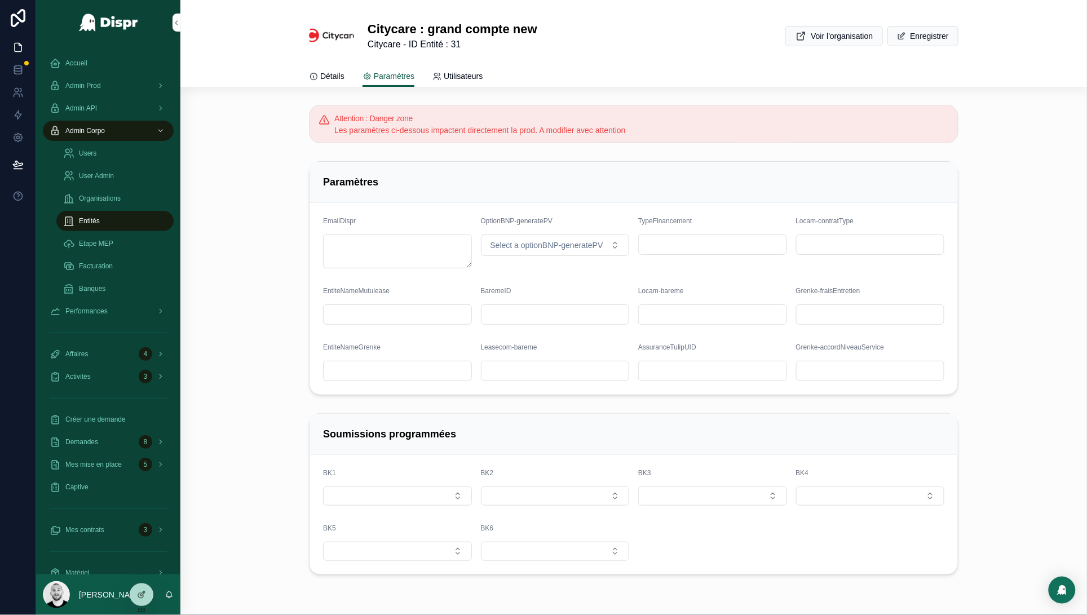
click at [837, 364] on input "scrollable content" at bounding box center [871, 371] width 148 height 16
paste input "**********"
type input "**********"
click at [919, 40] on span "Enregistrer" at bounding box center [923, 36] width 71 height 20
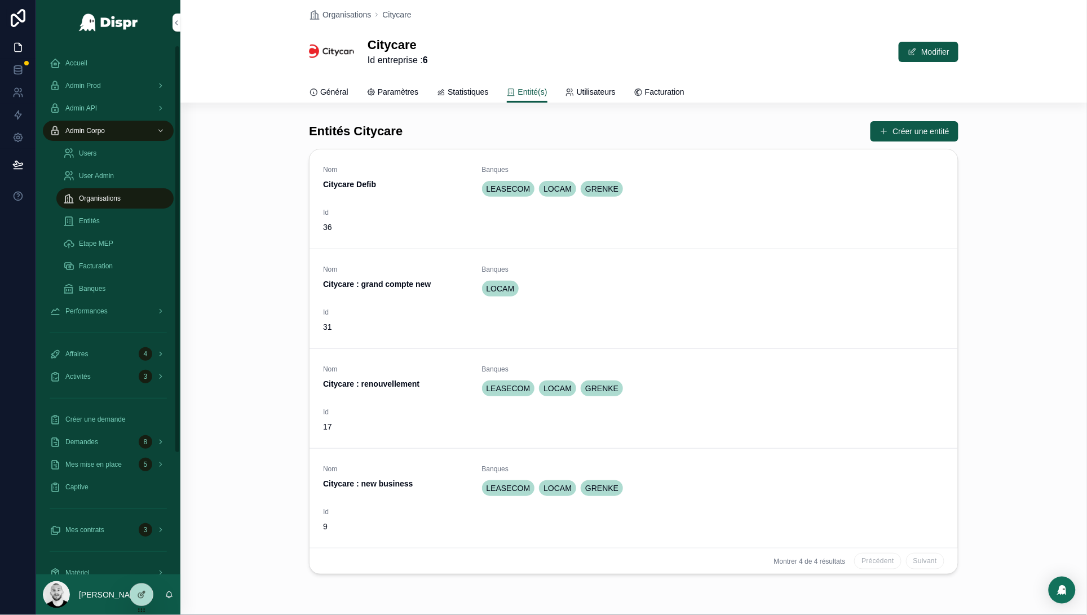
click at [790, 413] on div "Nom Citycare : renouvellement Banques LEASECOM LOCAM GRENKE Id 17" at bounding box center [633, 399] width 621 height 68
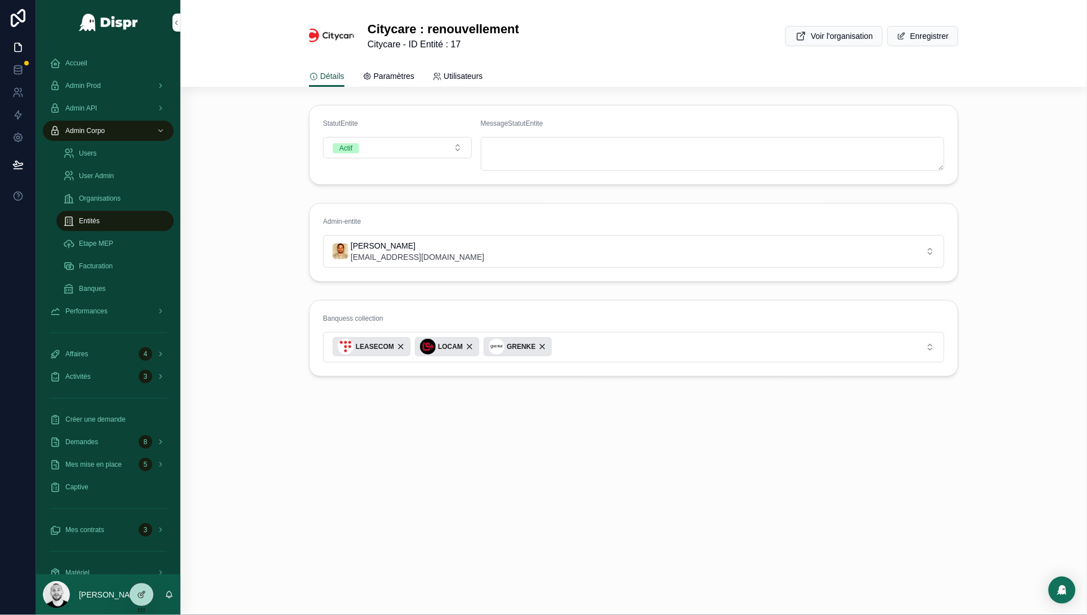
click at [385, 72] on span "Paramètres" at bounding box center [394, 75] width 41 height 11
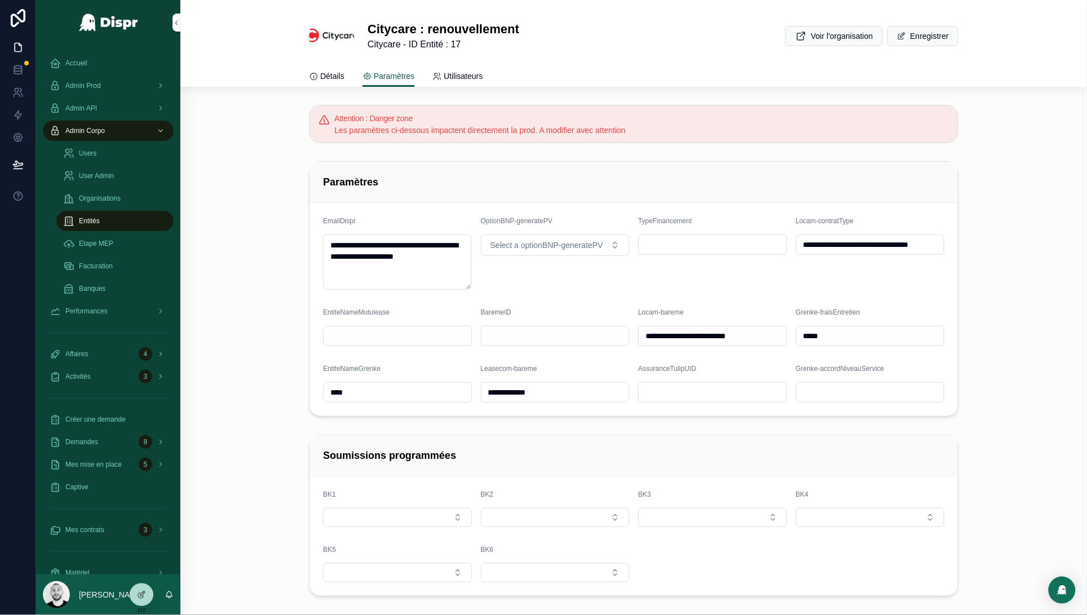
click at [844, 399] on input "scrollable content" at bounding box center [871, 393] width 148 height 16
paste input "**********"
type input "**********"
click at [910, 42] on span "Enregistrer" at bounding box center [923, 36] width 71 height 20
click at [908, 36] on button "Enregistrer" at bounding box center [923, 36] width 71 height 20
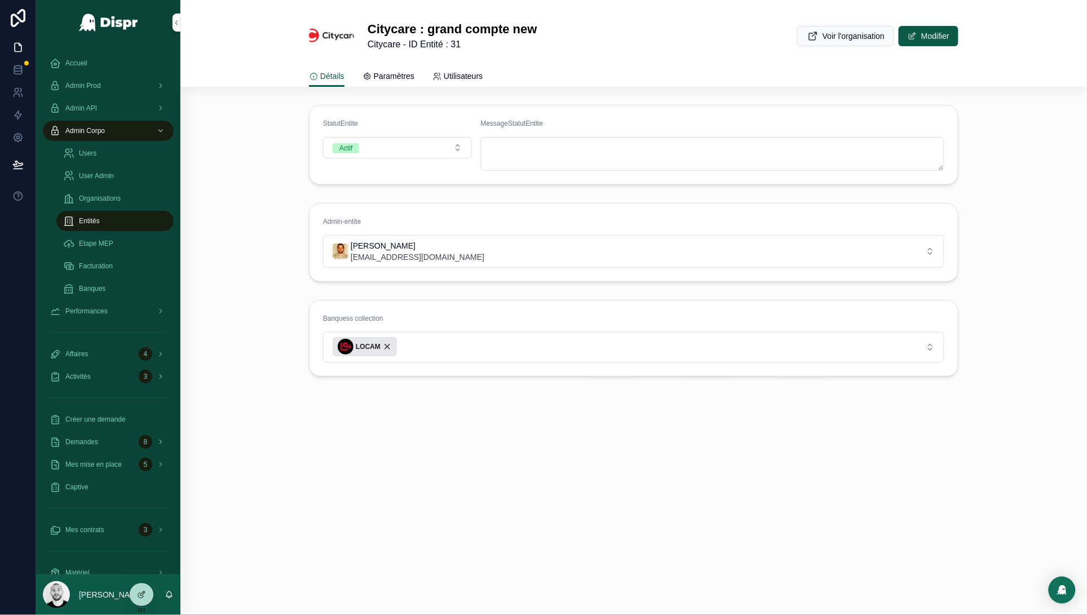
click at [378, 77] on span "Paramètres" at bounding box center [394, 75] width 41 height 11
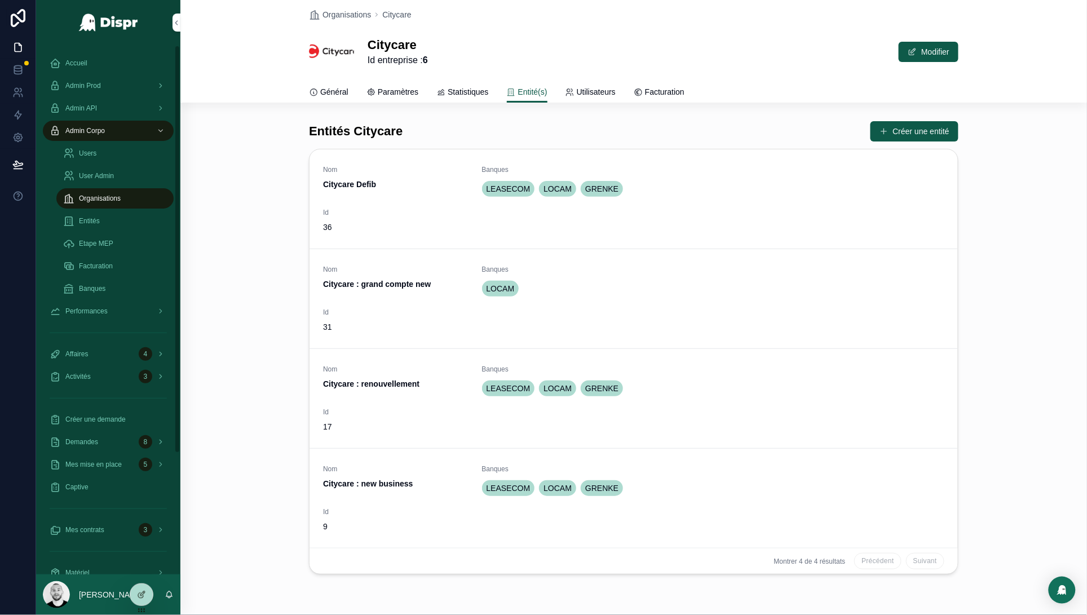
click at [757, 508] on div "Nom Citycare : new business Banques LEASECOM LOCAM GRENKE Id 9" at bounding box center [633, 499] width 621 height 68
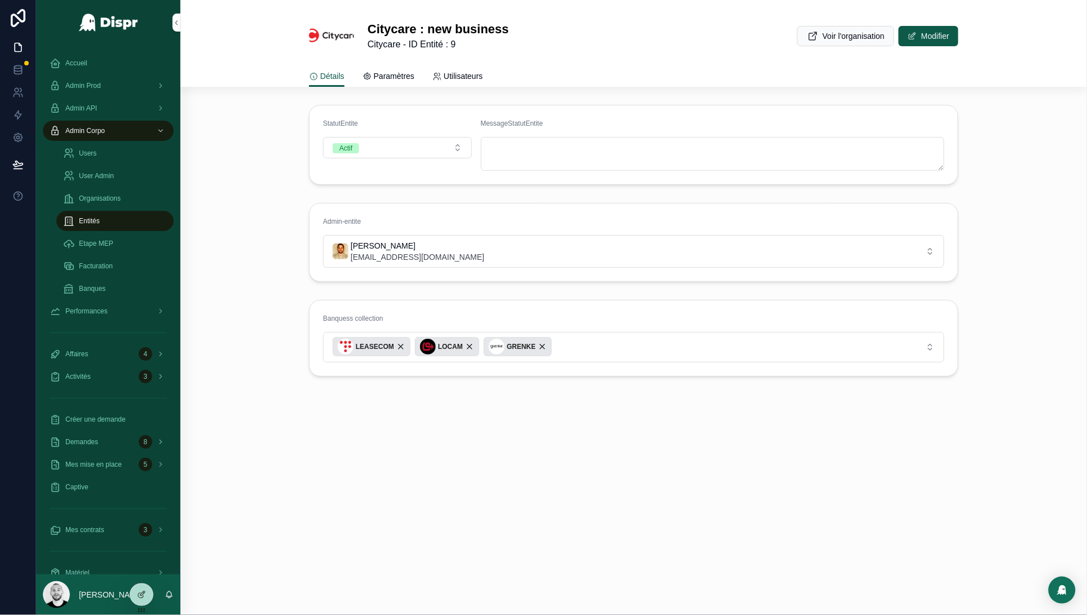
click at [372, 80] on icon "scrollable content" at bounding box center [367, 76] width 9 height 9
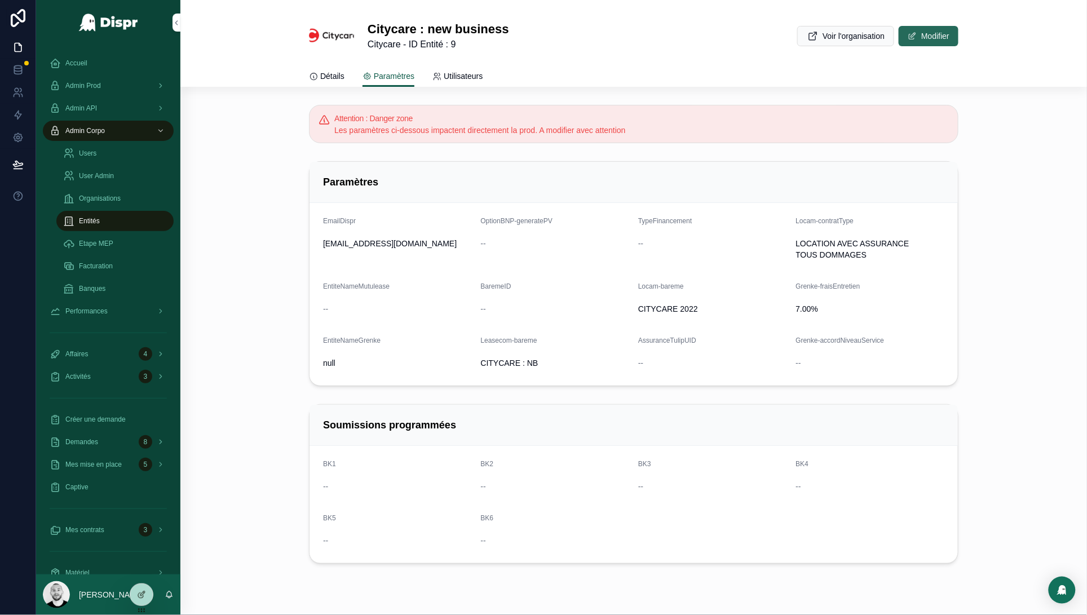
click at [918, 38] on button "Modifier" at bounding box center [929, 36] width 60 height 20
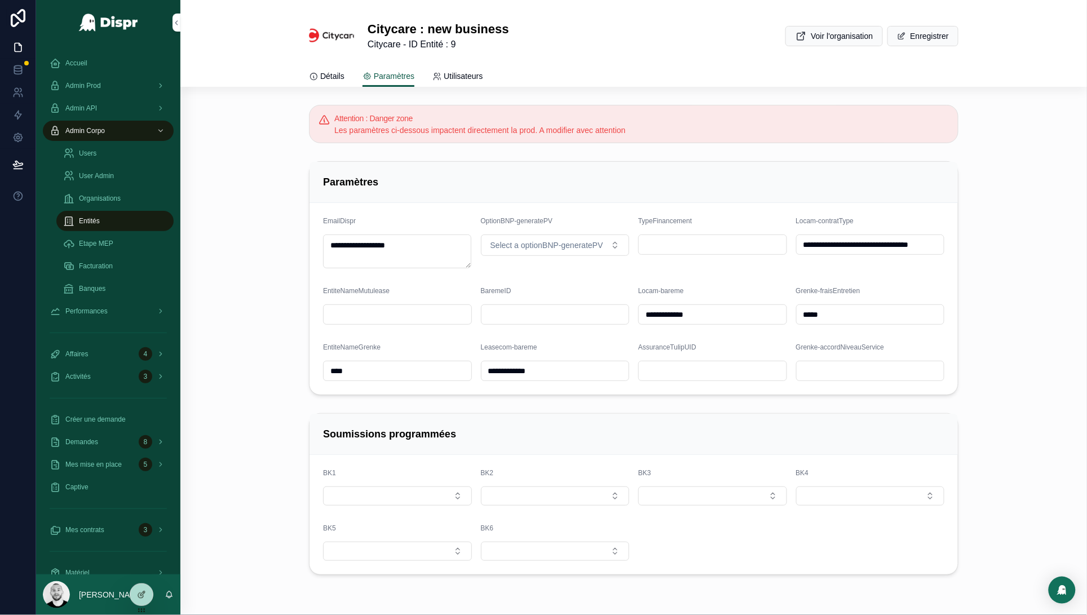
click at [819, 360] on div "Grenke-accordNiveauService" at bounding box center [870, 362] width 149 height 38
click at [824, 373] on input "scrollable content" at bounding box center [871, 371] width 148 height 16
paste input "**********"
type input "**********"
click at [899, 39] on button "Enregistrer" at bounding box center [923, 36] width 71 height 20
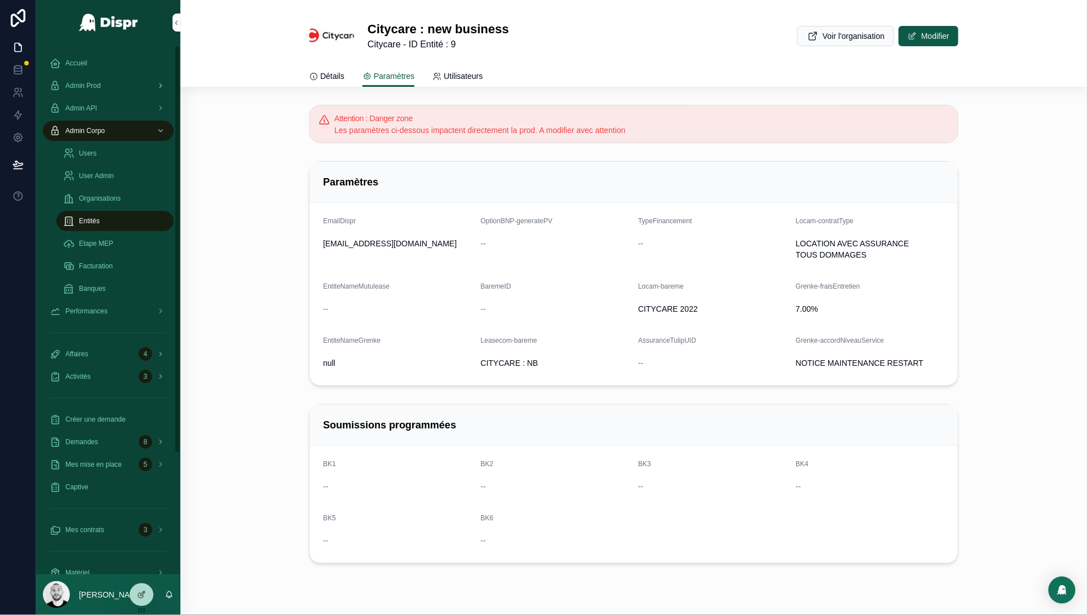
click at [94, 81] on span "Admin Prod" at bounding box center [83, 85] width 36 height 9
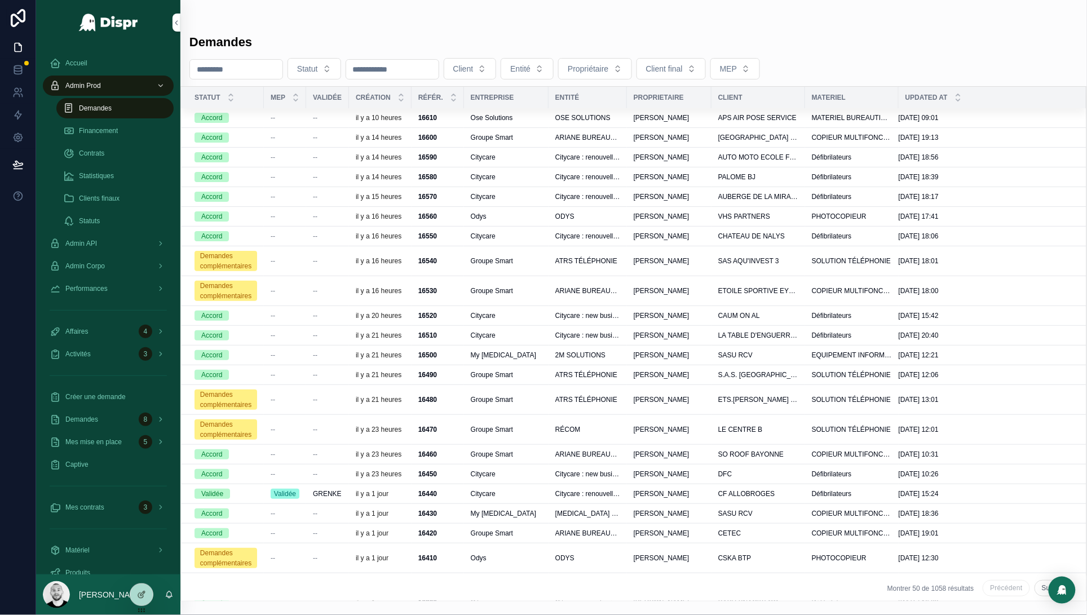
click at [321, 18] on div "scrollable content" at bounding box center [633, 22] width 889 height 9
